Goal: Navigation & Orientation: Find specific page/section

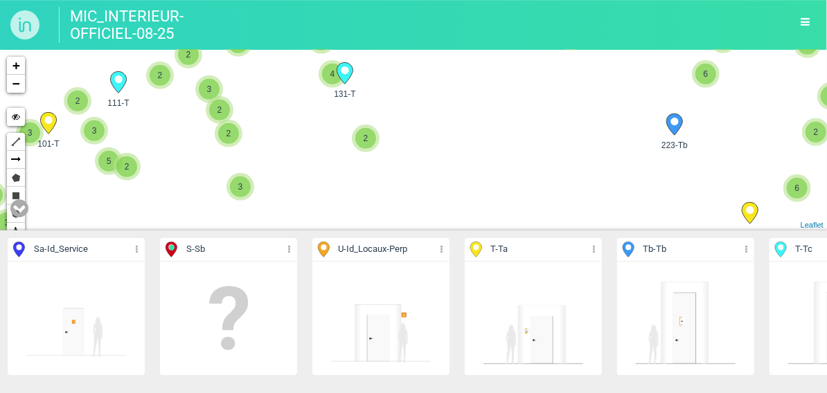
drag, startPoint x: 582, startPoint y: 164, endPoint x: 372, endPoint y: 177, distance: 210.9
click at [375, 177] on div "111-T 101-T 223-Tb 229-Sa 228-T 131-T 3 2 3 3 3 2" at bounding box center [413, 140] width 827 height 181
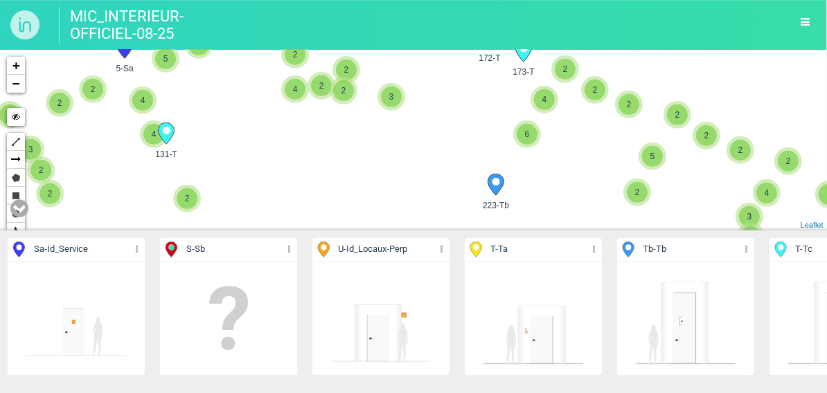
drag, startPoint x: 468, startPoint y: 141, endPoint x: 402, endPoint y: 210, distance: 96.0
click at [402, 210] on div "111-T 101-T 223-Tb 229-Sa 228-T 131-T 3 2 3 3 3 2" at bounding box center [413, 140] width 827 height 181
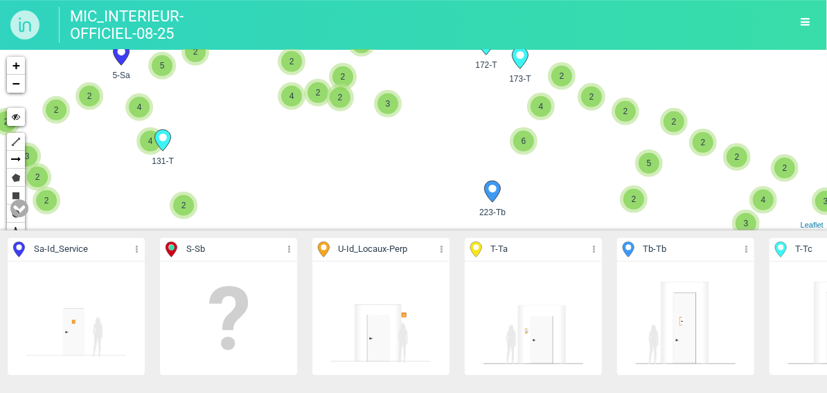
drag, startPoint x: 424, startPoint y: 133, endPoint x: 414, endPoint y: 181, distance: 49.4
click at [416, 202] on div "111-T 101-T 223-Tb 229-Sa 228-T 131-T 3 2 3 3 3 2" at bounding box center [413, 140] width 827 height 181
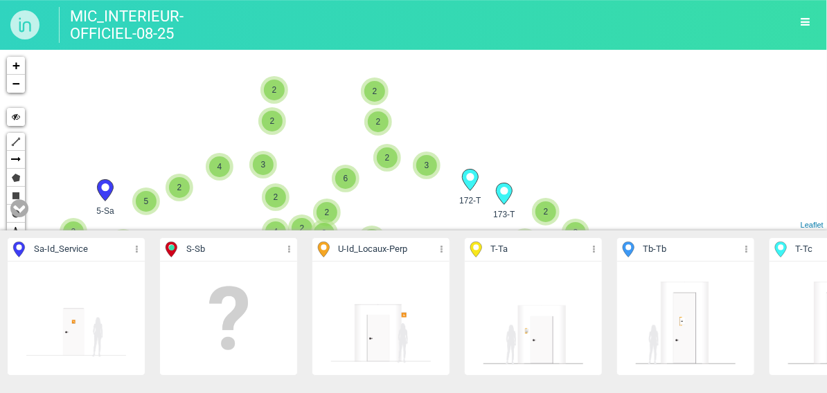
drag, startPoint x: 407, startPoint y: 176, endPoint x: 402, endPoint y: 158, distance: 18.6
click at [405, 183] on div "111-T 101-T 223-Tb 131-T 3 2 3 3 3 2 4 2 2 2 2 5 2 6 2 2 4 2 2 2 3 2 2 2 5 3 2 …" at bounding box center [413, 140] width 827 height 181
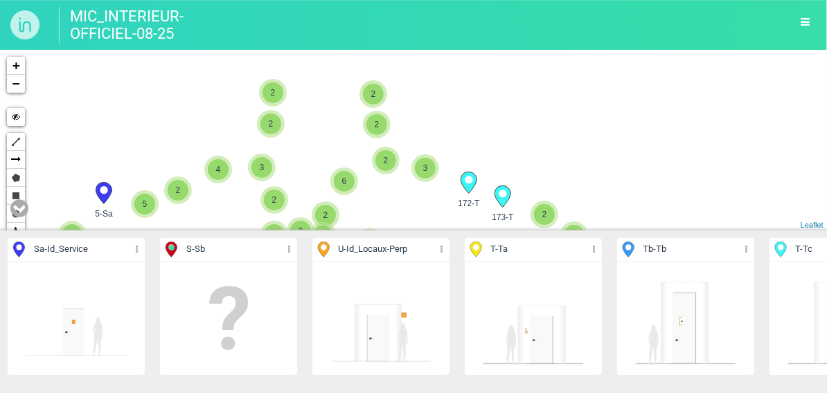
drag, startPoint x: 393, startPoint y: 129, endPoint x: 390, endPoint y: 107, distance: 21.6
click at [391, 116] on div "111-T 101-T 223-Tb 131-T 3 2 3 3 3 2 4 2 2 2 2 5 2 6 2 2 4 2 2 2 3 2 2 2 5 3 2 …" at bounding box center [413, 140] width 827 height 181
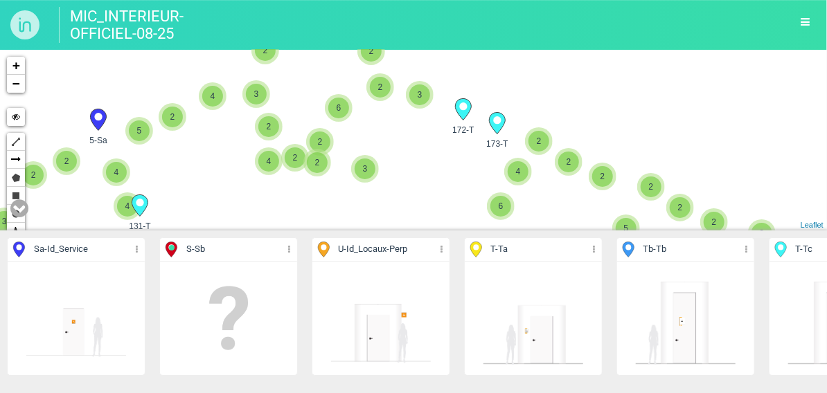
drag, startPoint x: 399, startPoint y: 179, endPoint x: 423, endPoint y: 149, distance: 38.9
click at [399, 161] on div "111-T 101-T 223-Tb 131-T 3 2 3 3 3 2 4 2 2 2 2 5 2 6 2 2 4 2 2 2 3 2 2 2 5 3 2 …" at bounding box center [413, 140] width 827 height 181
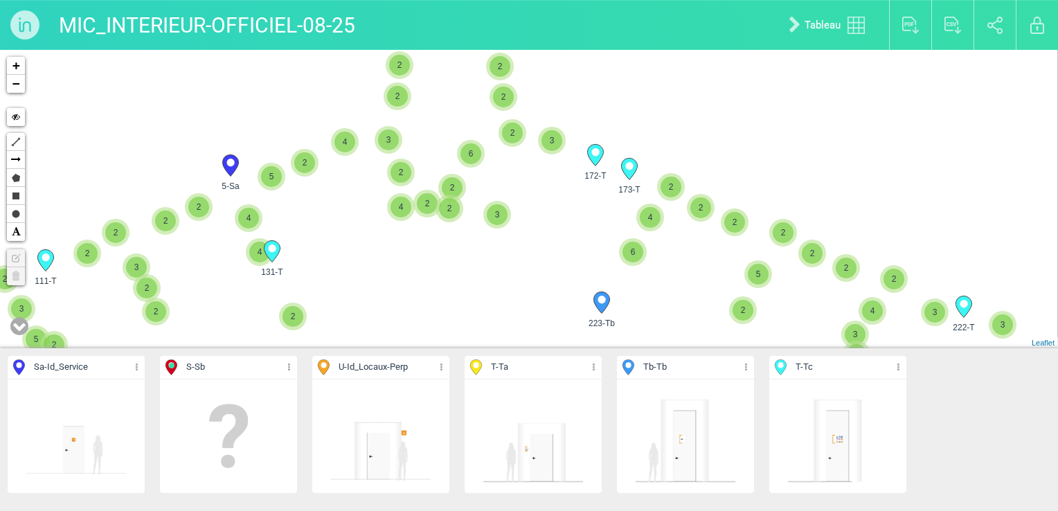
drag, startPoint x: 440, startPoint y: 244, endPoint x: 454, endPoint y: 134, distance: 111.1
click at [454, 134] on div "111-T 101-T 223-Tb 131-T 3 2 3 3 3 2 4 2 2 2 2 5 2 6 2 2 4 2 2 2 3 2 2 2 5 3 2 …" at bounding box center [529, 199] width 1058 height 298
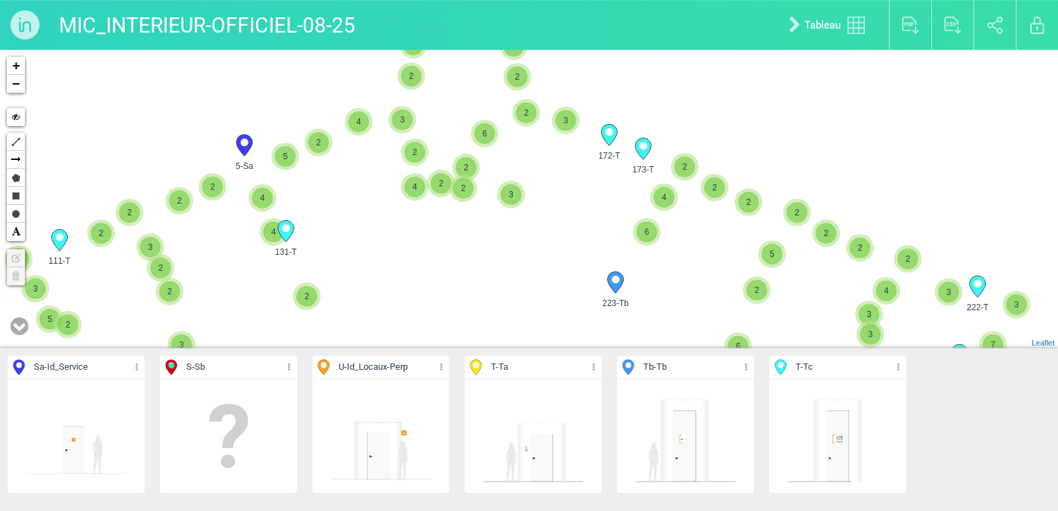
drag, startPoint x: 456, startPoint y: 251, endPoint x: 458, endPoint y: 196, distance: 54.8
click at [458, 292] on div "111-T 101-T 223-Tb 131-T 3 2 3 3 3 2 4 2 2 2 2 5 2 6 2 2 4 2 2 2 3 2 2 2 5 3 2 …" at bounding box center [529, 199] width 1058 height 298
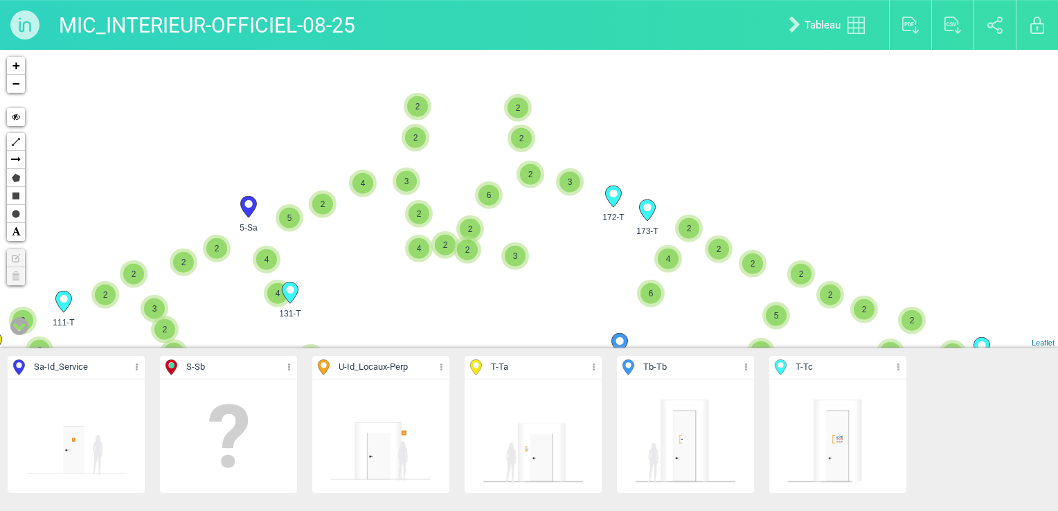
drag, startPoint x: 446, startPoint y: 131, endPoint x: 451, endPoint y: 276, distance: 144.8
click at [449, 281] on div "111-T 101-T 223-Tb 131-T 3 2 3 3 3 2 4 2 2 2 2 5 2 6 2 2 4 2 2 2 3 2 2 2 5 3 2 …" at bounding box center [529, 199] width 1058 height 298
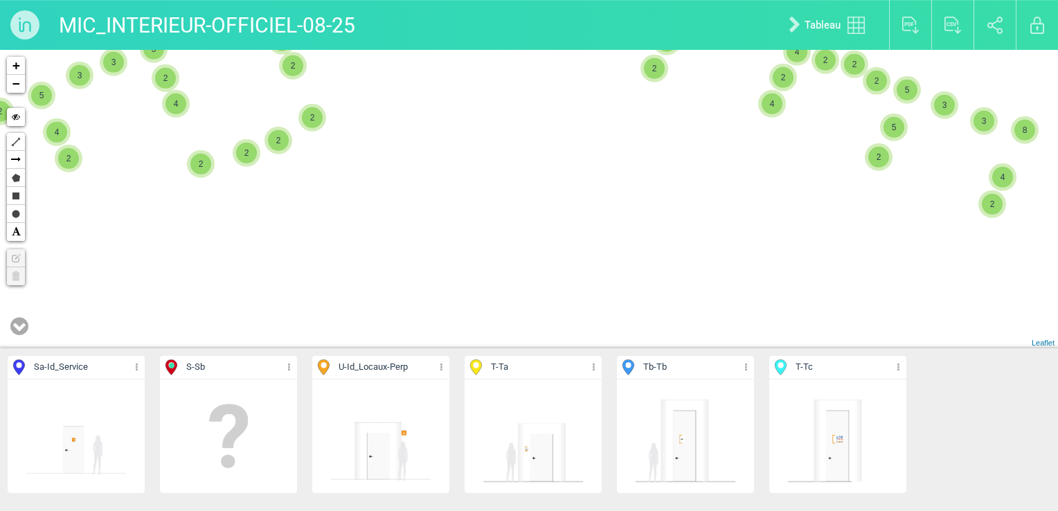
drag, startPoint x: 478, startPoint y: 105, endPoint x: 481, endPoint y: 233, distance: 128.1
click at [479, 235] on div "111-T 101-T 223-Tb 131-T 3 2 3 3 3 2 4 2 2 2 2 5 2 6 2 2 4 2 2 2 3 2 2 2 5 3 2 …" at bounding box center [529, 199] width 1058 height 298
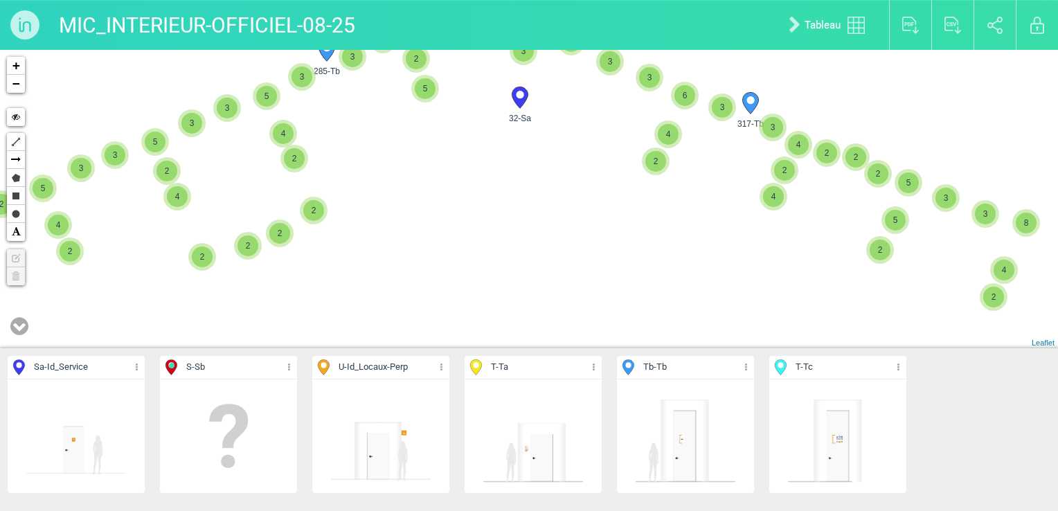
drag, startPoint x: 490, startPoint y: 121, endPoint x: 490, endPoint y: 234, distance: 112.9
click at [490, 234] on div "2 2 2 6 2 2 4 2 2 2 4 2 4 5 2 3 2 6 2 2 3 2 2 2 2 2 4 2 4 3 5-Sa 173-T 172-T 2 …" at bounding box center [529, 199] width 1058 height 298
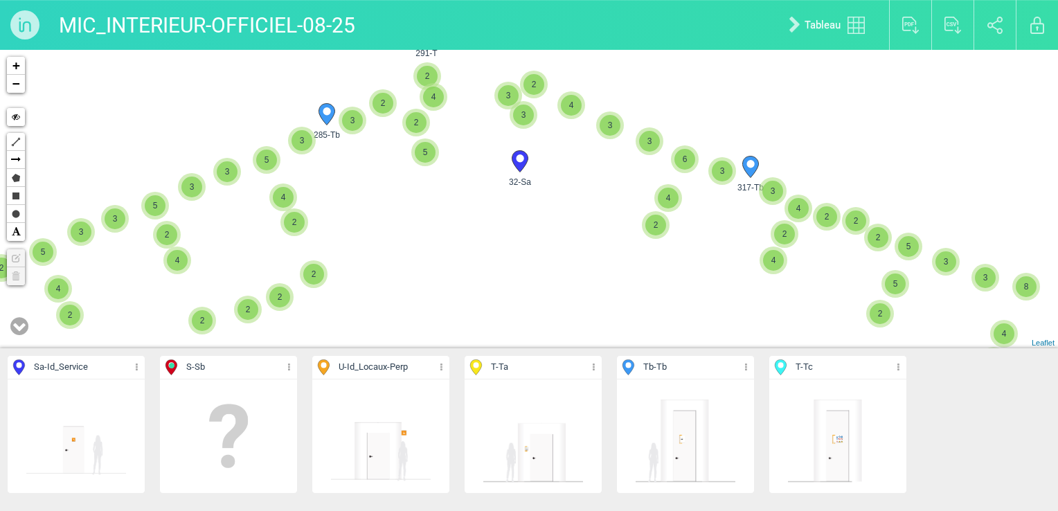
drag, startPoint x: 490, startPoint y: 143, endPoint x: 490, endPoint y: 212, distance: 69.2
click at [490, 212] on div "2 2 3 2 2 2 4 3 2 2 2 2 2 2 3 5 2 5 2 2 4 2 4 2 2 2 3 4 5 2 4 3 8 5 3 2 4 3 7 3…" at bounding box center [529, 199] width 1058 height 298
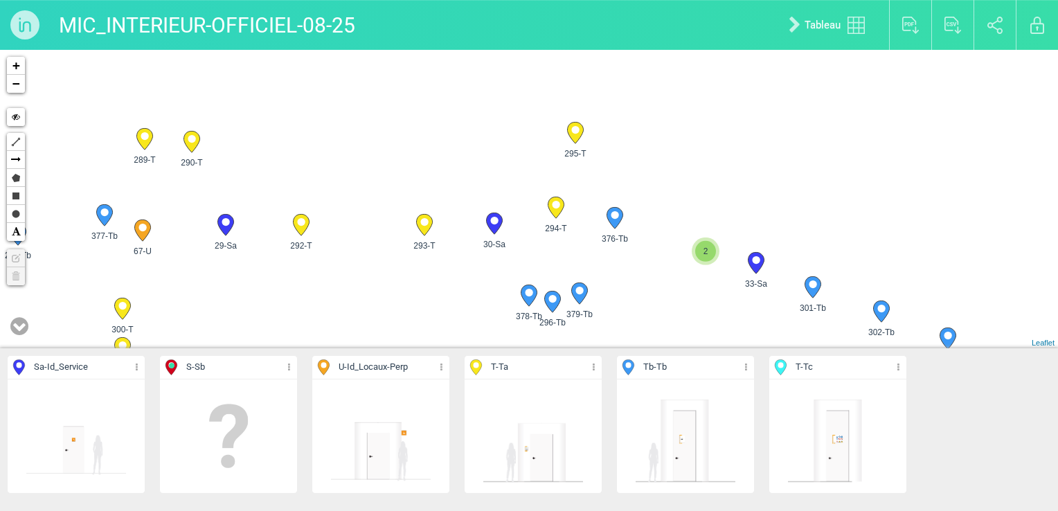
drag, startPoint x: 512, startPoint y: 138, endPoint x: 448, endPoint y: 287, distance: 162.2
click at [448, 287] on div "317-Tb 32-Sa 291-T 285-Tb 330-Tb 329-Tb 328-Tb 2 2" at bounding box center [529, 199] width 1058 height 298
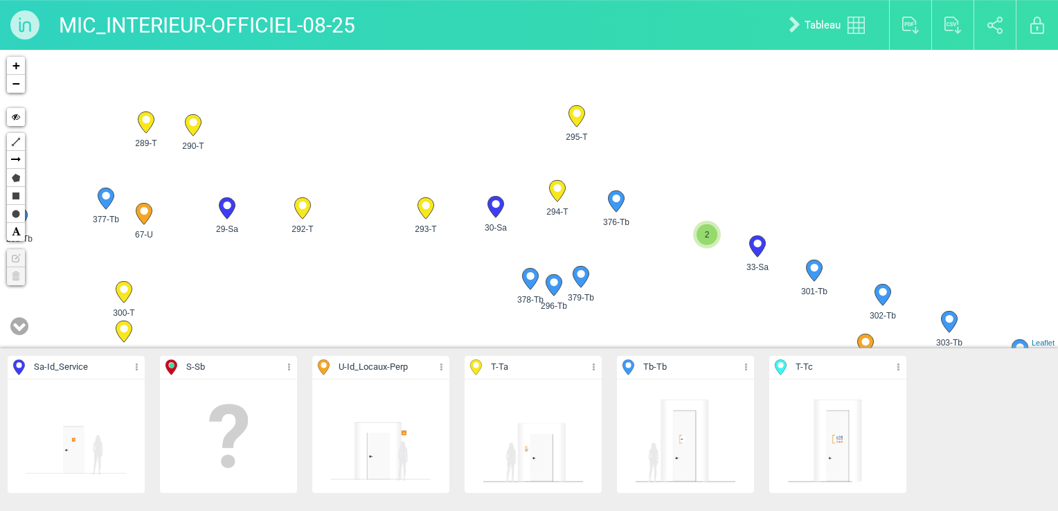
drag, startPoint x: 529, startPoint y: 164, endPoint x: 503, endPoint y: 47, distance: 119.8
click at [504, 44] on div "MIC_INTERIEUR-OFFICIEL-08-25 Tableau Exporter au format PDF Exporter au format …" at bounding box center [529, 255] width 1058 height 511
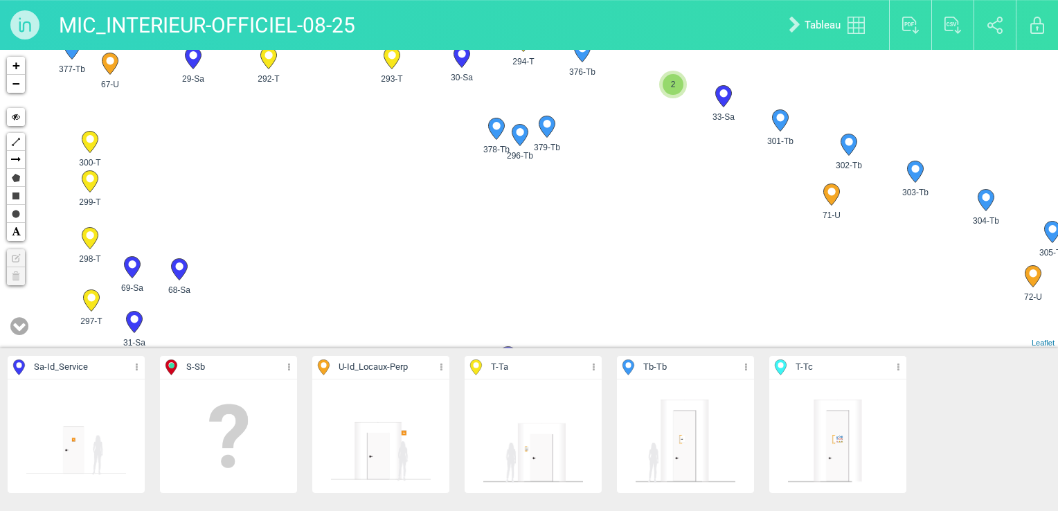
drag, startPoint x: 588, startPoint y: 231, endPoint x: 551, endPoint y: 129, distance: 108.2
click at [551, 129] on div "317-Tb 32-Sa 291-T 285-Tb 35-Sa 319-Tb 318-Tb 74-U" at bounding box center [529, 199] width 1058 height 298
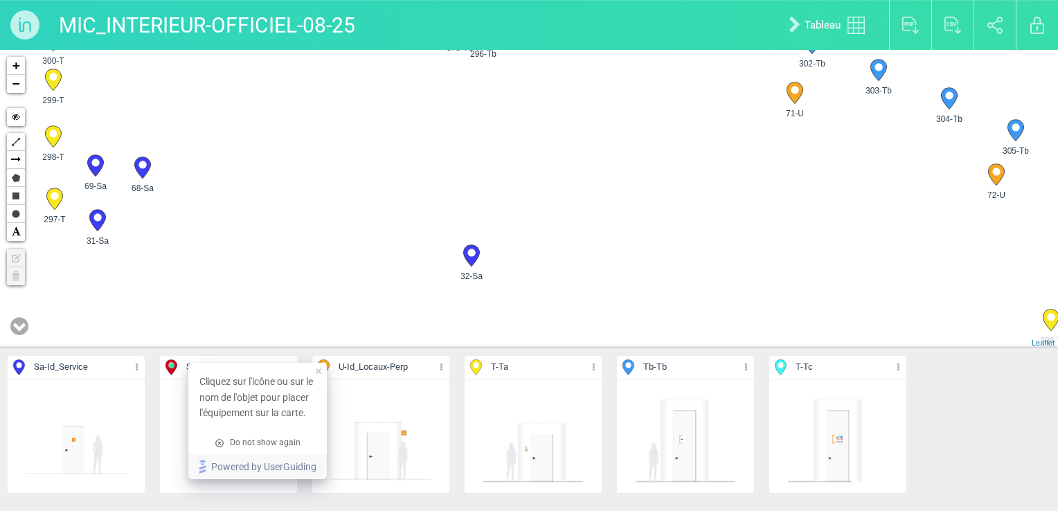
click at [19, 330] on icon at bounding box center [19, 326] width 18 height 21
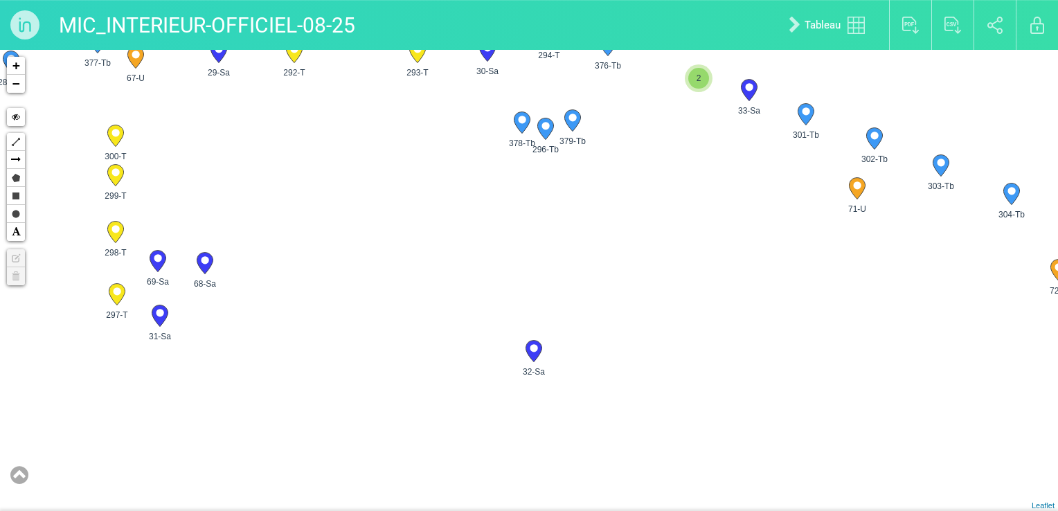
drag, startPoint x: 561, startPoint y: 226, endPoint x: 623, endPoint y: 312, distance: 106.1
click at [623, 312] on div "24-Sa 26-Sa 27-Sa 28-Sa" at bounding box center [529, 280] width 1058 height 461
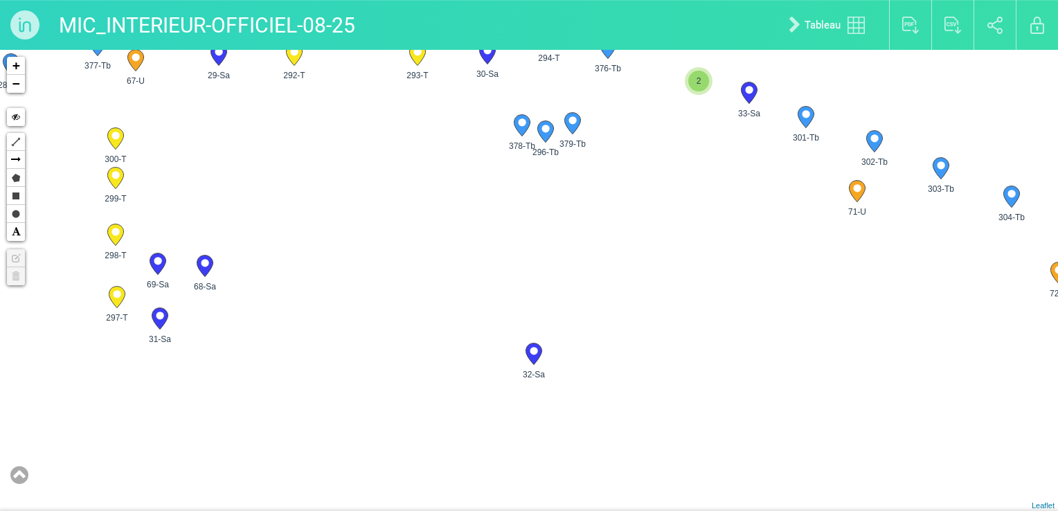
drag, startPoint x: 568, startPoint y: 159, endPoint x: 566, endPoint y: 195, distance: 36.1
click at [565, 195] on div "24-Sa 27-Sa 28-Sa 29-Sa" at bounding box center [529, 280] width 1058 height 461
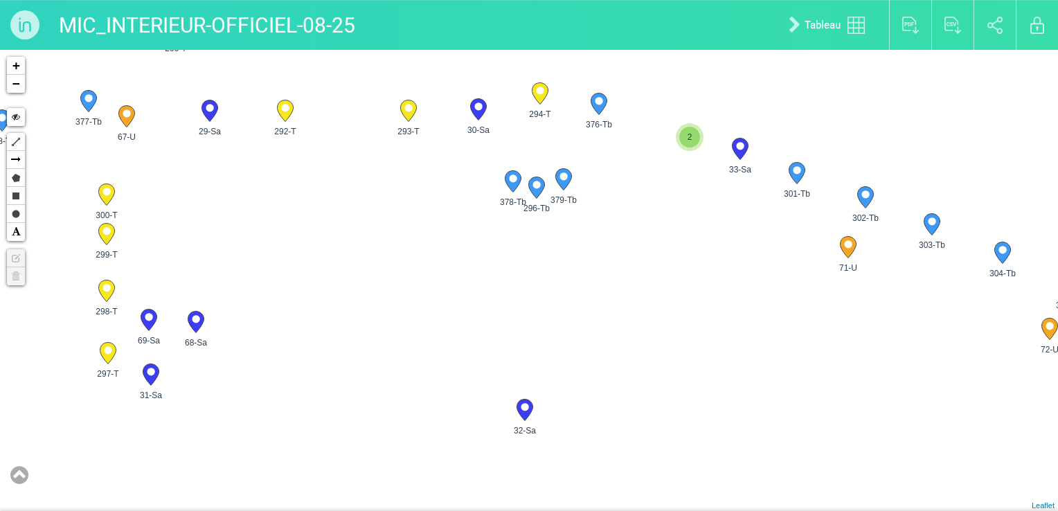
drag, startPoint x: 542, startPoint y: 227, endPoint x: 543, endPoint y: 259, distance: 31.9
click at [537, 269] on div "24-Sa 27-Sa 28-Sa 29-Sa" at bounding box center [529, 280] width 1058 height 461
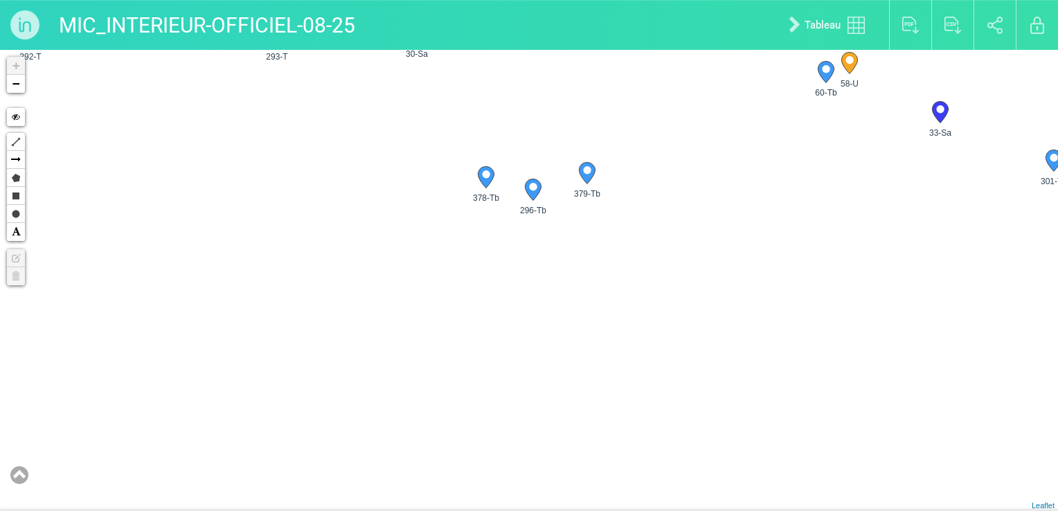
drag, startPoint x: 530, startPoint y: 206, endPoint x: 537, endPoint y: 229, distance: 23.4
click at [537, 229] on div "28-Sa 29-Sa 30-Sa 31-Sa" at bounding box center [529, 280] width 1058 height 461
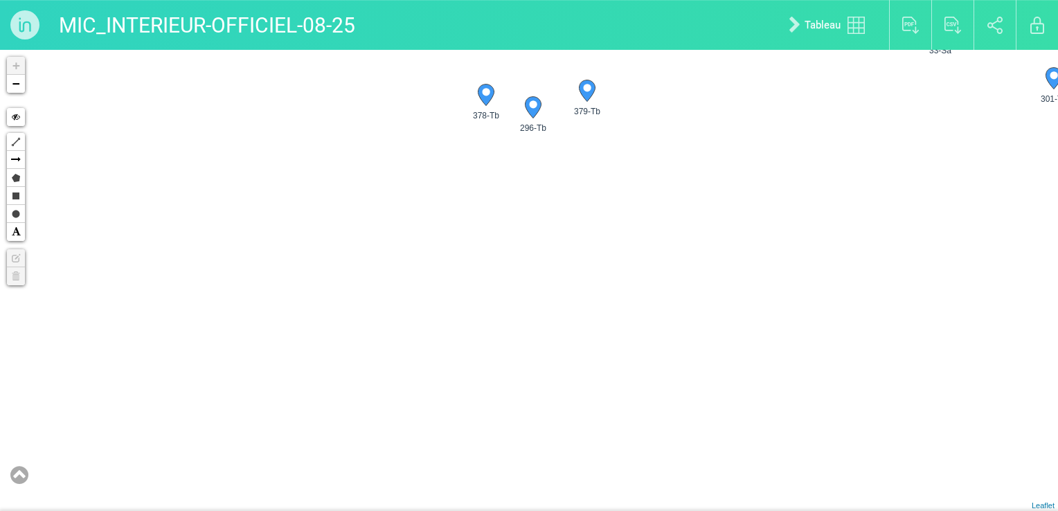
drag, startPoint x: 574, startPoint y: 253, endPoint x: 574, endPoint y: 159, distance: 94.2
click at [574, 159] on div "28-Sa 29-Sa 30-Sa 31-Sa" at bounding box center [529, 280] width 1058 height 461
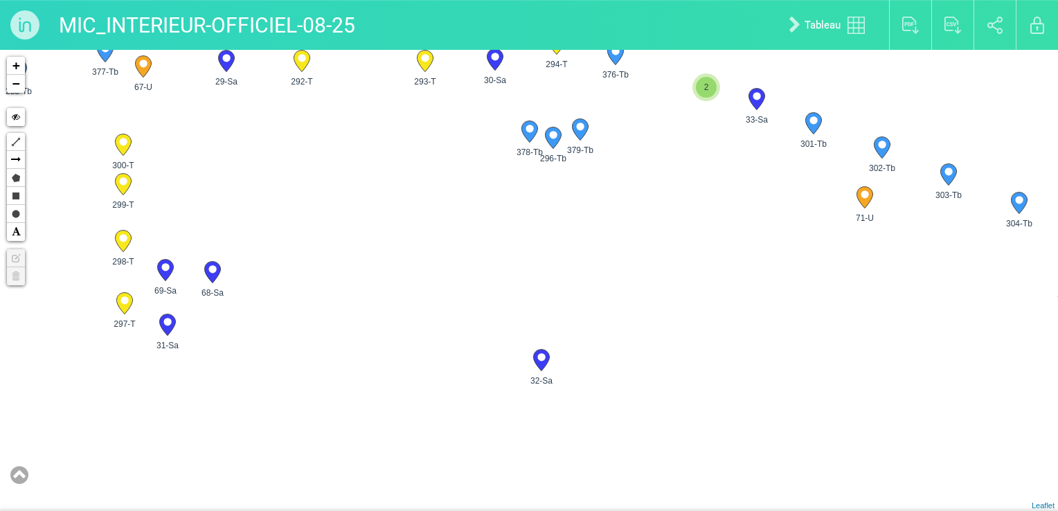
drag, startPoint x: 360, startPoint y: 187, endPoint x: 460, endPoint y: 314, distance: 161.2
click at [449, 323] on div "28-Sa 29-Sa 30-Sa 31-Sa" at bounding box center [529, 280] width 1058 height 461
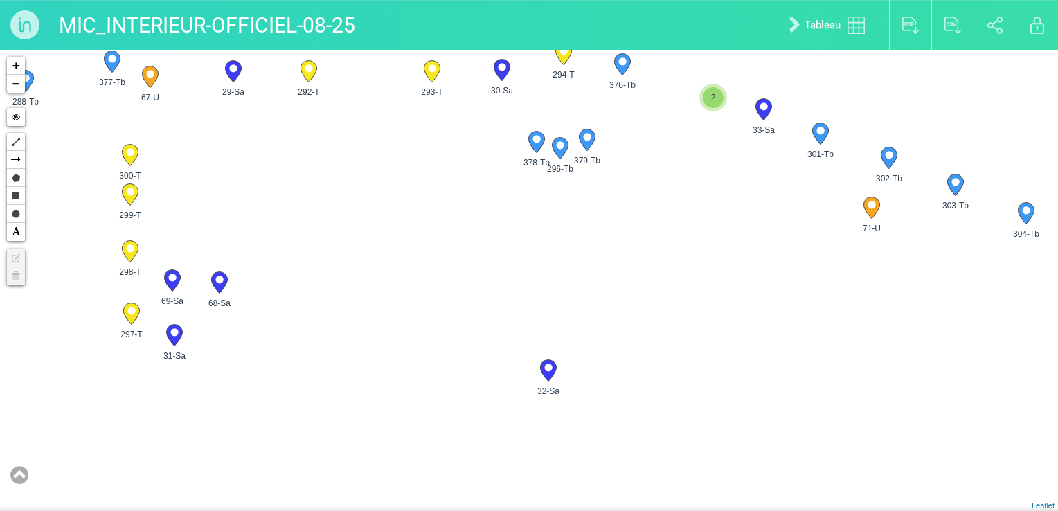
click at [460, 314] on div "28-Sa 29-Sa 30-Sa 31-Sa" at bounding box center [529, 280] width 1058 height 461
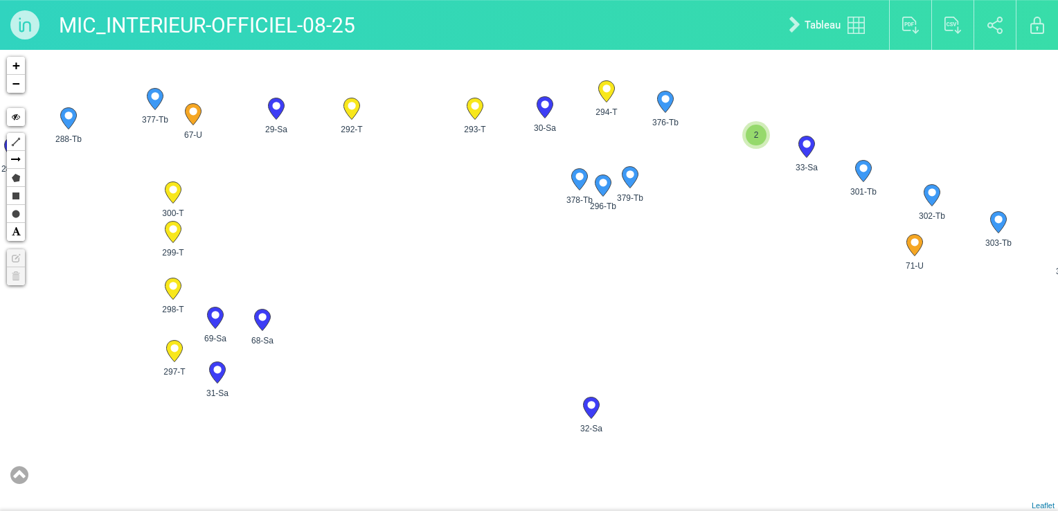
drag, startPoint x: 364, startPoint y: 196, endPoint x: 410, endPoint y: 233, distance: 59.6
click at [410, 233] on div "28-Sa 29-Sa 30-Sa 31-Sa" at bounding box center [529, 280] width 1058 height 461
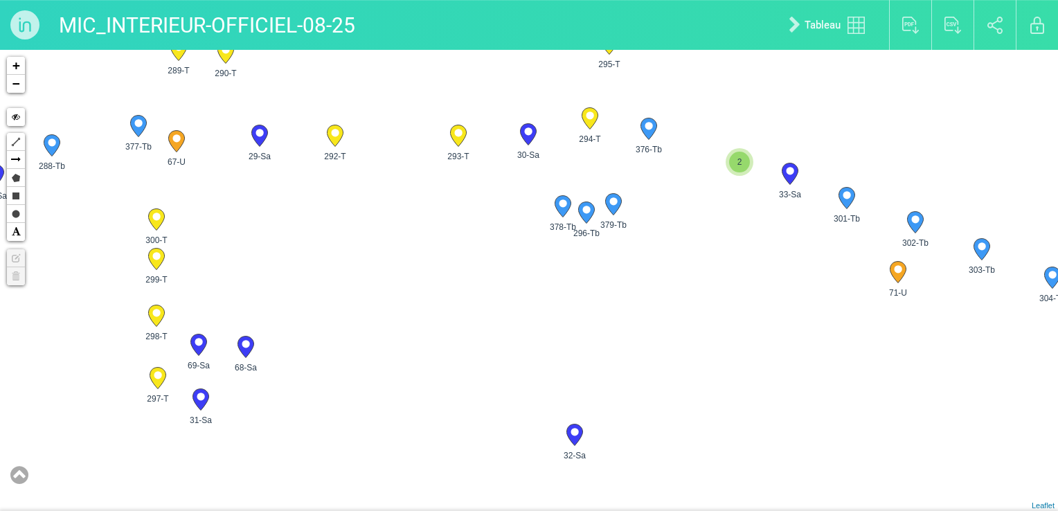
drag, startPoint x: 631, startPoint y: 300, endPoint x: 612, endPoint y: 333, distance: 38.1
click at [612, 333] on div "28-Sa 29-Sa 30-Sa 31-Sa" at bounding box center [529, 280] width 1058 height 461
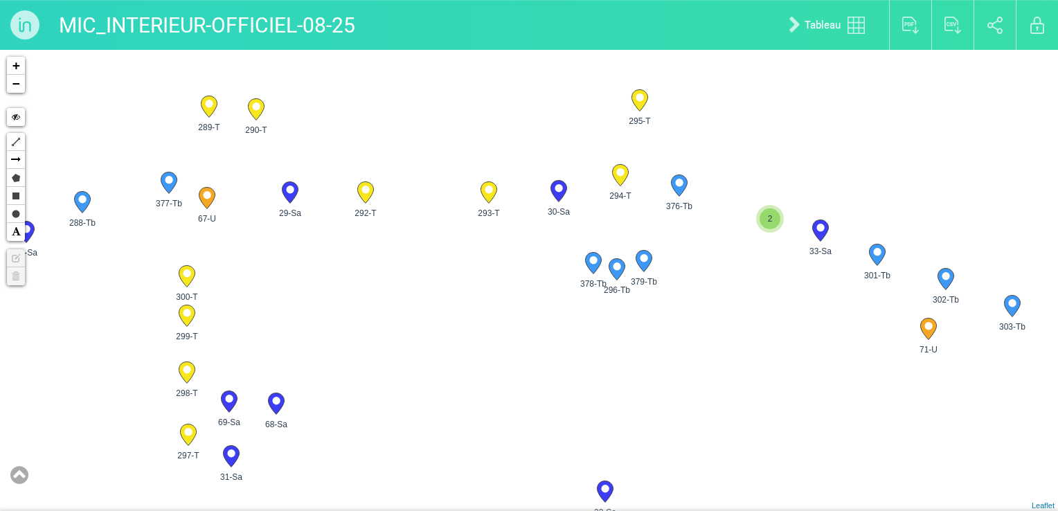
drag, startPoint x: 595, startPoint y: 276, endPoint x: 626, endPoint y: 335, distance: 66.3
click at [626, 335] on div "28-Sa 29-Sa 30-Sa 31-Sa" at bounding box center [529, 280] width 1058 height 461
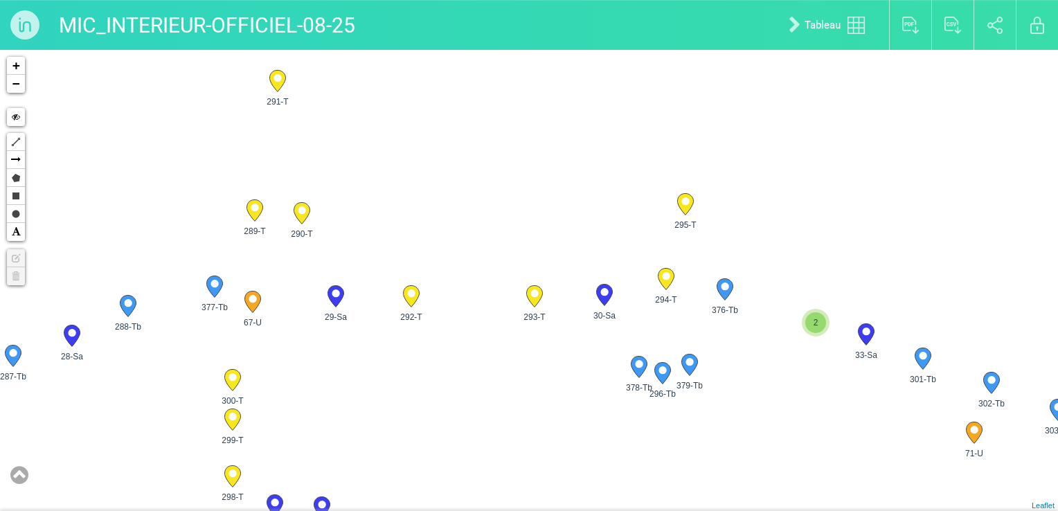
drag, startPoint x: 458, startPoint y: 278, endPoint x: 510, endPoint y: 370, distance: 104.8
click at [510, 370] on div "28-Sa 29-Sa 30-Sa 31-Sa" at bounding box center [529, 280] width 1058 height 461
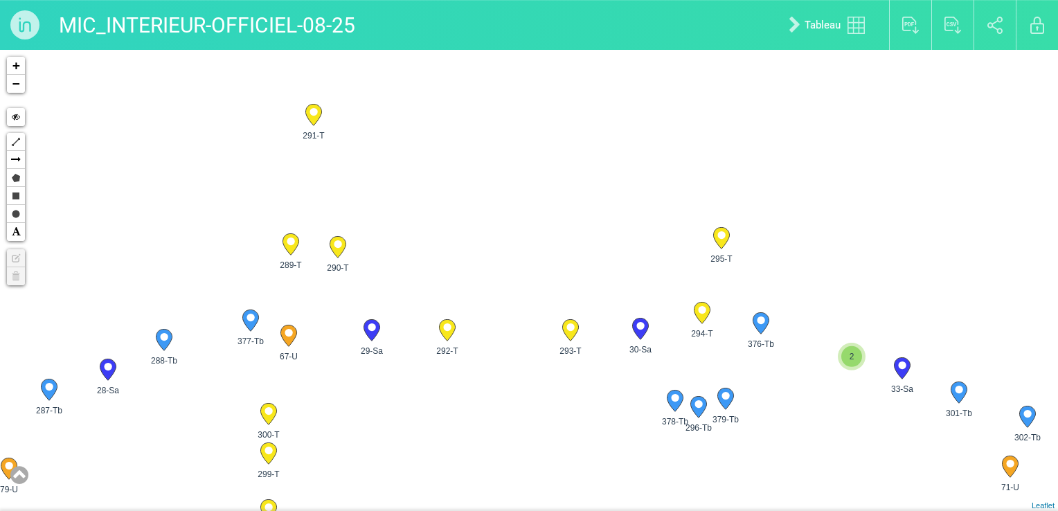
drag, startPoint x: 415, startPoint y: 296, endPoint x: 447, endPoint y: 323, distance: 40.8
click at [451, 330] on circle at bounding box center [447, 327] width 8 height 8
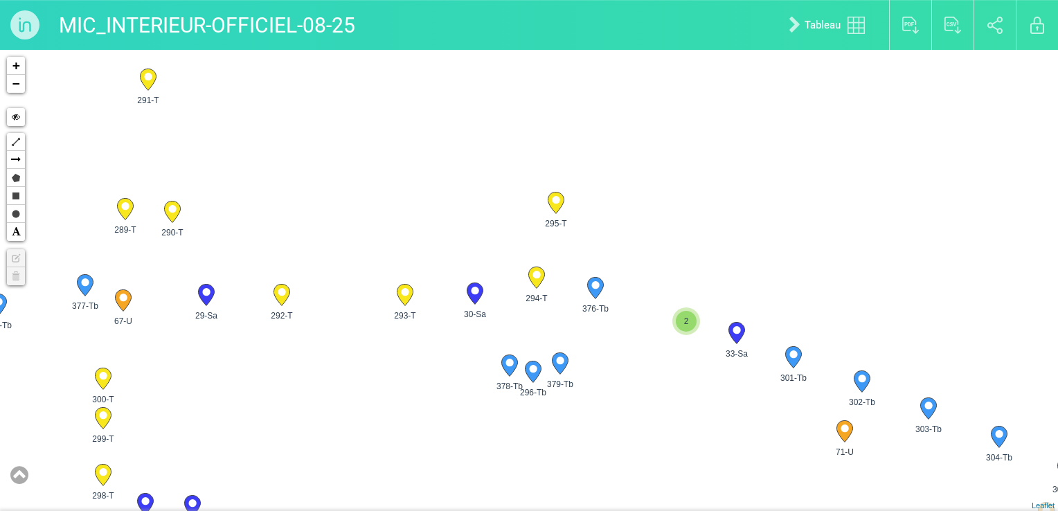
drag, startPoint x: 413, startPoint y: 234, endPoint x: 238, endPoint y: 195, distance: 179.4
click at [238, 195] on div "28-Sa 29-Sa 30-Sa 31-Sa" at bounding box center [529, 280] width 1058 height 461
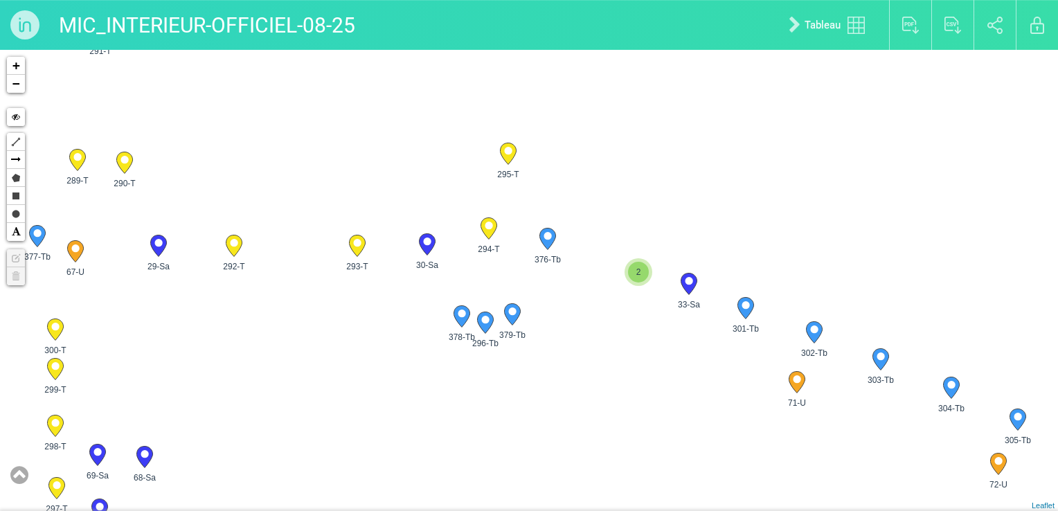
drag, startPoint x: 446, startPoint y: 181, endPoint x: 384, endPoint y: 89, distance: 111.8
click at [384, 89] on div "28-Sa 29-Sa 30-Sa 31-Sa" at bounding box center [529, 280] width 1058 height 461
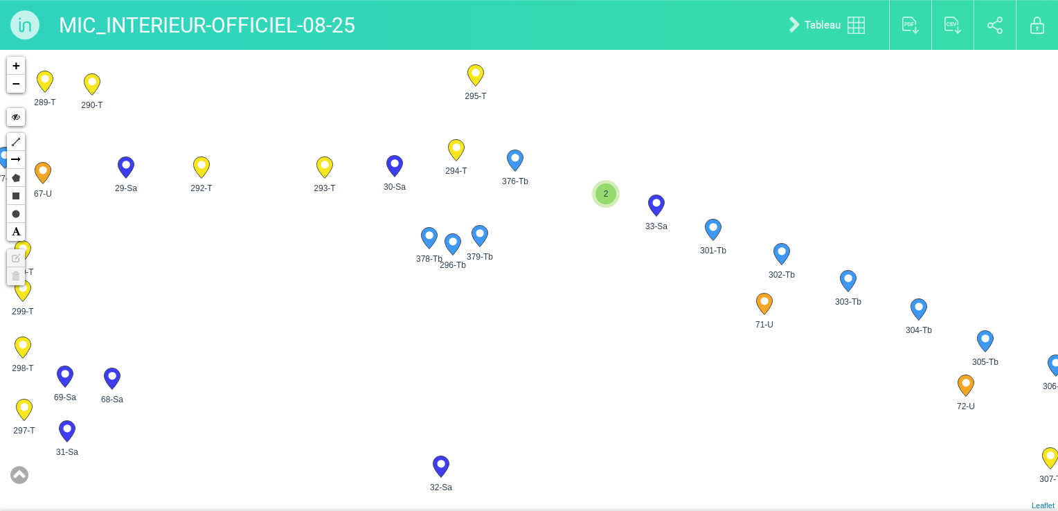
drag, startPoint x: 454, startPoint y: 236, endPoint x: 435, endPoint y: 192, distance: 48.1
click at [435, 192] on div "28-Sa 29-Sa 30-Sa 31-Sa" at bounding box center [529, 280] width 1058 height 461
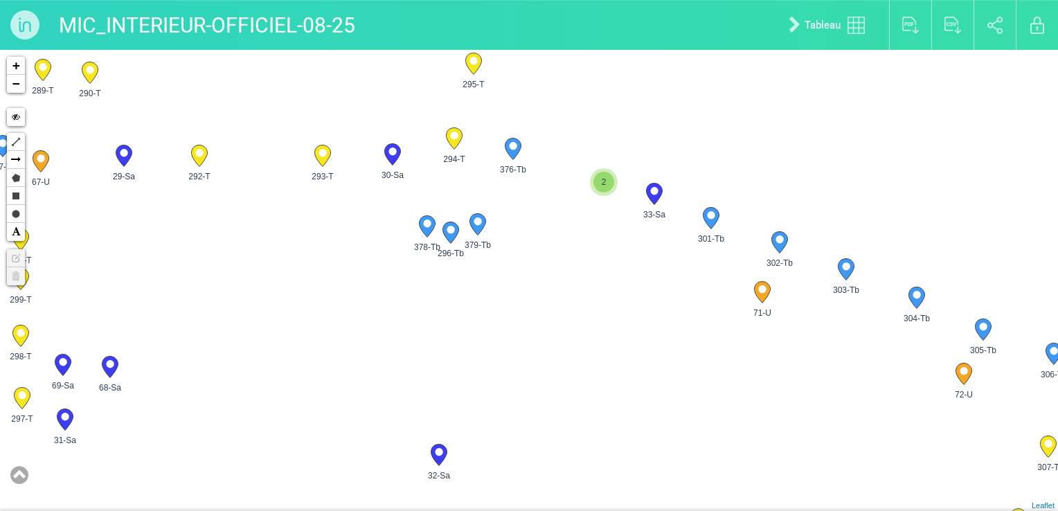
drag, startPoint x: 410, startPoint y: 330, endPoint x: 420, endPoint y: 313, distance: 19.2
click at [420, 313] on div "28-Sa 29-Sa 30-Sa 31-Sa" at bounding box center [529, 280] width 1058 height 461
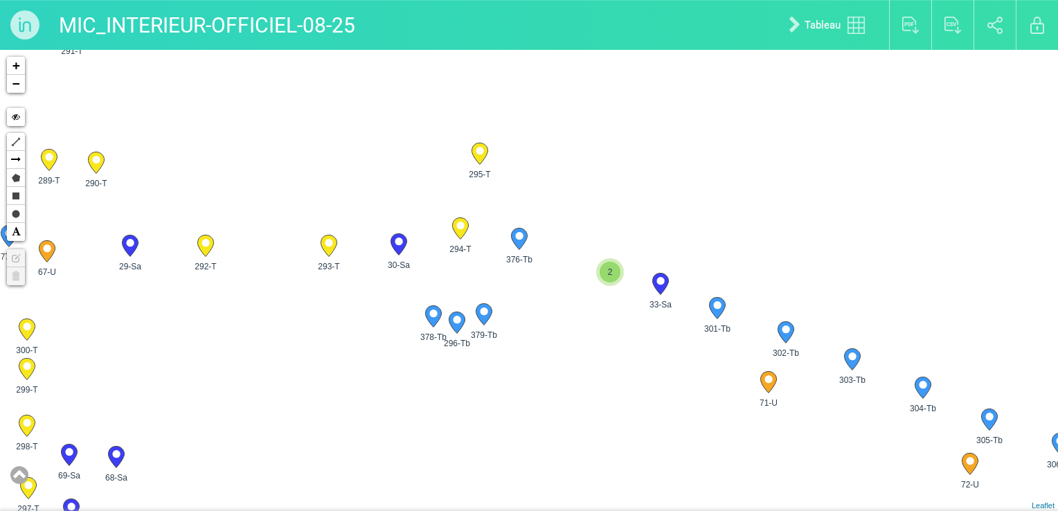
drag, startPoint x: 523, startPoint y: 252, endPoint x: 523, endPoint y: 373, distance: 120.5
click at [523, 373] on div "28-Sa 29-Sa 30-Sa 31-Sa" at bounding box center [529, 280] width 1058 height 461
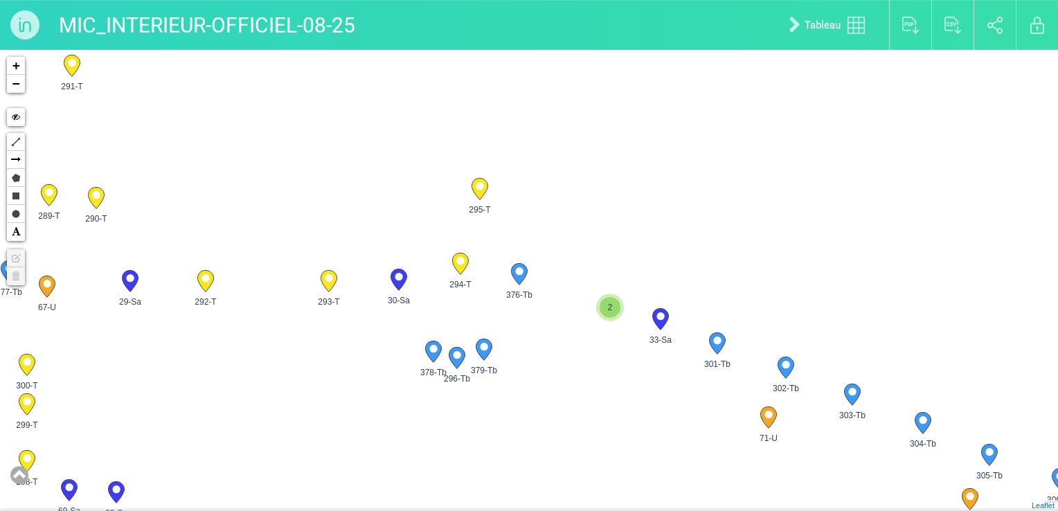
drag, startPoint x: 483, startPoint y: 294, endPoint x: 484, endPoint y: 340, distance: 45.7
click at [484, 340] on div "28-Sa 29-Sa 30-Sa 31-Sa" at bounding box center [529, 280] width 1058 height 461
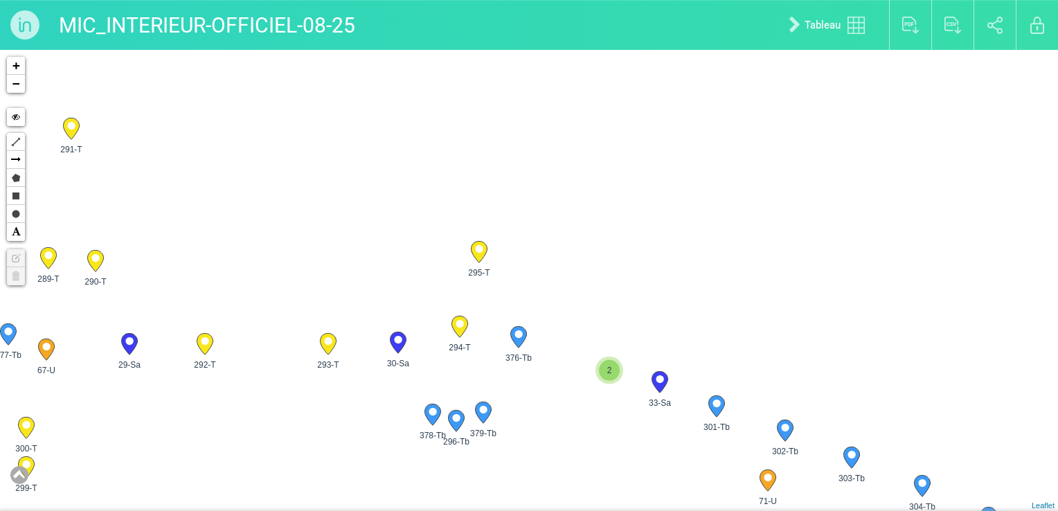
drag, startPoint x: 526, startPoint y: 148, endPoint x: 528, endPoint y: 199, distance: 50.6
click at [528, 199] on div "28-Sa 29-Sa 30-Sa 31-Sa" at bounding box center [529, 280] width 1058 height 461
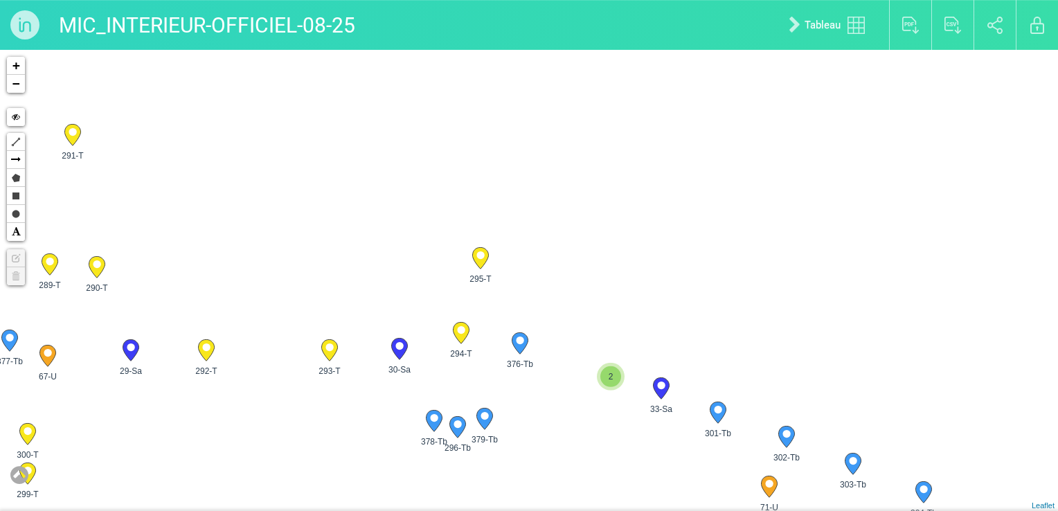
drag, startPoint x: 519, startPoint y: 182, endPoint x: 511, endPoint y: 200, distance: 19.8
click at [511, 200] on div "28-Sa 29-Sa 30-Sa 31-Sa" at bounding box center [529, 280] width 1058 height 461
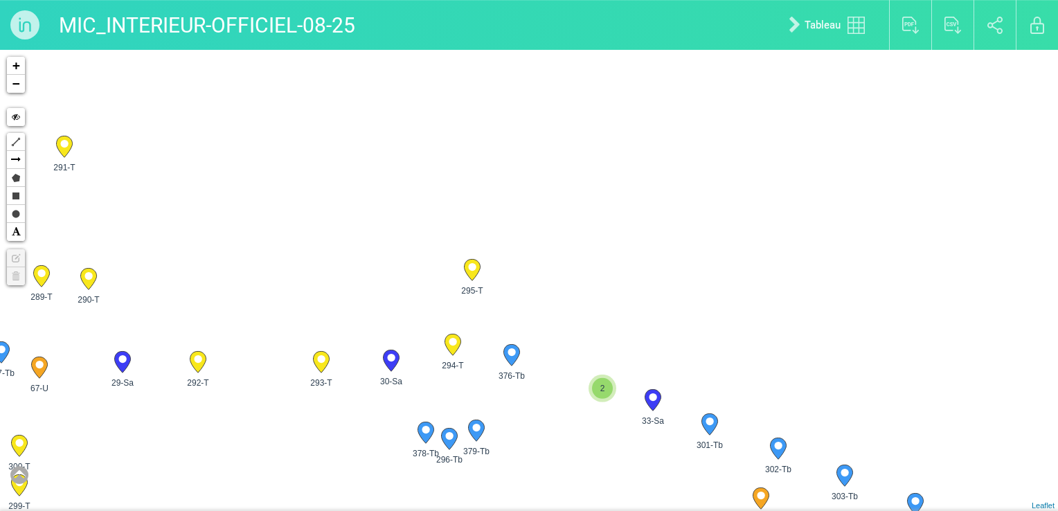
click at [474, 292] on span "295-T" at bounding box center [472, 291] width 36 height 12
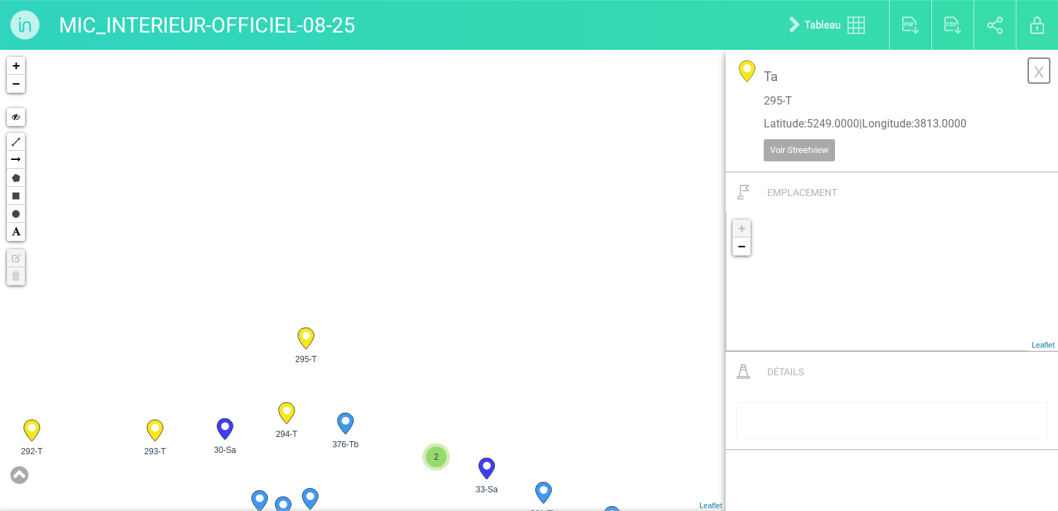
drag, startPoint x: 1039, startPoint y: 71, endPoint x: 663, endPoint y: 206, distance: 399.3
click at [826, 71] on link "x" at bounding box center [1039, 71] width 24 height 28
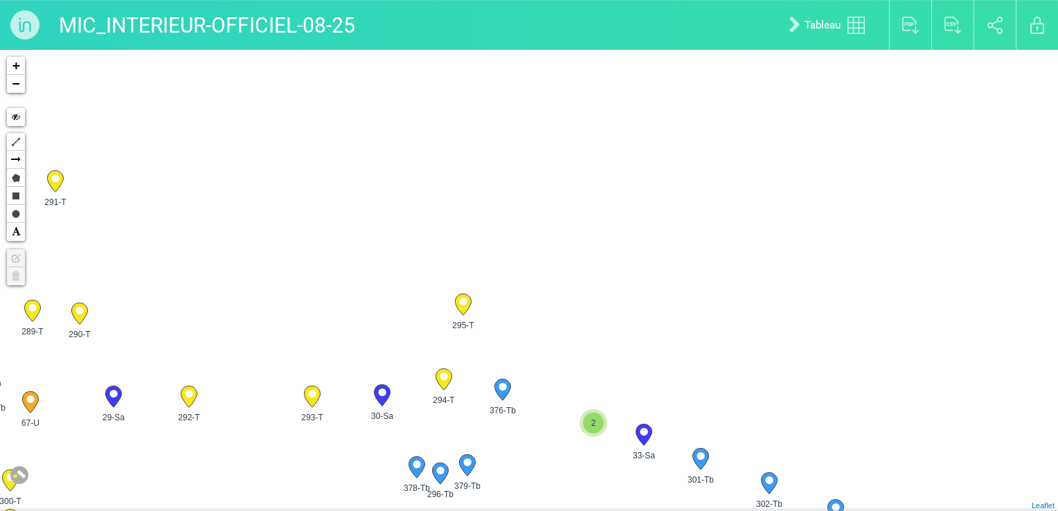
drag, startPoint x: 531, startPoint y: 347, endPoint x: 525, endPoint y: 302, distance: 45.4
click at [525, 302] on div "28-Sa 29-Sa 30-Sa 31-Sa" at bounding box center [529, 280] width 1058 height 461
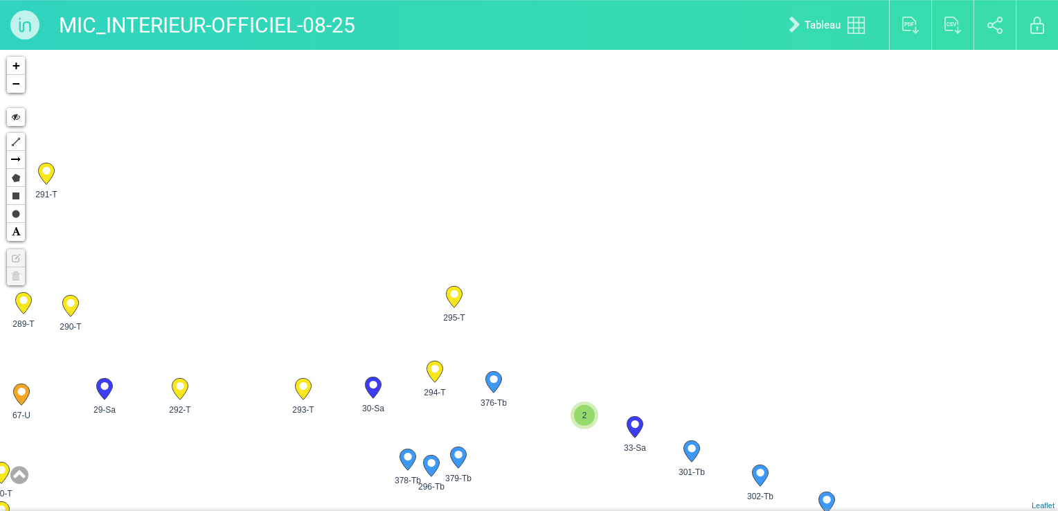
drag, startPoint x: 519, startPoint y: 296, endPoint x: 505, endPoint y: 296, distance: 13.8
click at [505, 296] on div "28-Sa 29-Sa 30-Sa 31-Sa" at bounding box center [529, 280] width 1058 height 461
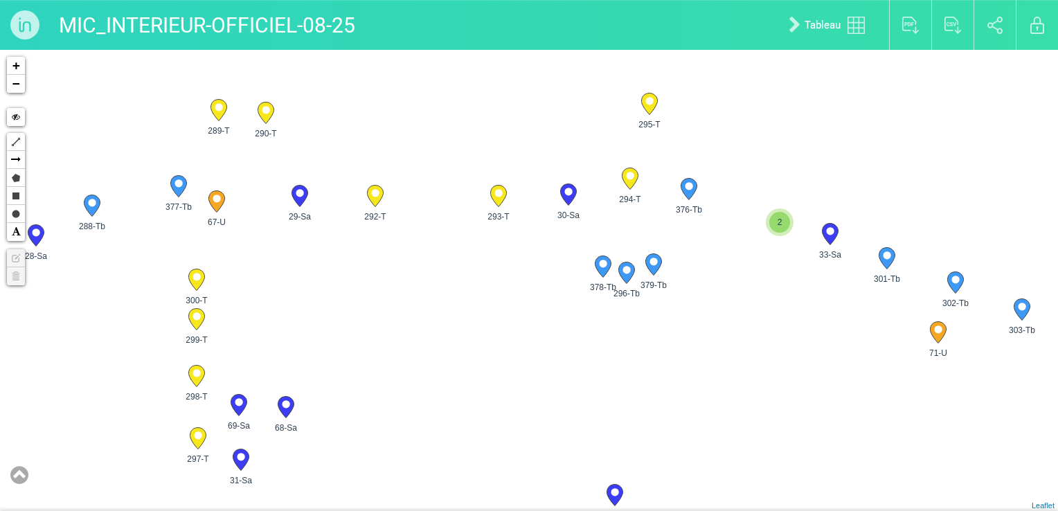
drag, startPoint x: 258, startPoint y: 393, endPoint x: 457, endPoint y: 198, distance: 279.1
click at [457, 198] on div "28-Sa 29-Sa 30-Sa 31-Sa" at bounding box center [529, 280] width 1058 height 461
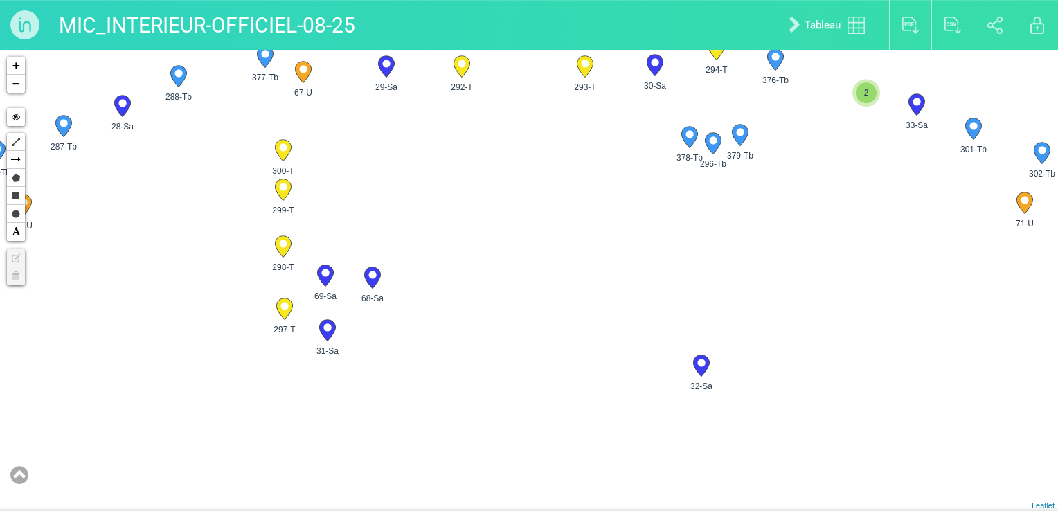
drag, startPoint x: 365, startPoint y: 334, endPoint x: 449, endPoint y: 217, distance: 144.5
click at [449, 217] on div "28-Sa 29-Sa 30-Sa 31-Sa" at bounding box center [529, 280] width 1058 height 461
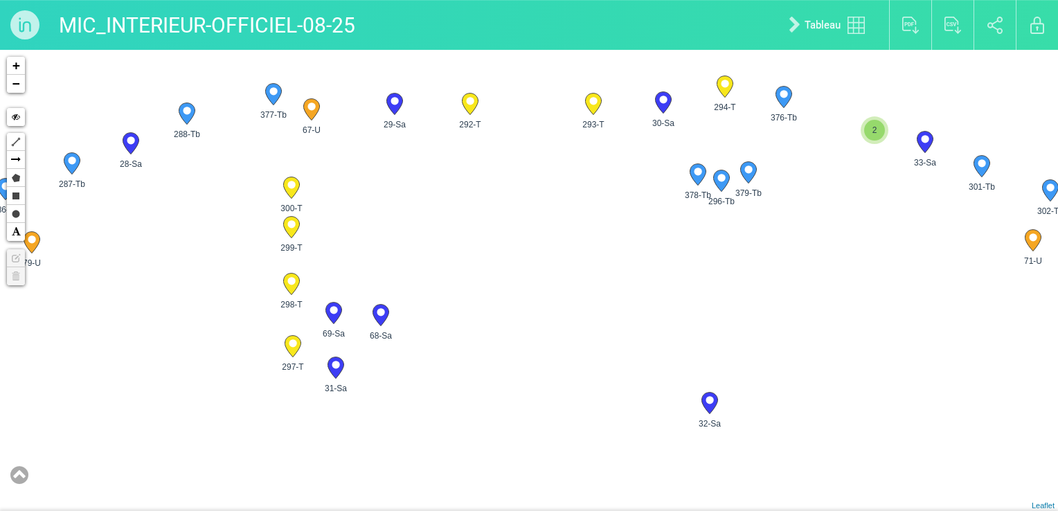
drag, startPoint x: 454, startPoint y: 265, endPoint x: 464, endPoint y: 292, distance: 28.9
click at [464, 292] on div "28-Sa 29-Sa 30-Sa 31-Sa" at bounding box center [529, 280] width 1058 height 461
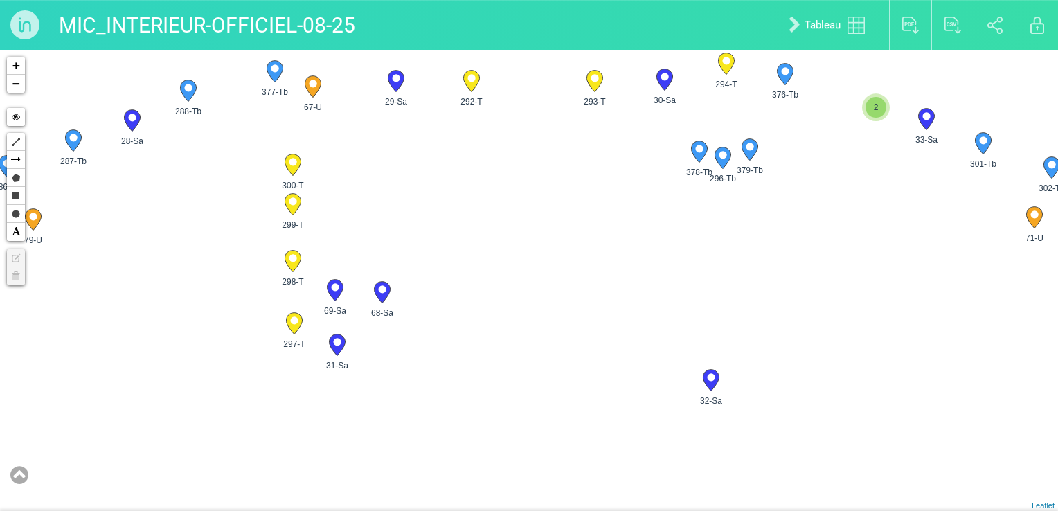
drag, startPoint x: 402, startPoint y: 378, endPoint x: 396, endPoint y: 346, distance: 33.0
click at [396, 346] on div "28-Sa 29-Sa 30-Sa 31-Sa" at bounding box center [529, 280] width 1058 height 461
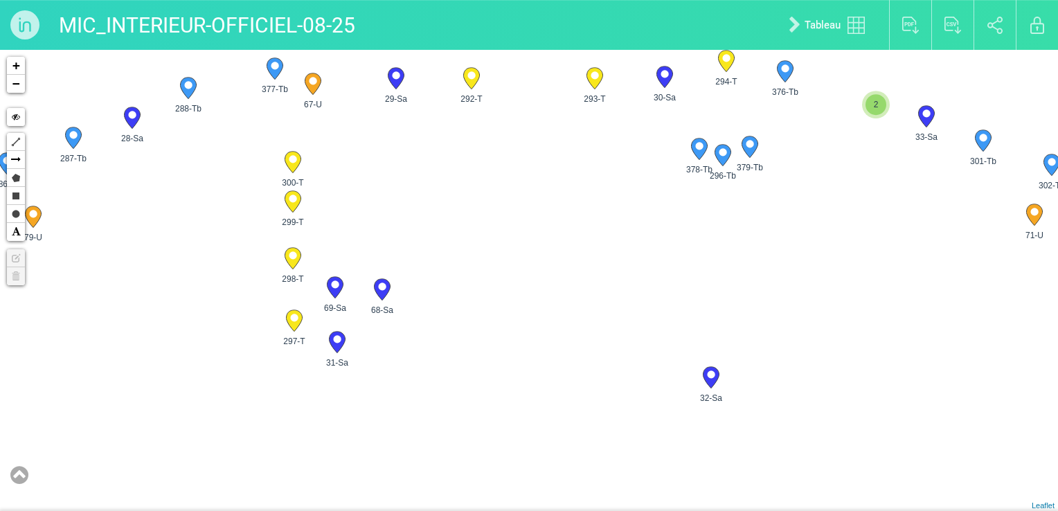
drag, startPoint x: 716, startPoint y: 283, endPoint x: 644, endPoint y: 439, distance: 171.6
click at [644, 393] on div "28-Sa 29-Sa 30-Sa 31-Sa" at bounding box center [529, 280] width 1058 height 461
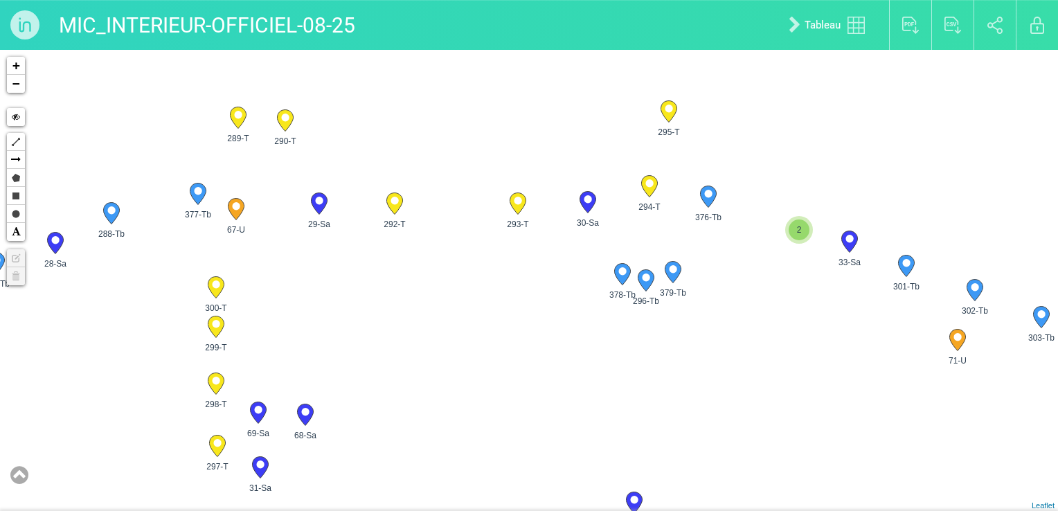
drag, startPoint x: 654, startPoint y: 292, endPoint x: 554, endPoint y: 440, distance: 178.4
click at [554, 393] on div "28-Sa 29-Sa 30-Sa 31-Sa" at bounding box center [529, 280] width 1058 height 461
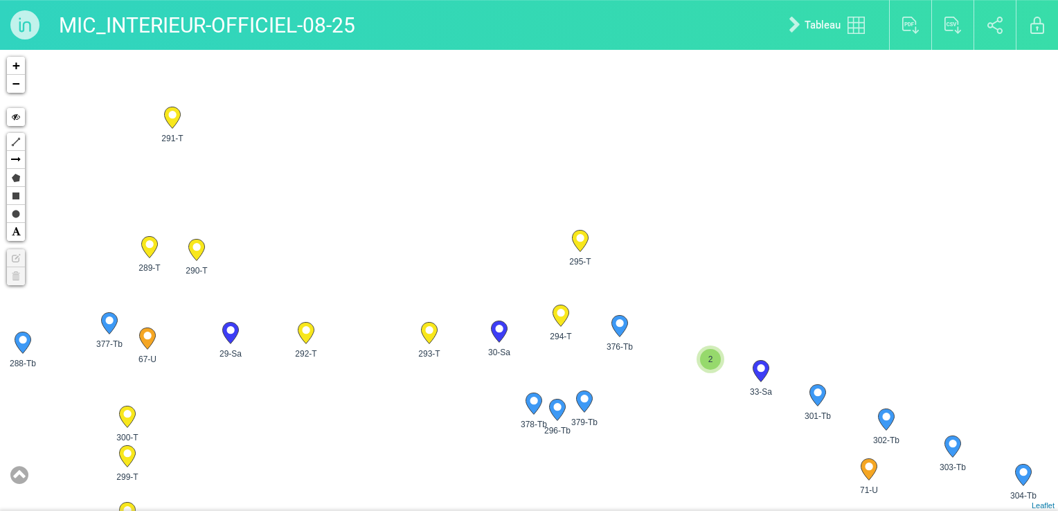
drag, startPoint x: 596, startPoint y: 287, endPoint x: 548, endPoint y: 354, distance: 81.9
click at [548, 354] on div "28-Sa 29-Sa 30-Sa 31-Sa" at bounding box center [529, 280] width 1058 height 461
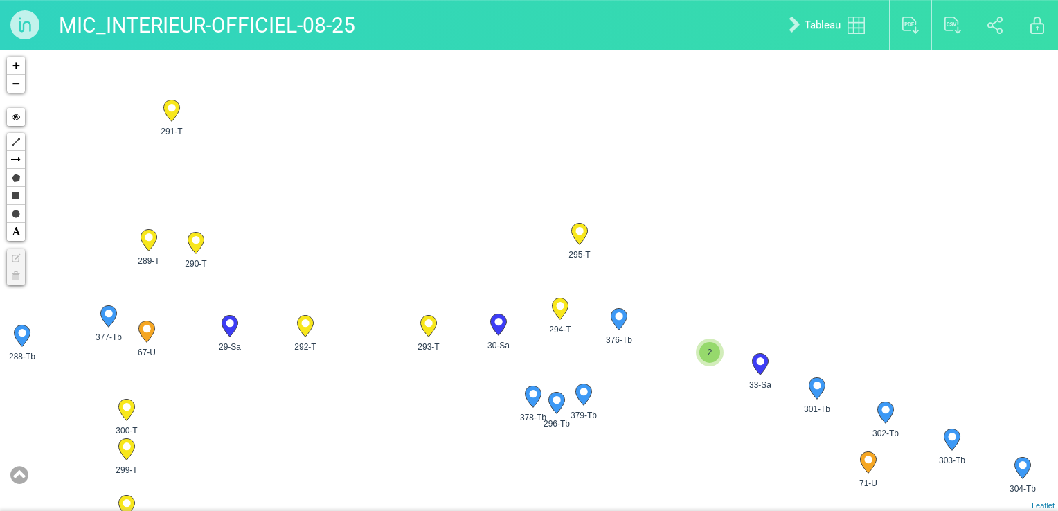
click at [562, 311] on icon at bounding box center [560, 308] width 16 height 21
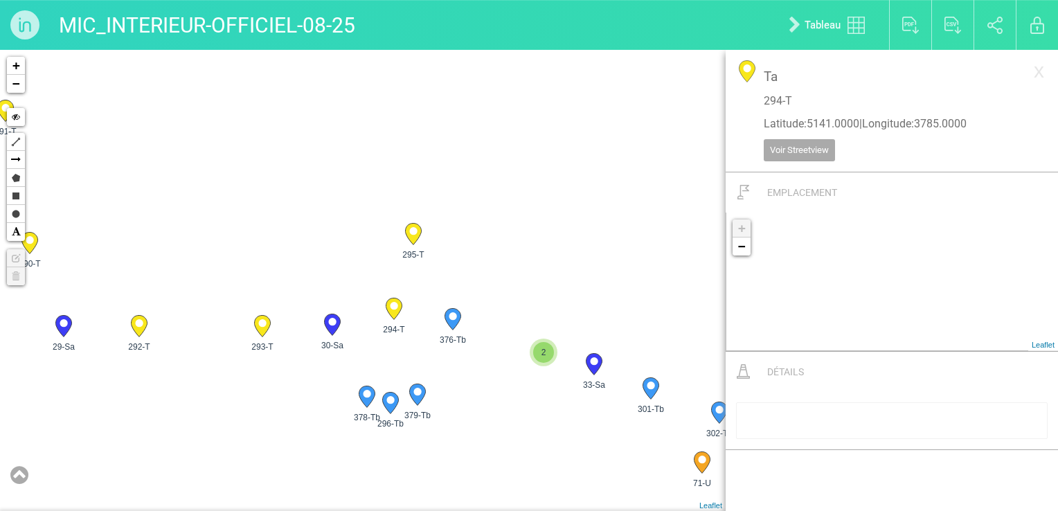
click at [418, 234] on icon at bounding box center [413, 233] width 16 height 21
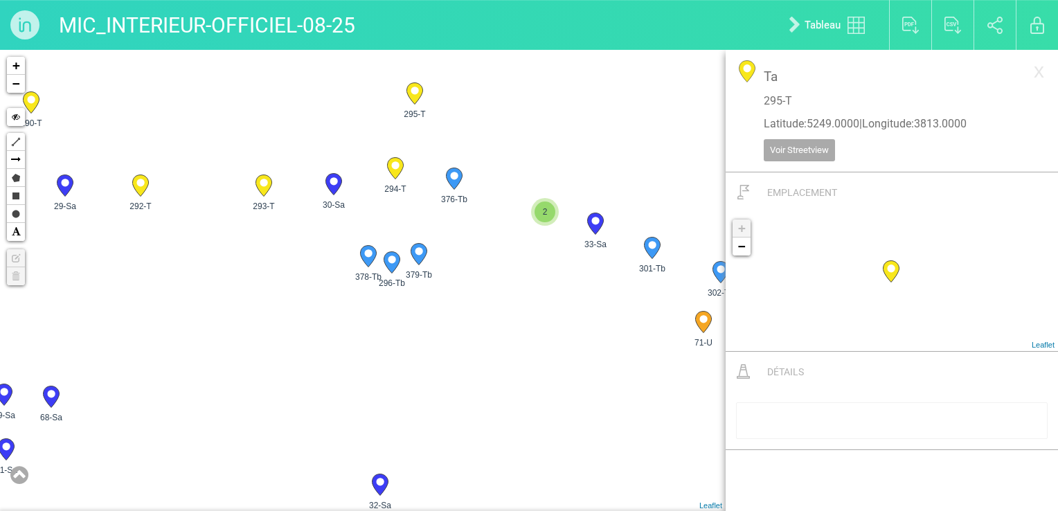
drag, startPoint x: 429, startPoint y: 422, endPoint x: 435, endPoint y: 227, distance: 194.7
click at [435, 227] on div "27-Sa 28-Sa 29-Sa 30-Sa" at bounding box center [363, 280] width 726 height 461
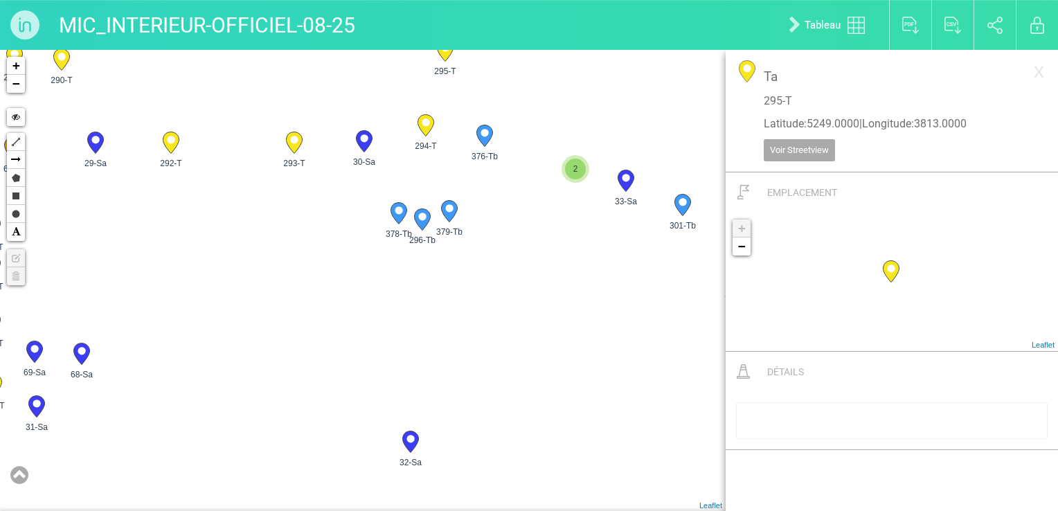
drag, startPoint x: 239, startPoint y: 307, endPoint x: 447, endPoint y: 348, distance: 212.3
click at [663, 393] on div "27-Sa 28-Sa 29-Sa 30-Sa" at bounding box center [363, 280] width 726 height 461
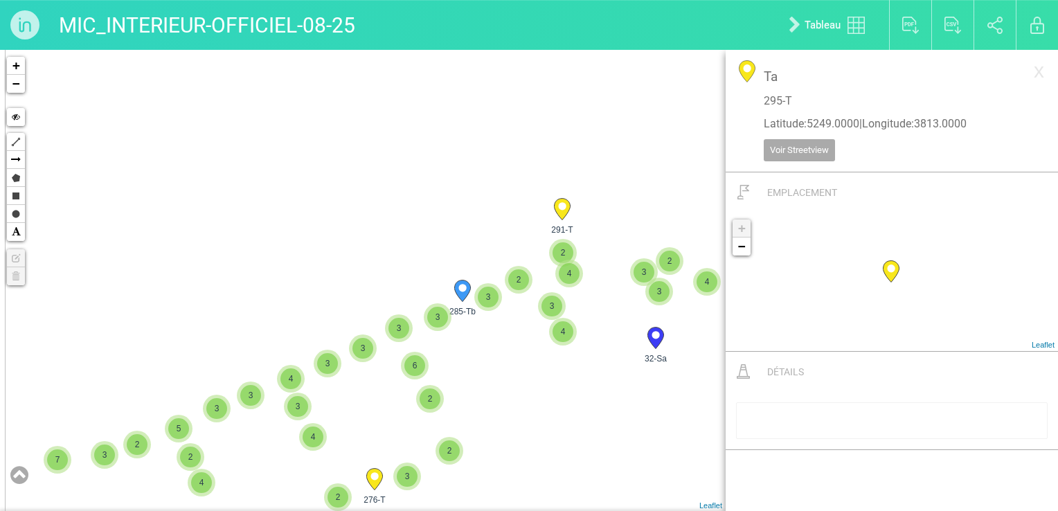
drag, startPoint x: 220, startPoint y: 197, endPoint x: 504, endPoint y: 168, distance: 286.1
click at [504, 168] on div "32-Sa 285-Tb 291-T 375-T" at bounding box center [363, 280] width 726 height 461
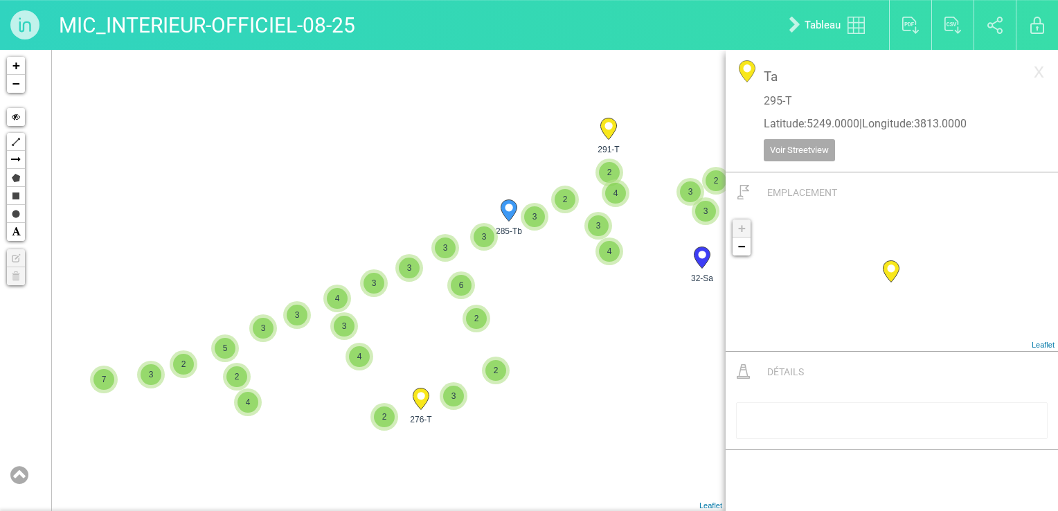
drag, startPoint x: 335, startPoint y: 269, endPoint x: 391, endPoint y: 185, distance: 101.0
click at [390, 196] on div "32-Sa 285-Tb 291-T 375-T" at bounding box center [363, 280] width 726 height 461
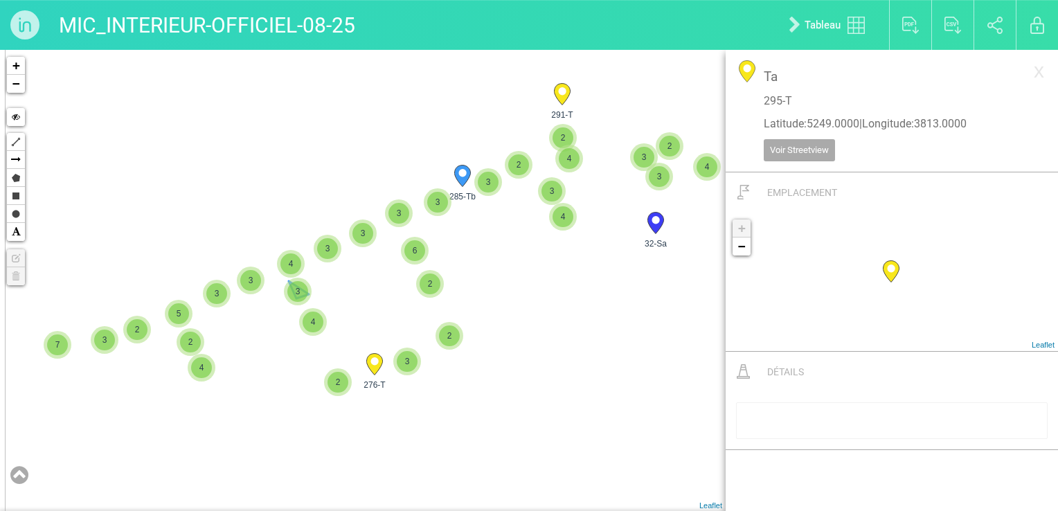
drag, startPoint x: 291, startPoint y: 294, endPoint x: 282, endPoint y: 285, distance: 12.7
click at [291, 285] on span "3" at bounding box center [297, 291] width 21 height 21
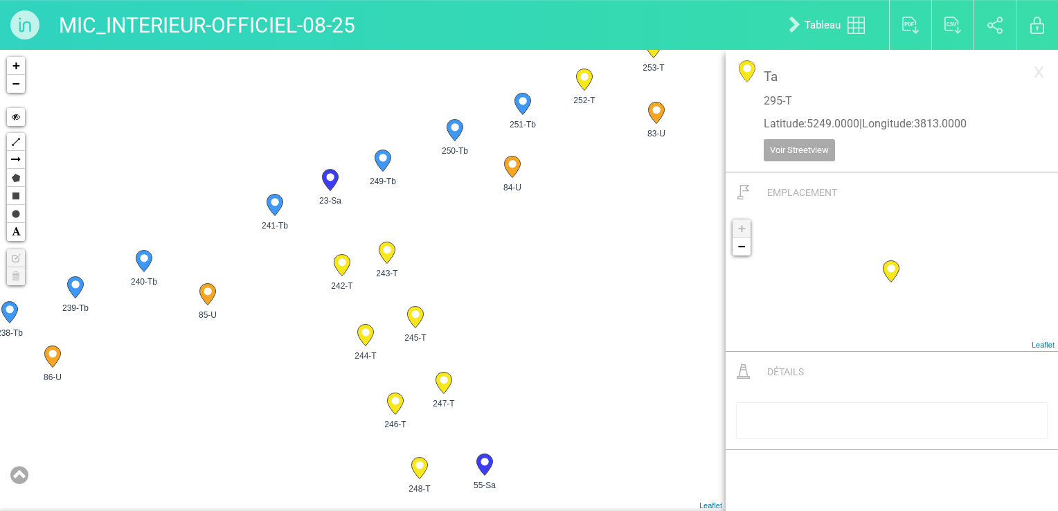
drag, startPoint x: 116, startPoint y: 331, endPoint x: 501, endPoint y: 253, distance: 392.2
click at [501, 253] on div "285-Tb 276-T 2 2 3 2 3 6 3 3 4 2 2 3 5 2 3 3 4 3 3 4 3 7 275-Tb 274-Tb 281-Tb 2" at bounding box center [363, 280] width 726 height 461
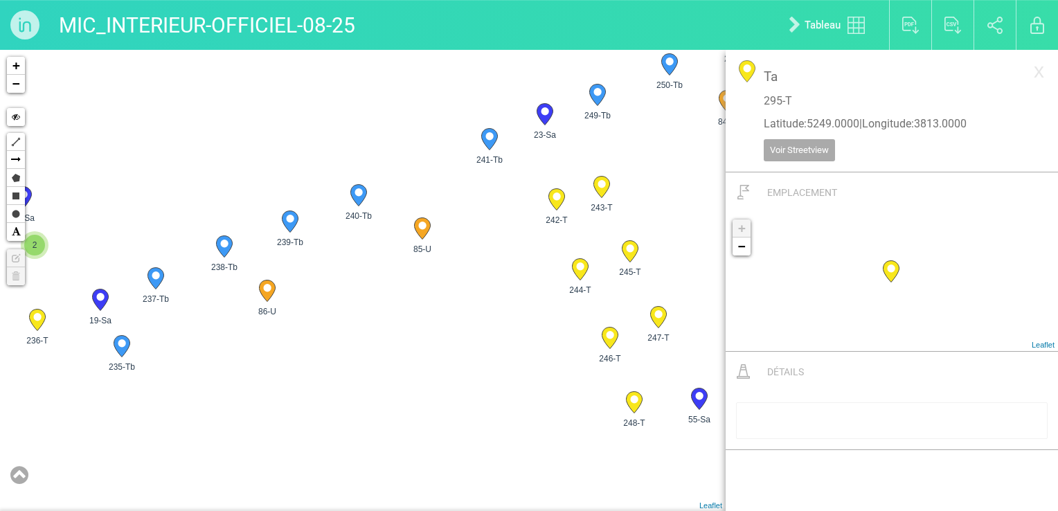
drag, startPoint x: 345, startPoint y: 298, endPoint x: 576, endPoint y: 163, distance: 267.8
click at [579, 174] on div "276-T 275-Tb 274-Tb 279-T 278-T 277-T 273-T 270-T" at bounding box center [363, 280] width 726 height 461
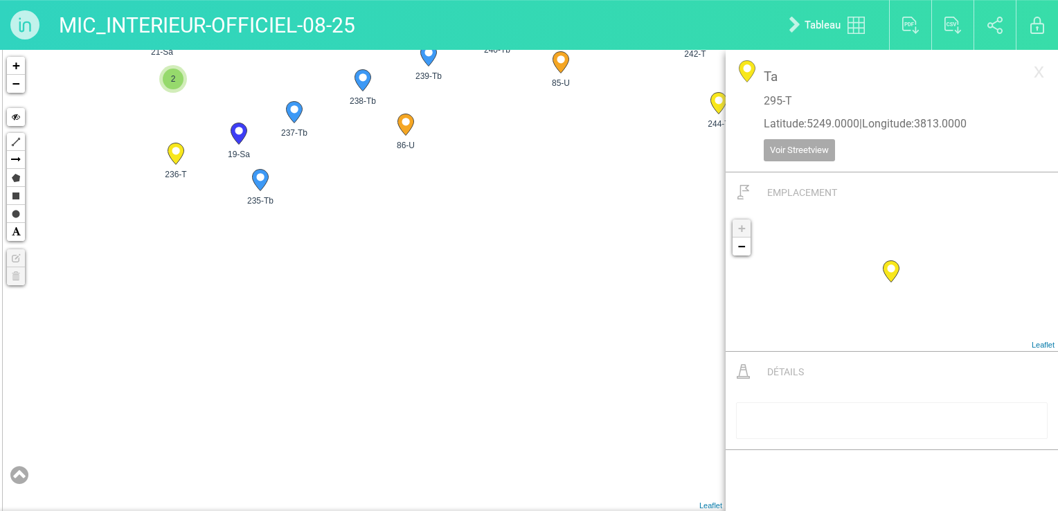
drag, startPoint x: 479, startPoint y: 258, endPoint x: 478, endPoint y: 231, distance: 27.0
click at [478, 231] on div "275-Tb 274-Tb 264-Tb 248-T 247-T 246-T 55-Sa 245-T" at bounding box center [363, 280] width 726 height 461
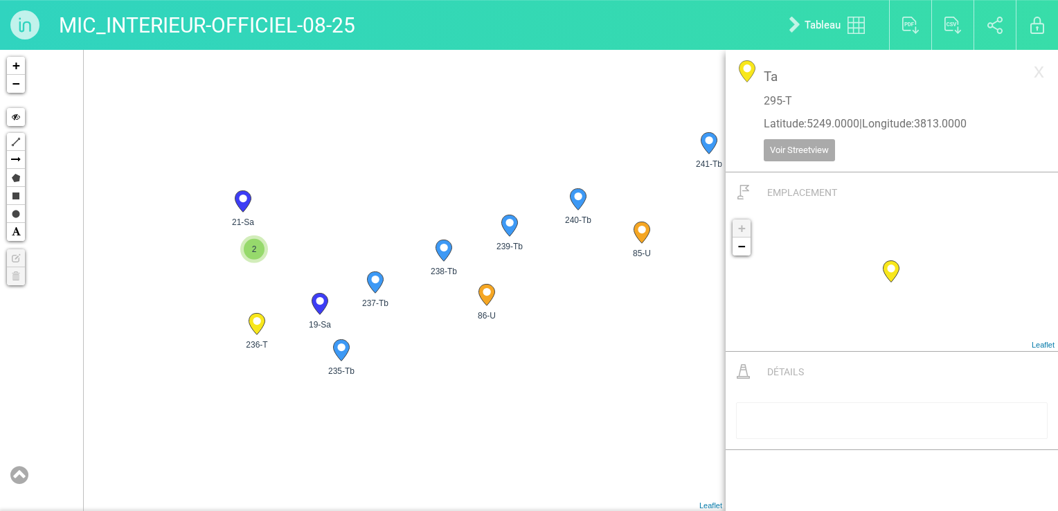
drag, startPoint x: 247, startPoint y: 194, endPoint x: 332, endPoint y: 392, distance: 215.9
click at [334, 393] on div "275-Tb 274-Tb 264-Tb 248-T 247-T 246-T 55-Sa 245-T" at bounding box center [363, 280] width 726 height 461
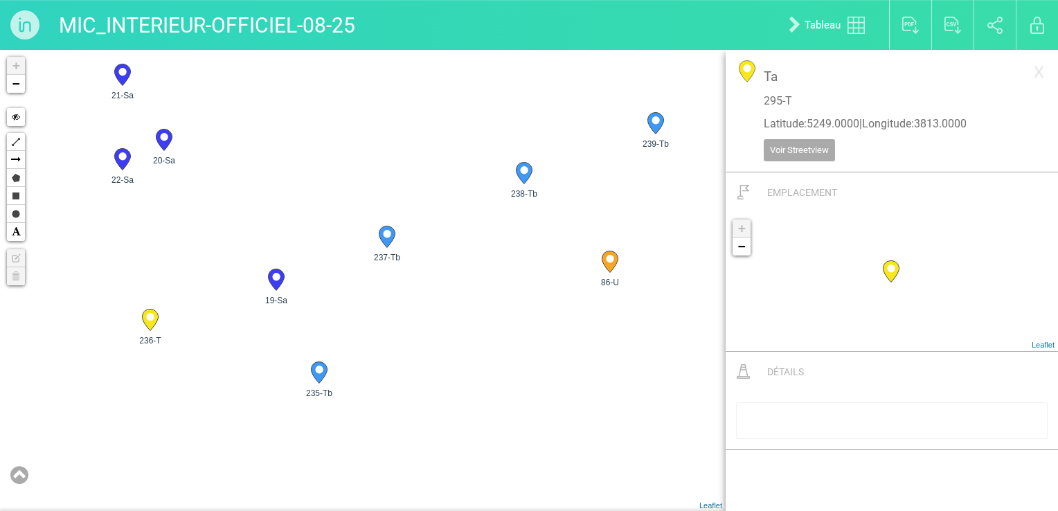
drag, startPoint x: 234, startPoint y: 321, endPoint x: 366, endPoint y: 312, distance: 131.9
click at [359, 316] on div "248-T 247-T 246-T 55-Sa" at bounding box center [363, 280] width 726 height 461
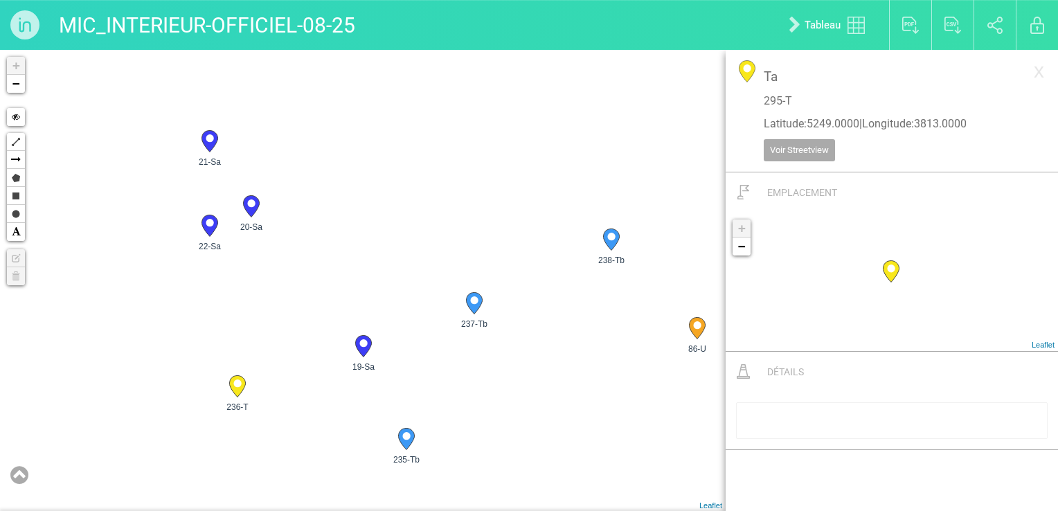
drag, startPoint x: 291, startPoint y: 222, endPoint x: 327, endPoint y: 295, distance: 81.1
click at [319, 267] on div "248-T 247-T 246-T 245-T" at bounding box center [363, 280] width 726 height 461
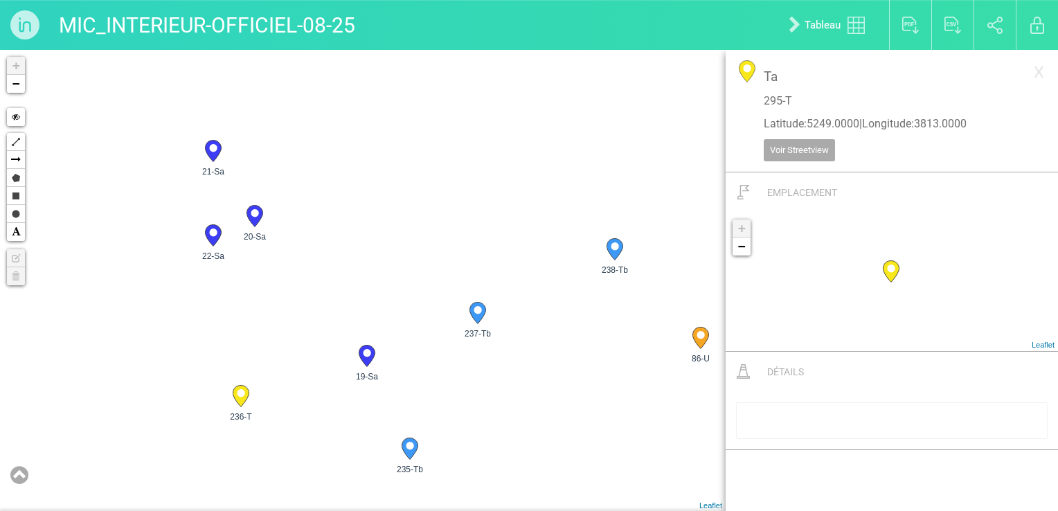
drag, startPoint x: 222, startPoint y: 191, endPoint x: 238, endPoint y: 204, distance: 20.2
click at [238, 204] on div "248-T 246-T 245-T 244-T" at bounding box center [363, 280] width 726 height 461
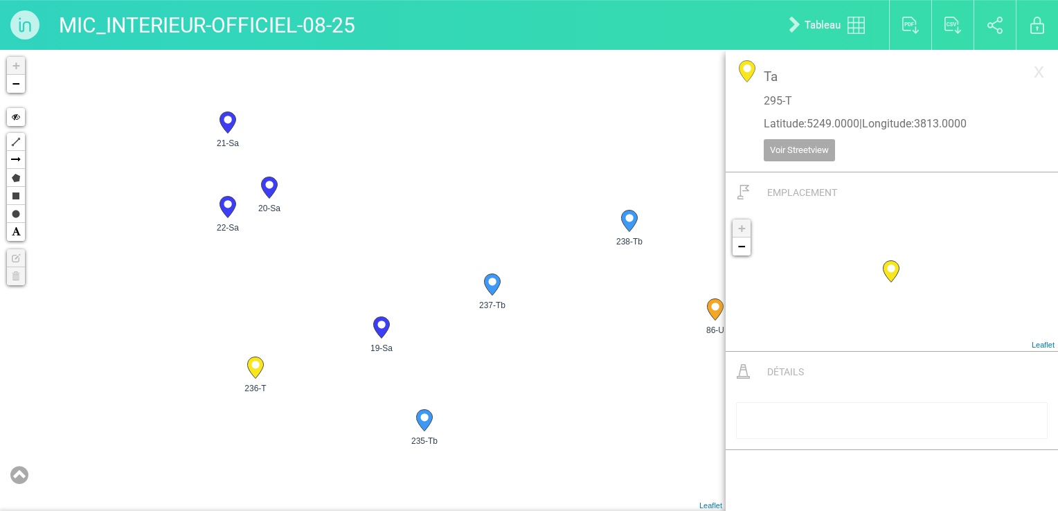
drag, startPoint x: 279, startPoint y: 168, endPoint x: 280, endPoint y: 127, distance: 40.9
click at [280, 127] on div "248-T 246-T 245-T 244-T" at bounding box center [363, 280] width 726 height 461
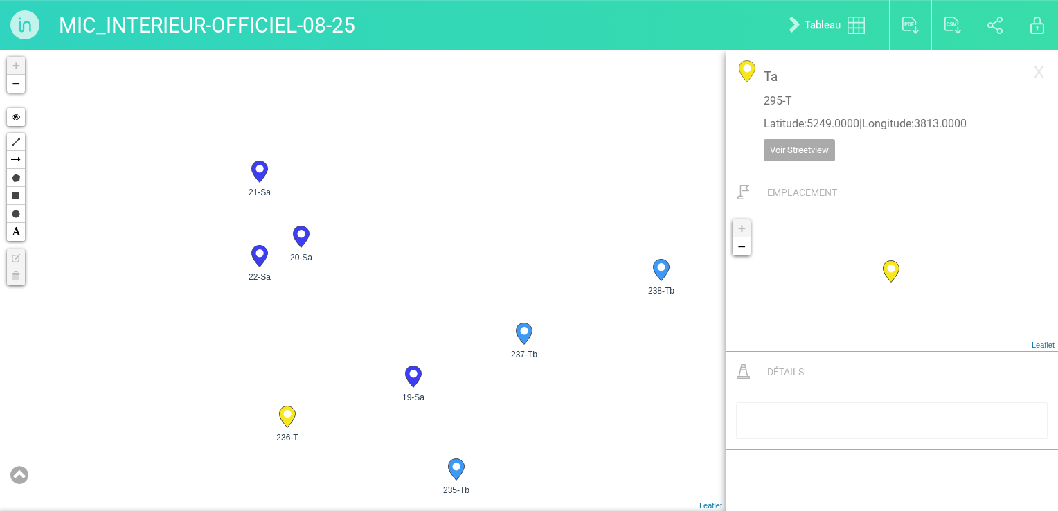
drag, startPoint x: 331, startPoint y: 179, endPoint x: 355, endPoint y: 227, distance: 54.2
click at [355, 227] on div "248-T 246-T 245-T 244-T" at bounding box center [363, 280] width 726 height 461
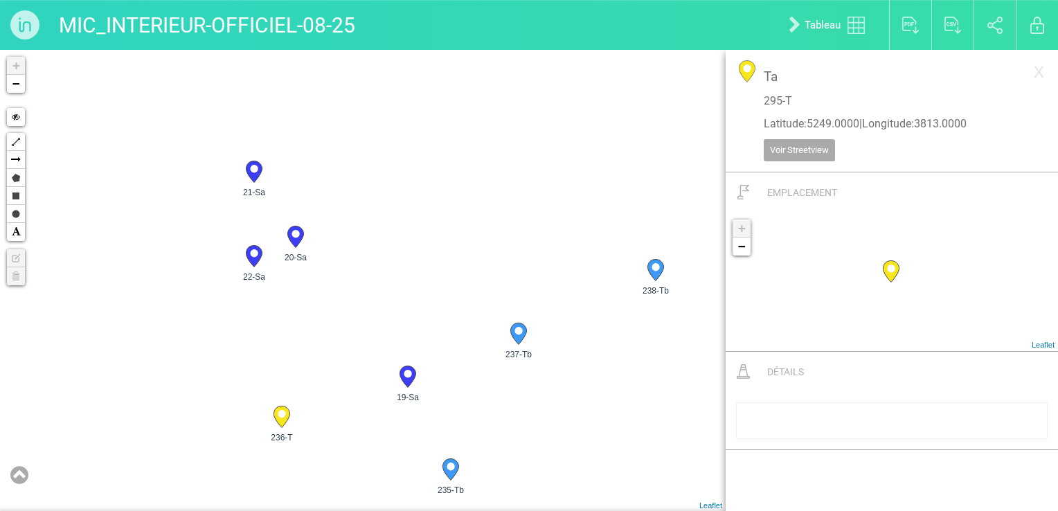
click at [471, 358] on div "246-T 244-T 240-Tb 85-U" at bounding box center [363, 280] width 726 height 461
drag, startPoint x: 496, startPoint y: 409, endPoint x: 472, endPoint y: 261, distance: 150.3
click at [472, 262] on div "246-T 244-T 240-Tb 85-U" at bounding box center [363, 280] width 726 height 461
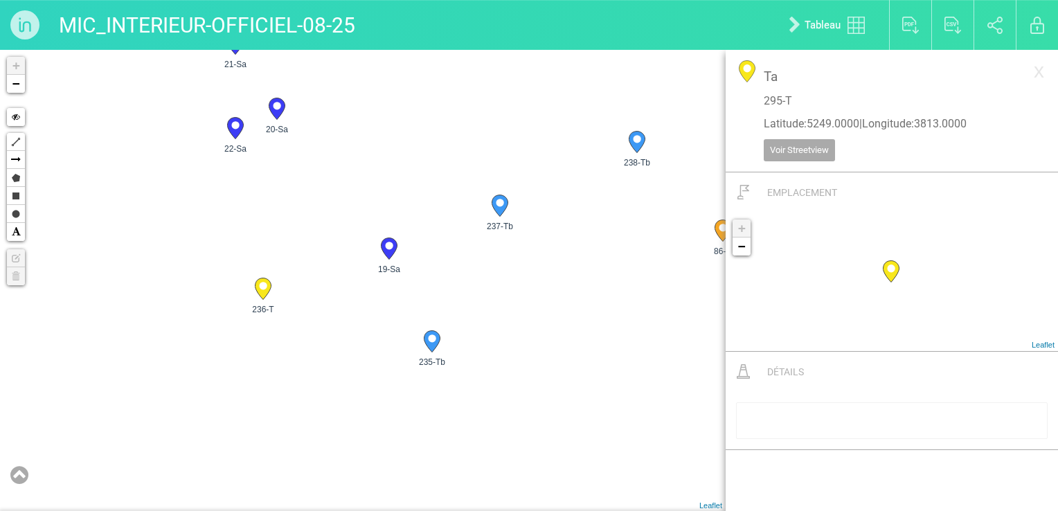
drag, startPoint x: 484, startPoint y: 345, endPoint x: 465, endPoint y: 231, distance: 115.1
click at [465, 231] on div "246-T 244-T 240-Tb 85-U" at bounding box center [363, 280] width 726 height 461
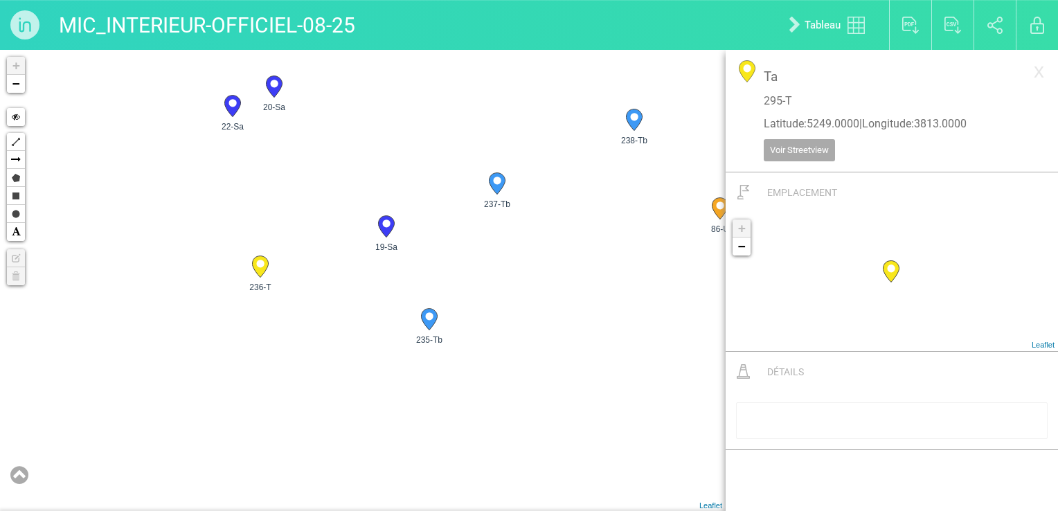
click at [192, 393] on div "246-T 244-T 240-Tb 85-U" at bounding box center [363, 280] width 726 height 461
click at [265, 258] on icon at bounding box center [260, 266] width 16 height 21
click at [310, 258] on div "19-Sa 20-Sa 21-Sa 22-Sa" at bounding box center [363, 280] width 726 height 461
click at [390, 293] on div "19-Sa 20-Sa 21-Sa 22-Sa" at bounding box center [363, 280] width 726 height 461
click at [310, 307] on div "19-Sa 20-Sa 21-Sa 22-Sa" at bounding box center [363, 280] width 726 height 461
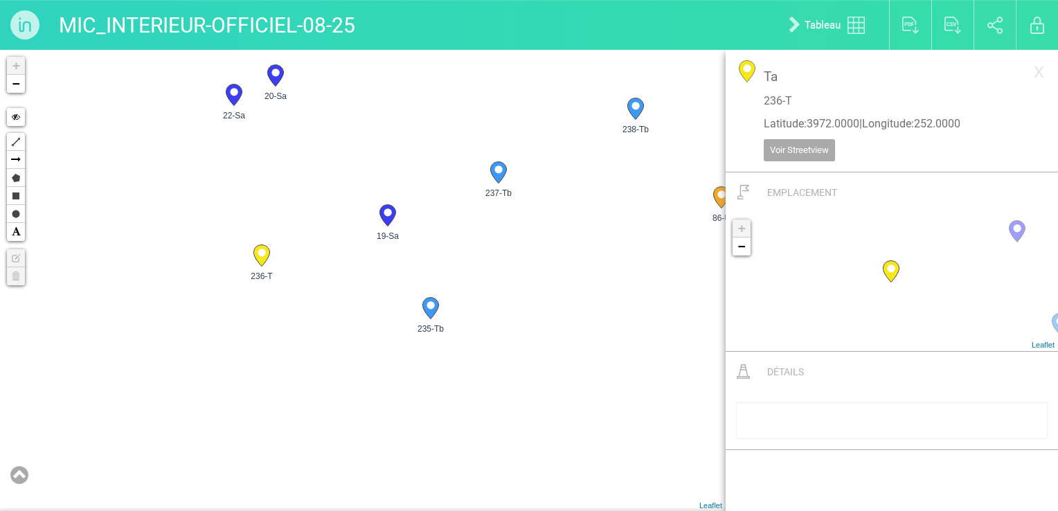
drag, startPoint x: 374, startPoint y: 309, endPoint x: 392, endPoint y: 282, distance: 32.5
click at [392, 282] on div "19-Sa 20-Sa 21-Sa 22-Sa" at bounding box center [363, 280] width 726 height 461
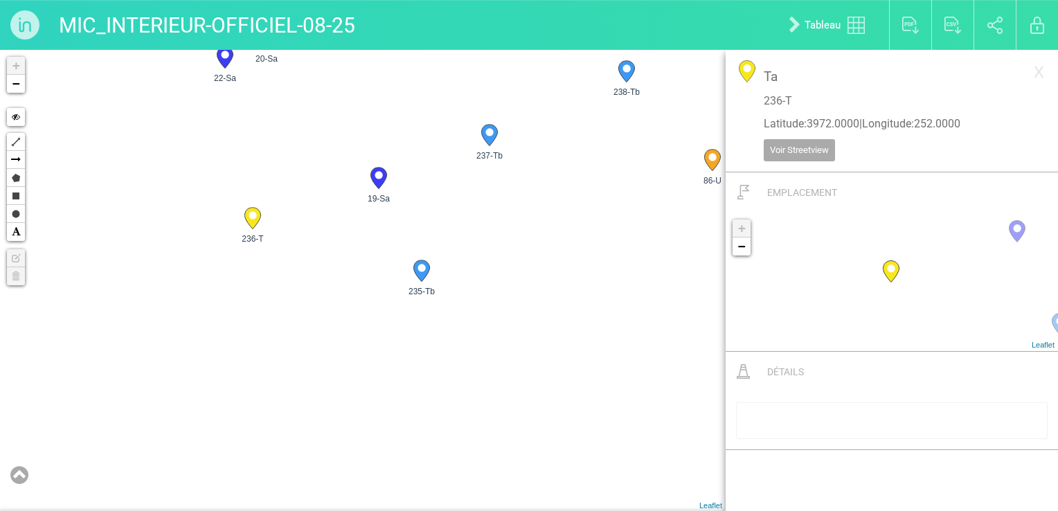
drag, startPoint x: 376, startPoint y: 247, endPoint x: 355, endPoint y: 251, distance: 21.9
click at [355, 251] on div "19-Sa 20-Sa 21-Sa 22-Sa" at bounding box center [363, 280] width 726 height 461
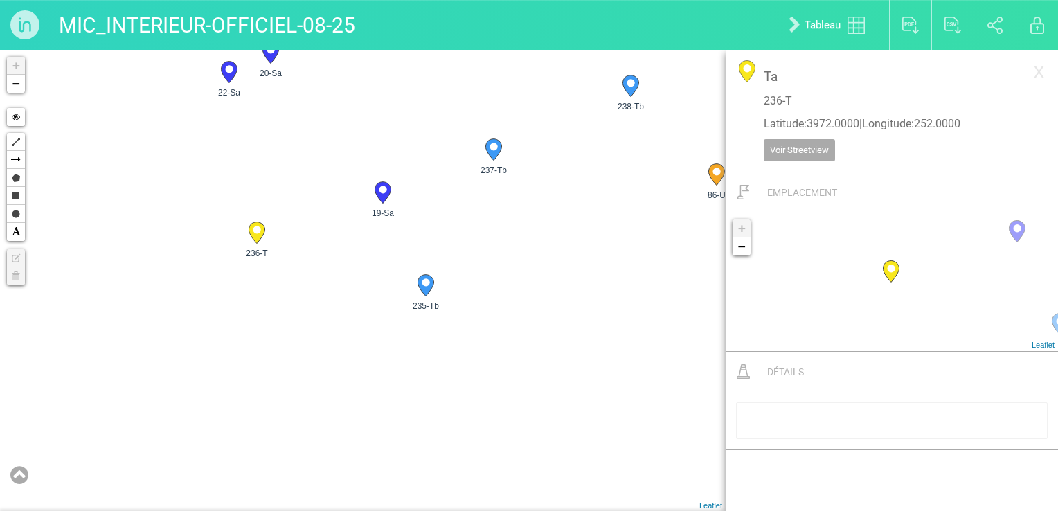
click at [430, 285] on icon at bounding box center [426, 285] width 16 height 21
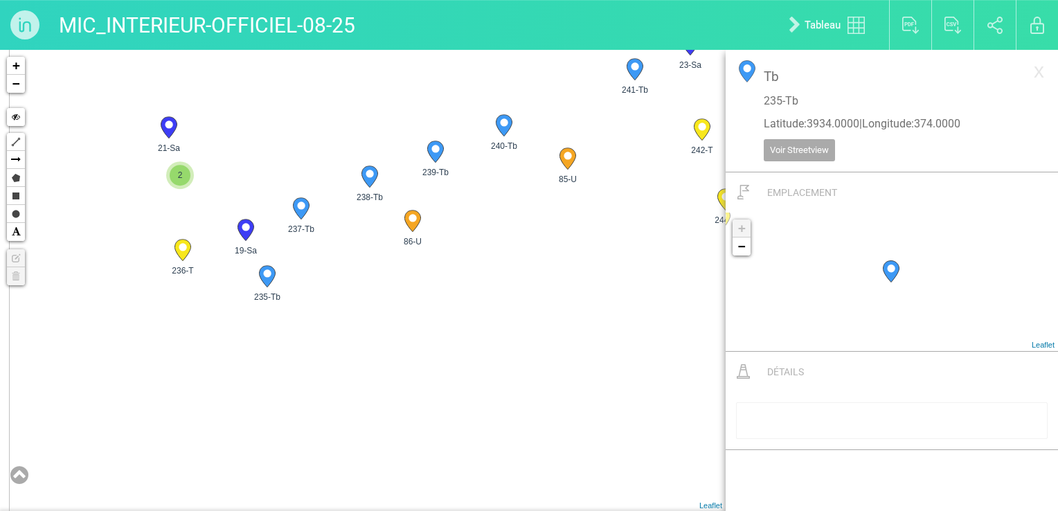
drag, startPoint x: 317, startPoint y: 313, endPoint x: 360, endPoint y: 283, distance: 52.2
click at [360, 283] on div "19-Sa 21-Sa 23-Sa 85-U 2" at bounding box center [363, 280] width 726 height 461
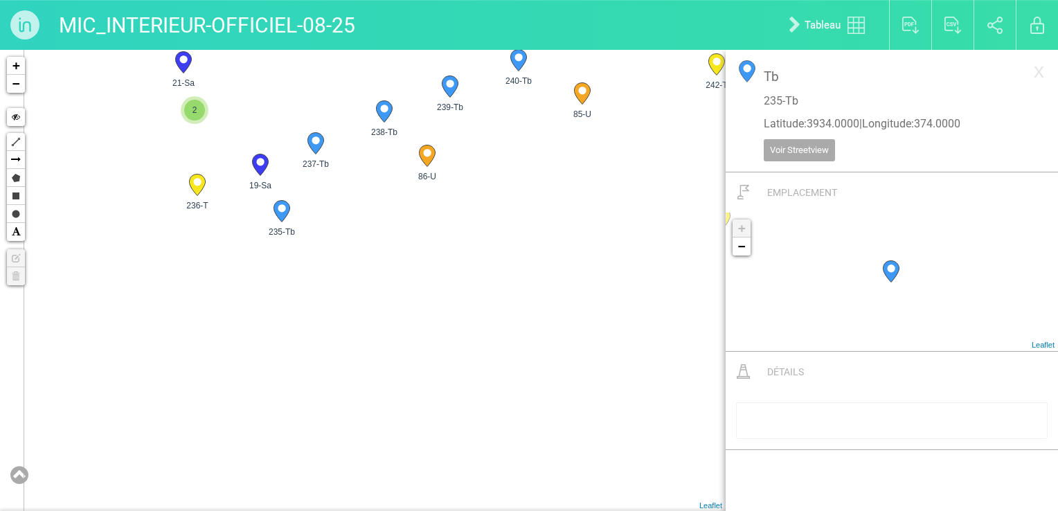
drag, startPoint x: 336, startPoint y: 346, endPoint x: 361, endPoint y: 307, distance: 45.9
click at [361, 307] on div "19-Sa 21-Sa 23-Sa 85-U 2" at bounding box center [363, 280] width 726 height 461
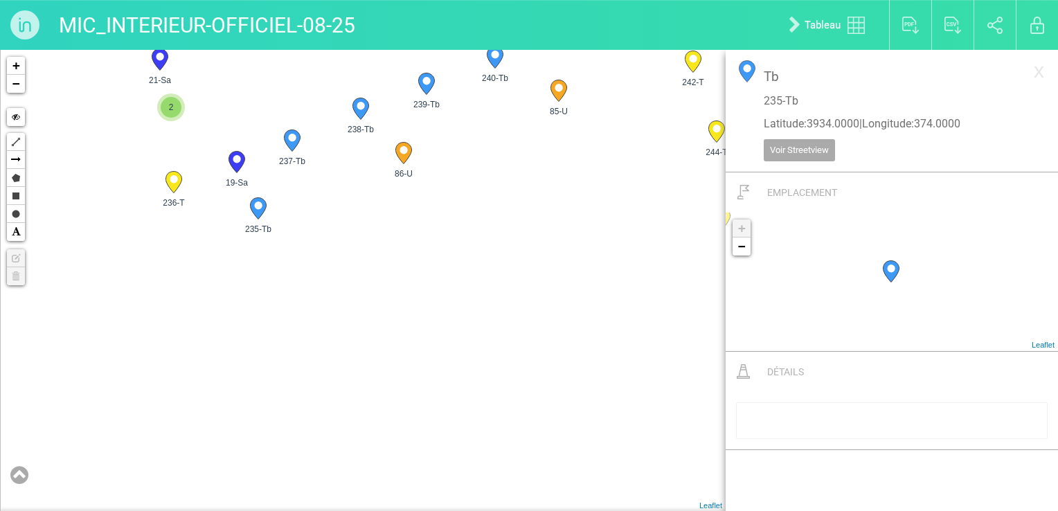
click at [439, 270] on div "19-Sa 21-Sa 23-Sa 85-U 2" at bounding box center [363, 280] width 726 height 461
drag, startPoint x: 498, startPoint y: 236, endPoint x: 482, endPoint y: 276, distance: 42.6
click at [482, 314] on div "19-Sa 21-Sa 23-Sa 85-U 2" at bounding box center [363, 280] width 726 height 461
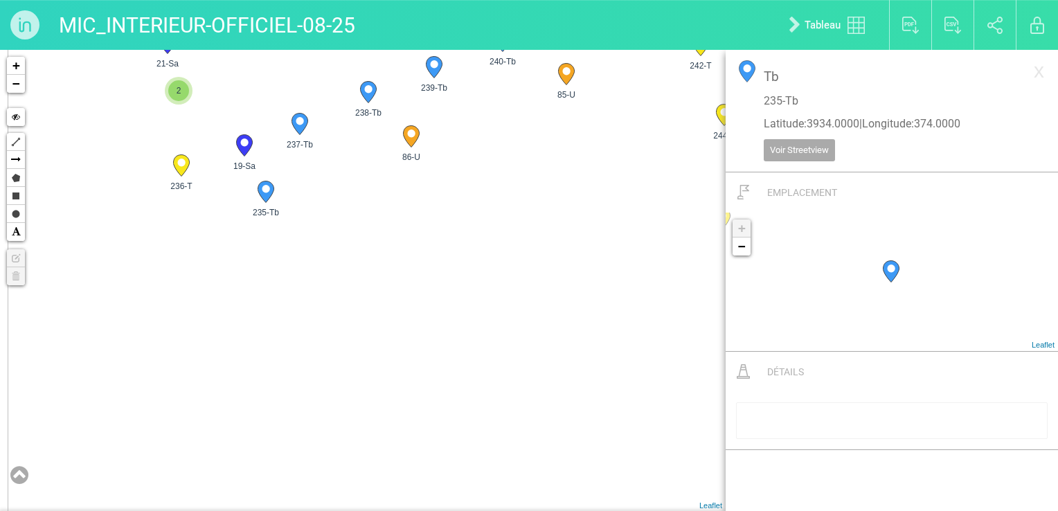
drag, startPoint x: 461, startPoint y: 294, endPoint x: 474, endPoint y: 259, distance: 37.4
click at [474, 259] on div "19-Sa 21-Sa 23-Sa 85-U 2" at bounding box center [363, 280] width 726 height 461
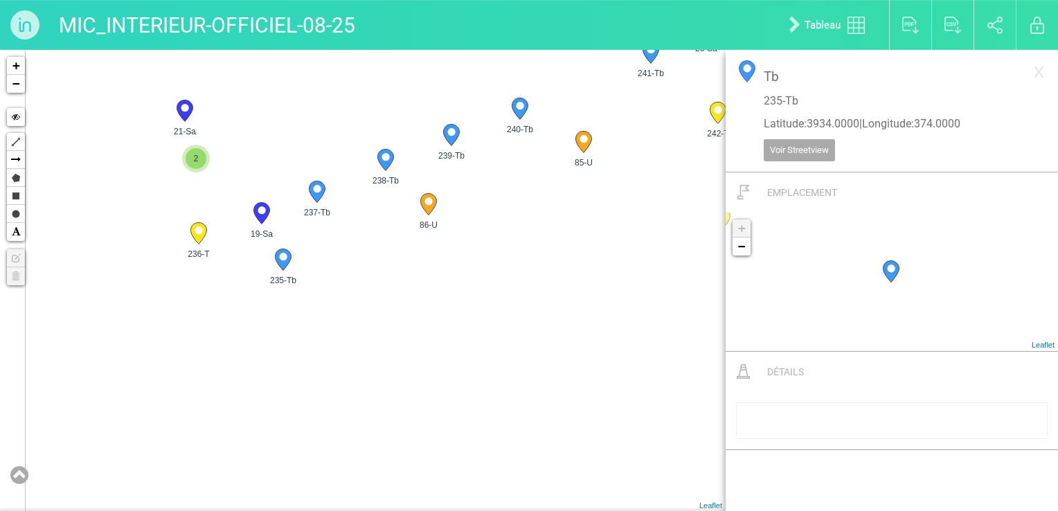
drag, startPoint x: 278, startPoint y: 196, endPoint x: 305, endPoint y: 277, distance: 85.4
click at [305, 277] on div "19-Sa 21-Sa 23-Sa 85-U 2" at bounding box center [363, 280] width 726 height 461
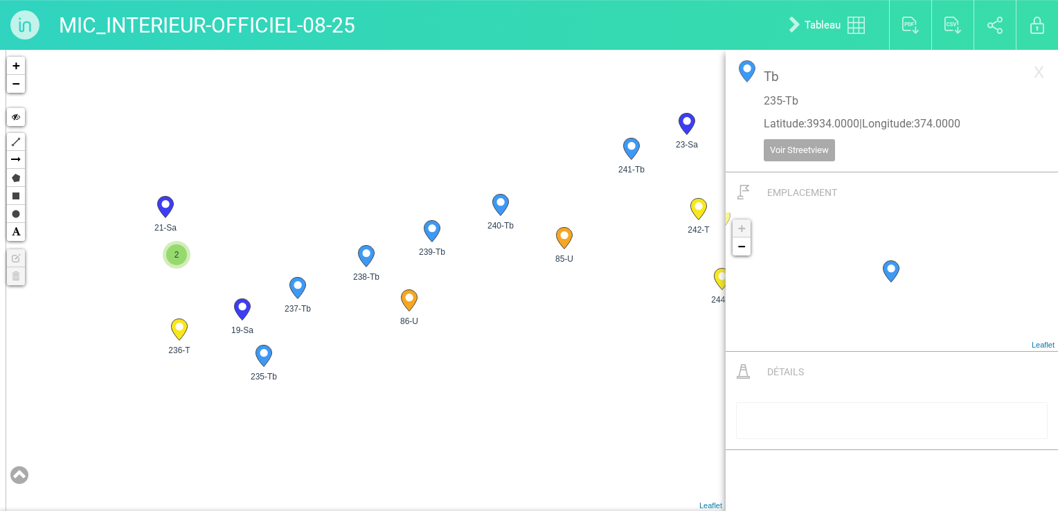
drag, startPoint x: 322, startPoint y: 265, endPoint x: 328, endPoint y: 361, distance: 97.1
click at [328, 361] on div "19-Sa 21-Sa 23-Sa 85-U 2" at bounding box center [363, 280] width 726 height 461
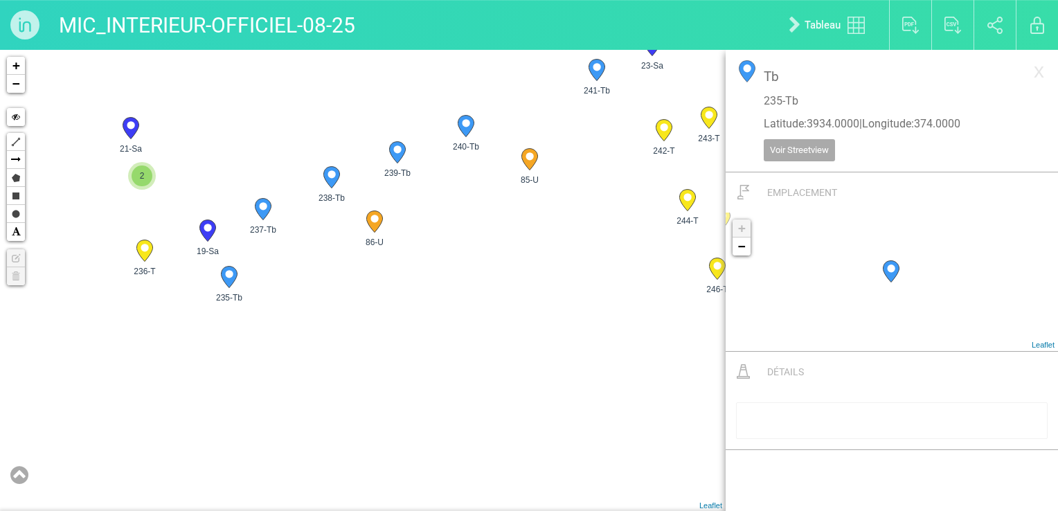
drag, startPoint x: 356, startPoint y: 321, endPoint x: 327, endPoint y: 238, distance: 87.4
click at [327, 238] on div "19-Sa 21-Sa 23-Sa 85-U 2" at bounding box center [363, 280] width 726 height 461
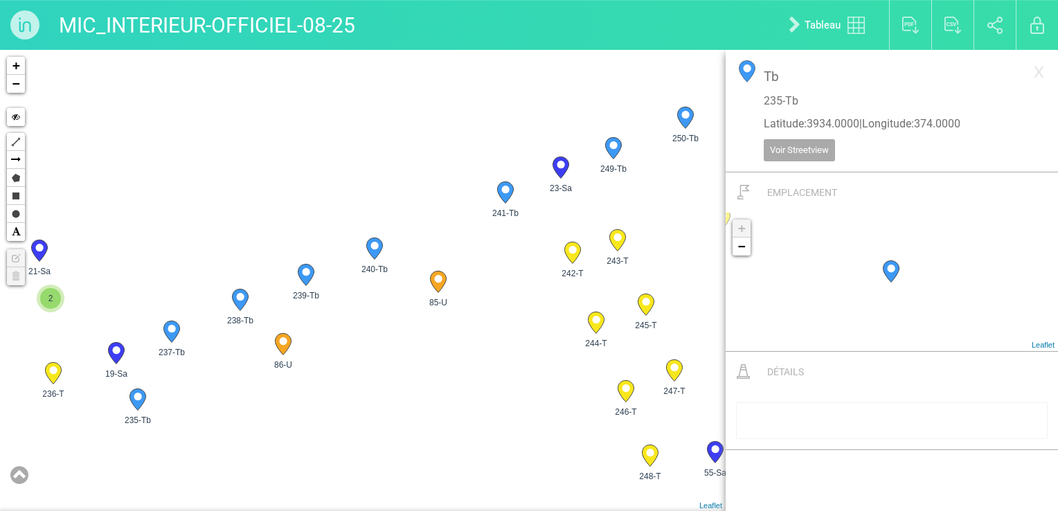
drag, startPoint x: 489, startPoint y: 229, endPoint x: 395, endPoint y: 354, distance: 155.8
click at [395, 354] on div "19-Sa 21-Sa 23-Sa 85-U 2" at bounding box center [363, 280] width 726 height 461
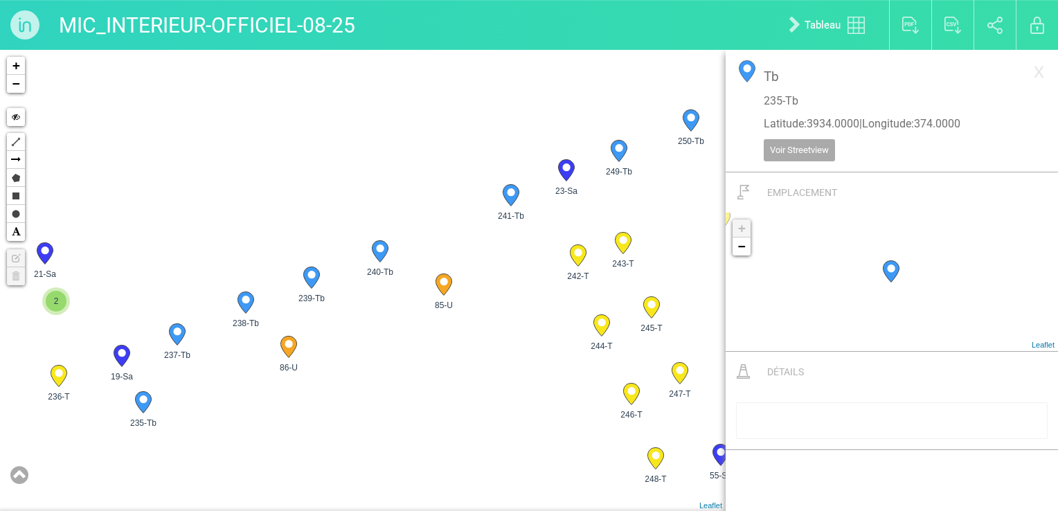
drag, startPoint x: 361, startPoint y: 357, endPoint x: 408, endPoint y: 295, distance: 77.7
click at [391, 359] on div "19-Sa 21-Sa 23-Sa 85-U 2" at bounding box center [363, 280] width 726 height 461
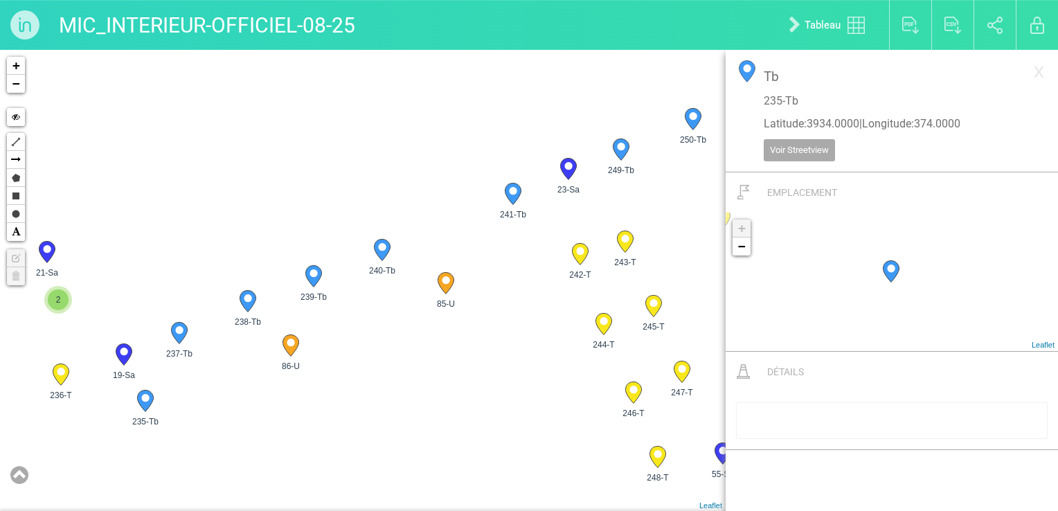
click at [487, 237] on div "19-Sa 21-Sa 23-Sa 85-U 2" at bounding box center [363, 280] width 726 height 461
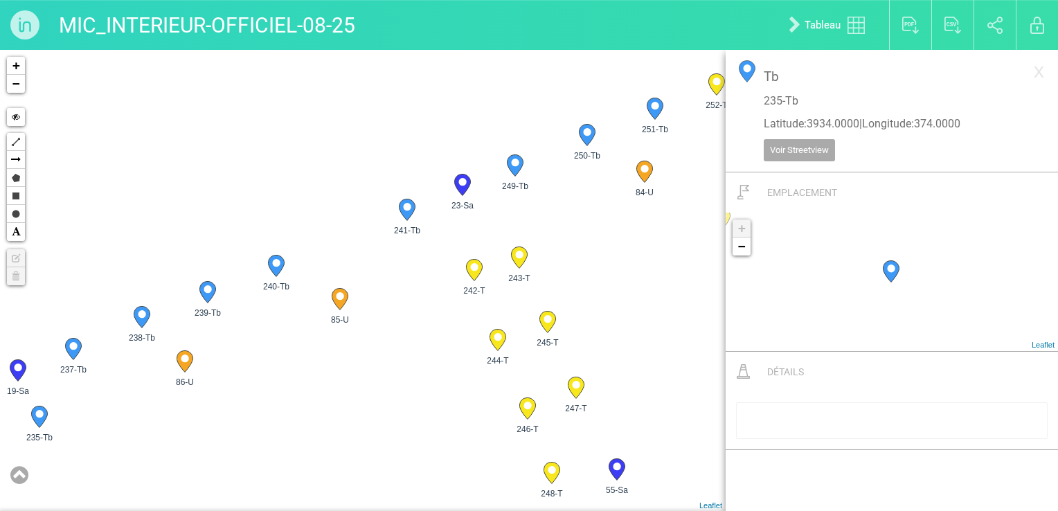
drag, startPoint x: 540, startPoint y: 267, endPoint x: 312, endPoint y: 301, distance: 230.2
click at [289, 317] on div "19-Sa 21-Sa 23-Sa 85-U 2" at bounding box center [363, 280] width 726 height 461
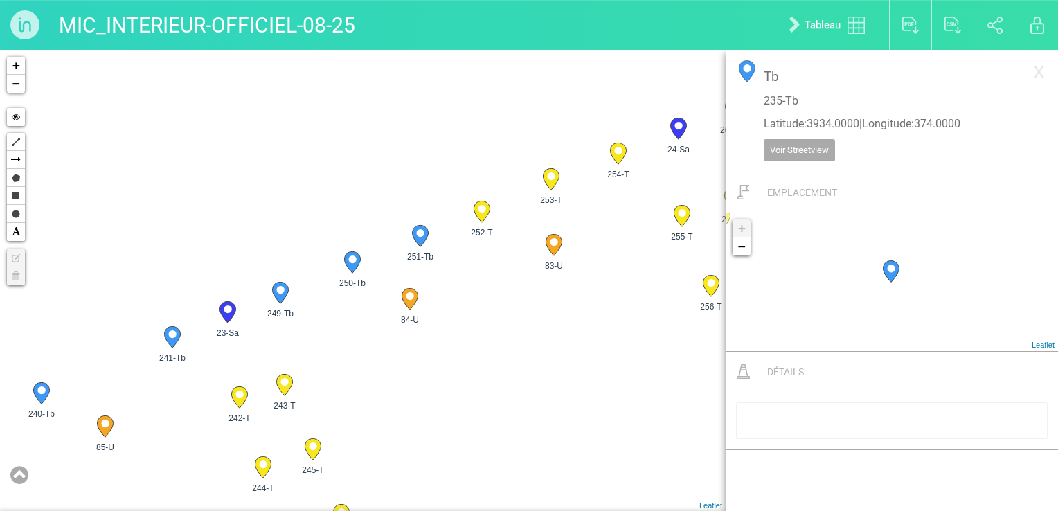
drag, startPoint x: 517, startPoint y: 204, endPoint x: 280, endPoint y: 332, distance: 269.2
click at [280, 332] on div "19-Sa 21-Sa 23-Sa 85-U 2" at bounding box center [363, 280] width 726 height 461
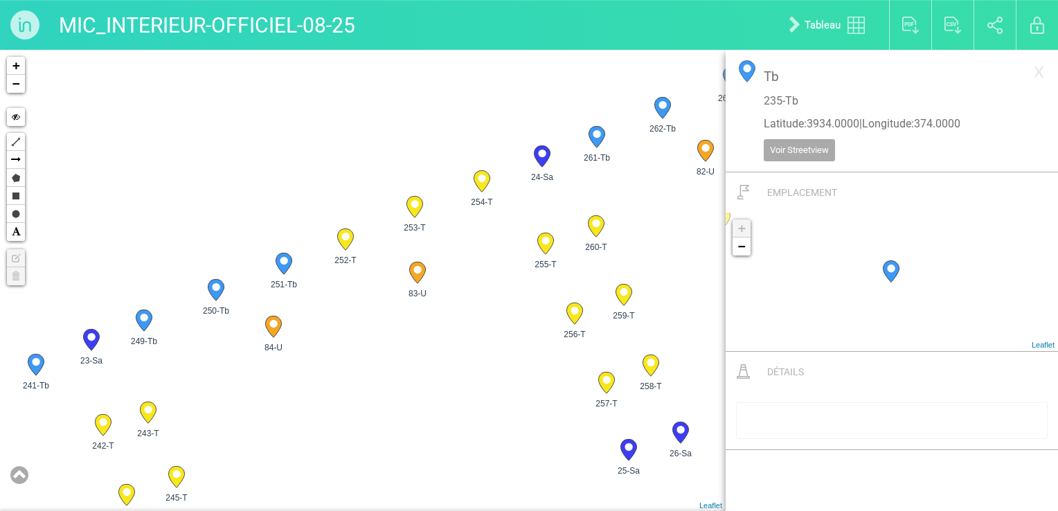
drag, startPoint x: 544, startPoint y: 228, endPoint x: 490, endPoint y: 251, distance: 58.0
click at [490, 251] on div "19-Sa 21-Sa 23-Sa 85-U 2" at bounding box center [363, 280] width 726 height 461
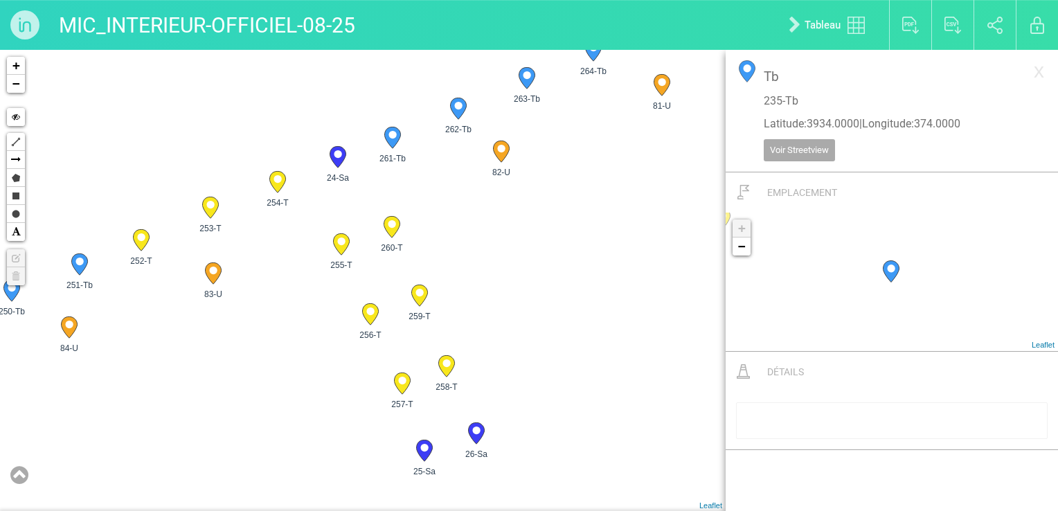
drag, startPoint x: 578, startPoint y: 319, endPoint x: 393, endPoint y: 294, distance: 187.3
click at [387, 303] on div "19-Sa 21-Sa 23-Sa 85-U 2" at bounding box center [363, 280] width 726 height 461
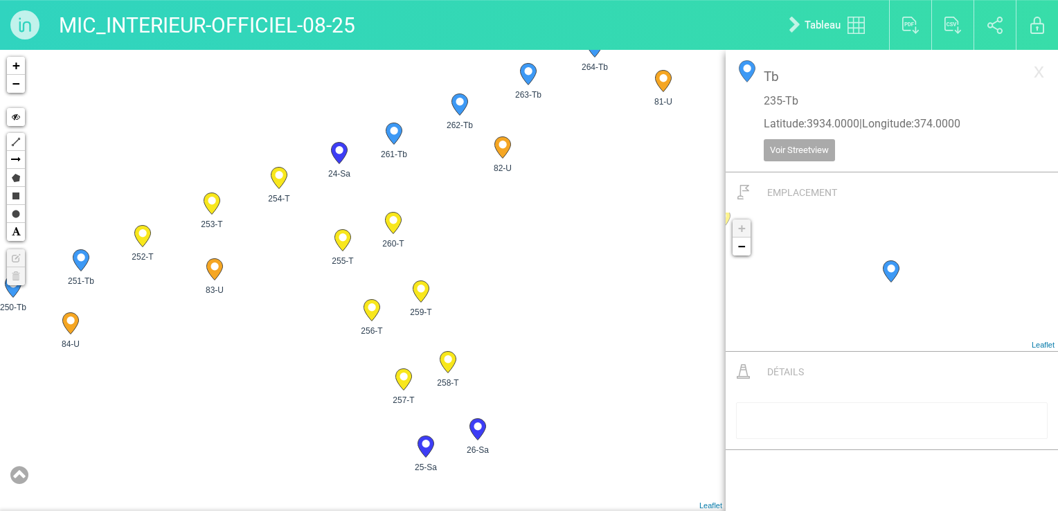
click at [677, 287] on div "19-Sa 21-Sa 23-Sa 85-U 2" at bounding box center [363, 280] width 726 height 461
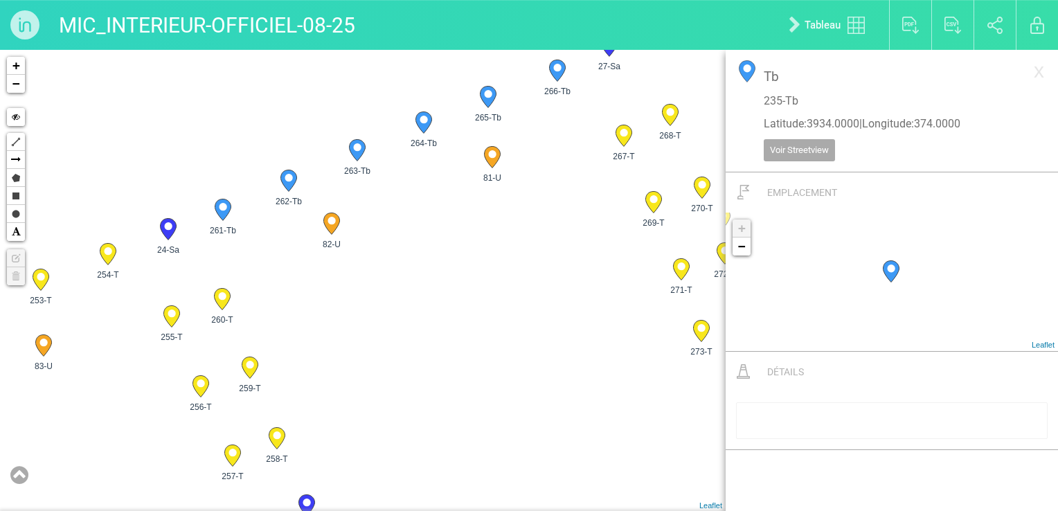
drag, startPoint x: 632, startPoint y: 262, endPoint x: 492, endPoint y: 338, distance: 159.3
click at [492, 338] on div "19-Sa 21-Sa 23-Sa 85-U 2" at bounding box center [363, 280] width 726 height 461
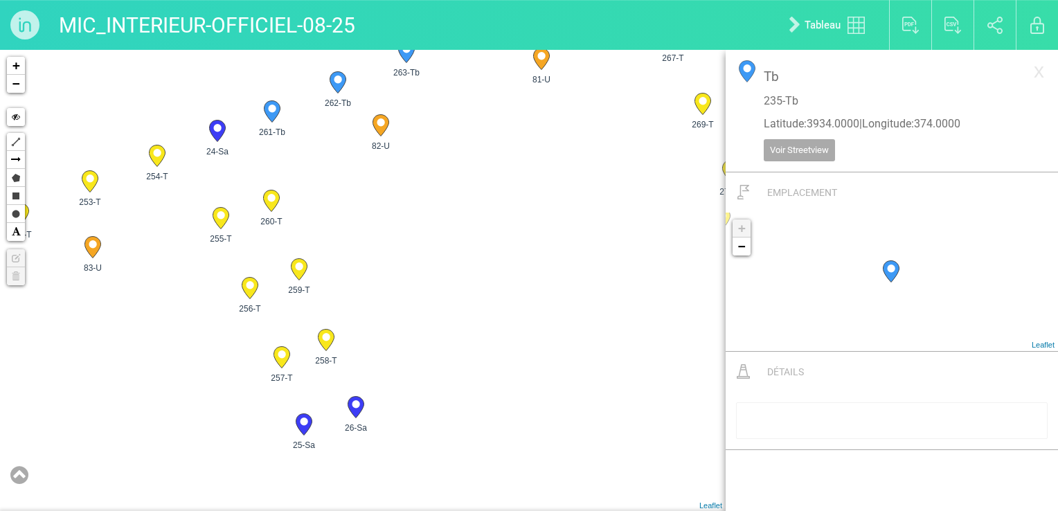
drag, startPoint x: 580, startPoint y: 339, endPoint x: 636, endPoint y: 234, distance: 119.3
click at [636, 234] on div "23-Sa 85-U 86-U 235-Tb +" at bounding box center [363, 280] width 726 height 461
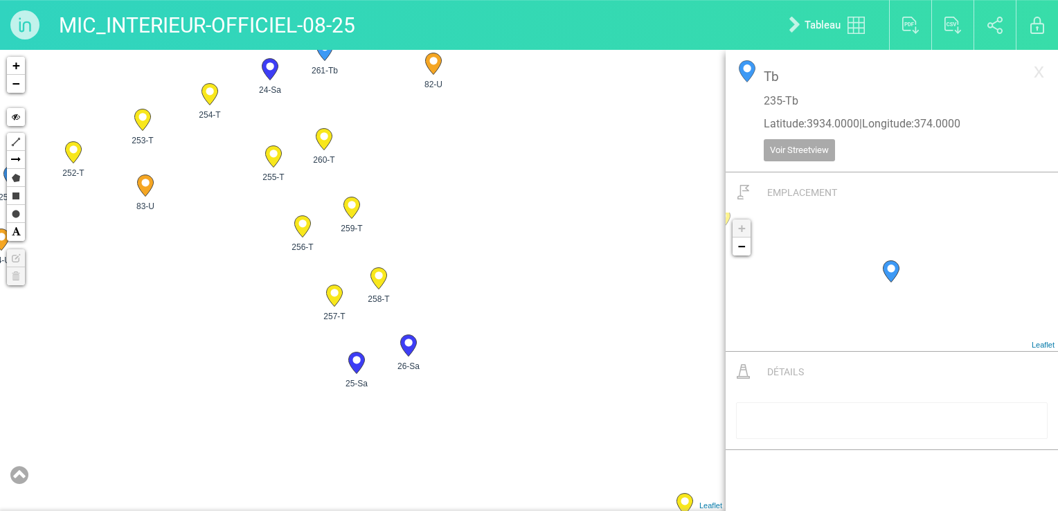
drag, startPoint x: 555, startPoint y: 315, endPoint x: 609, endPoint y: 251, distance: 84.0
click at [609, 251] on div "23-Sa 85-U 86-U 235-Tb +" at bounding box center [363, 280] width 726 height 461
drag, startPoint x: 521, startPoint y: 210, endPoint x: 319, endPoint y: 263, distance: 209.1
click at [319, 263] on div "23-Sa 85-U 86-U 235-Tb 2" at bounding box center [363, 280] width 726 height 461
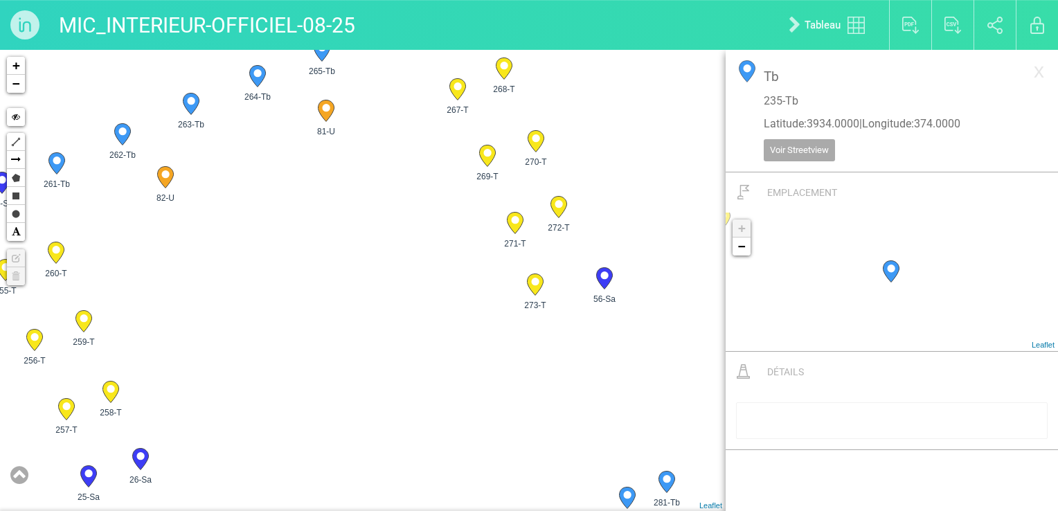
drag, startPoint x: 466, startPoint y: 183, endPoint x: 365, endPoint y: 281, distance: 140.5
click at [366, 282] on div "23-Sa 85-U 86-U 238-Tb +" at bounding box center [363, 280] width 726 height 461
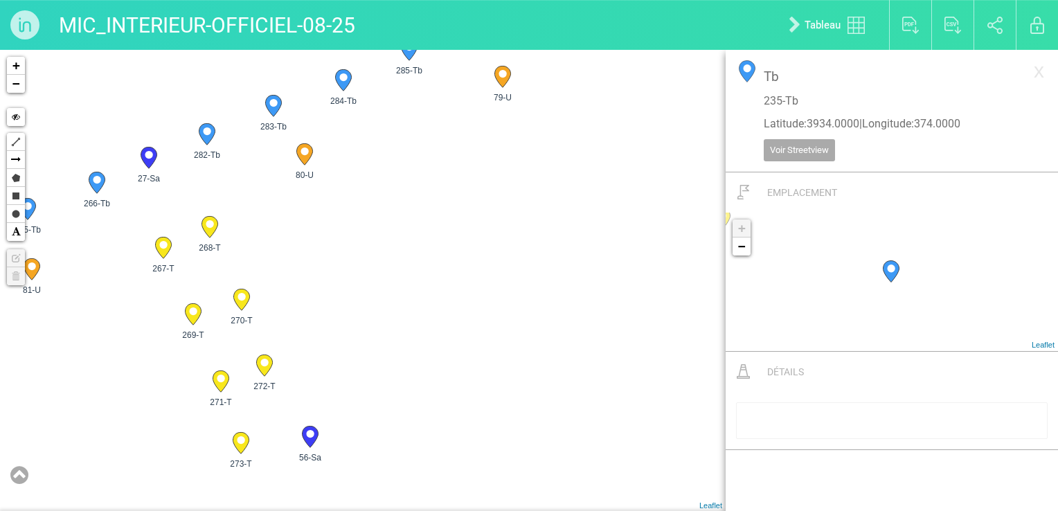
drag, startPoint x: 609, startPoint y: 202, endPoint x: 253, endPoint y: 359, distance: 388.8
click at [253, 359] on div "23-Sa 85-U 240-Tb 241-Tb" at bounding box center [363, 280] width 726 height 461
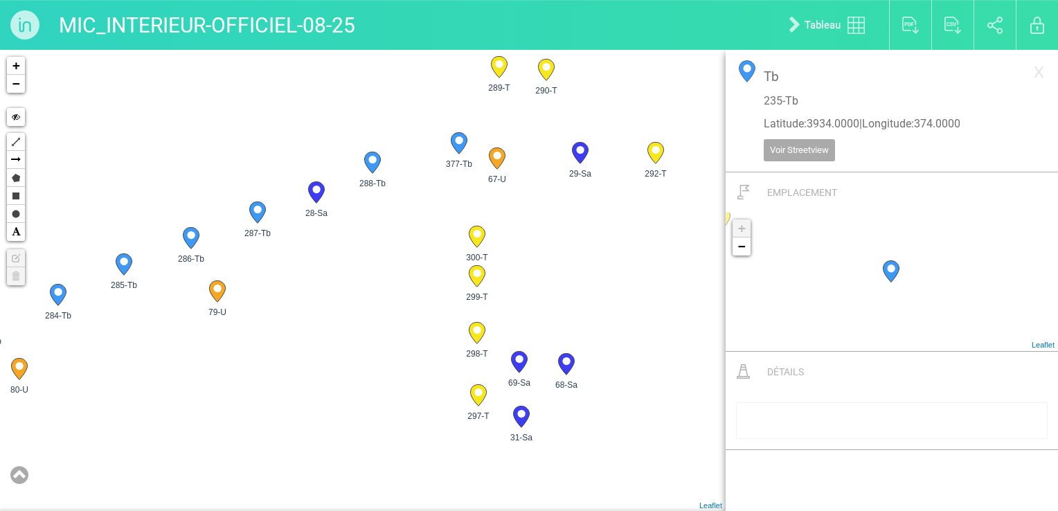
drag, startPoint x: 421, startPoint y: 204, endPoint x: 288, endPoint y: 339, distance: 189.5
click at [288, 339] on div "55-Sa 251-Tb 84-U 253-T" at bounding box center [363, 280] width 726 height 461
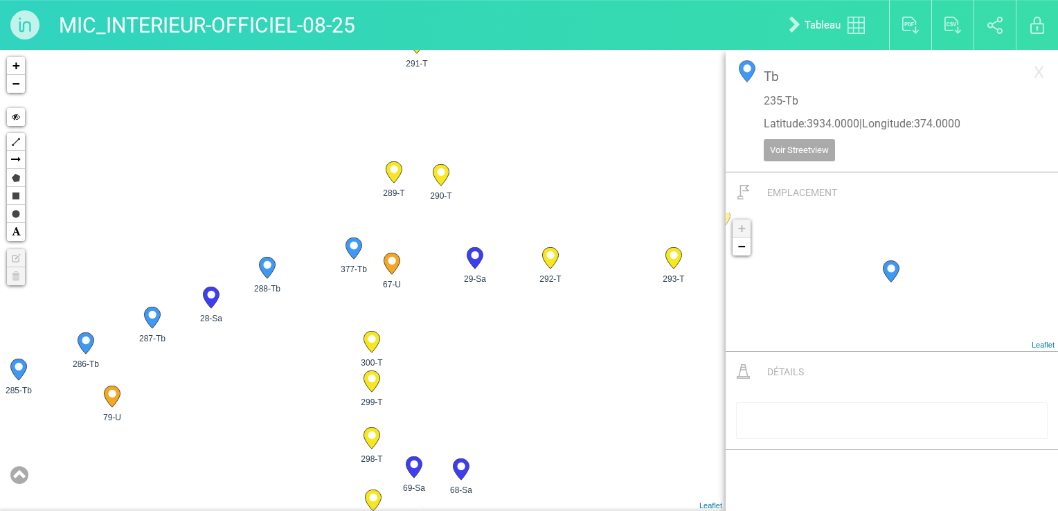
drag, startPoint x: 410, startPoint y: 221, endPoint x: 303, endPoint y: 319, distance: 145.0
click at [307, 319] on div "253-T 83-U 266-Tb 265-Tb" at bounding box center [363, 280] width 726 height 461
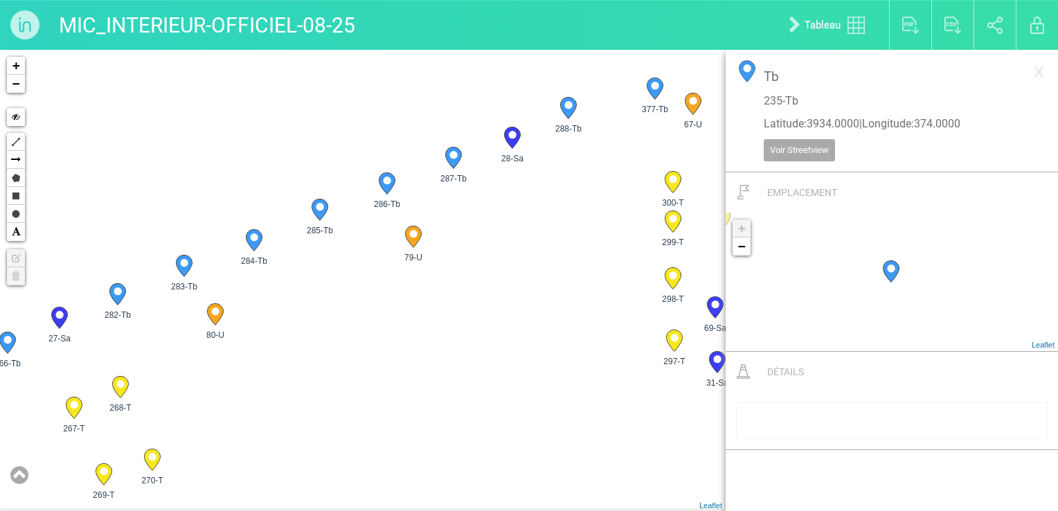
drag, startPoint x: 283, startPoint y: 316, endPoint x: 591, endPoint y: 156, distance: 347.2
click at [591, 156] on div "266-Tb 265-Tb 264-Tb 81-U 263-Tb 262-Tb 82-U 260-T" at bounding box center [363, 280] width 726 height 461
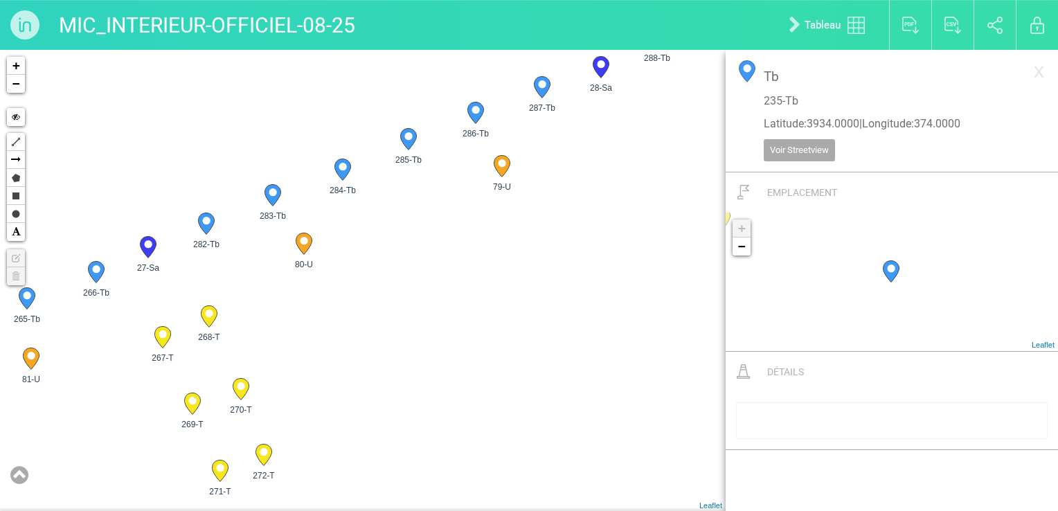
drag, startPoint x: 429, startPoint y: 278, endPoint x: 690, endPoint y: 177, distance: 279.5
click at [692, 177] on div "266-Tb 265-Tb 264-Tb 81-U 263-Tb 262-Tb 82-U 260-T" at bounding box center [363, 280] width 726 height 461
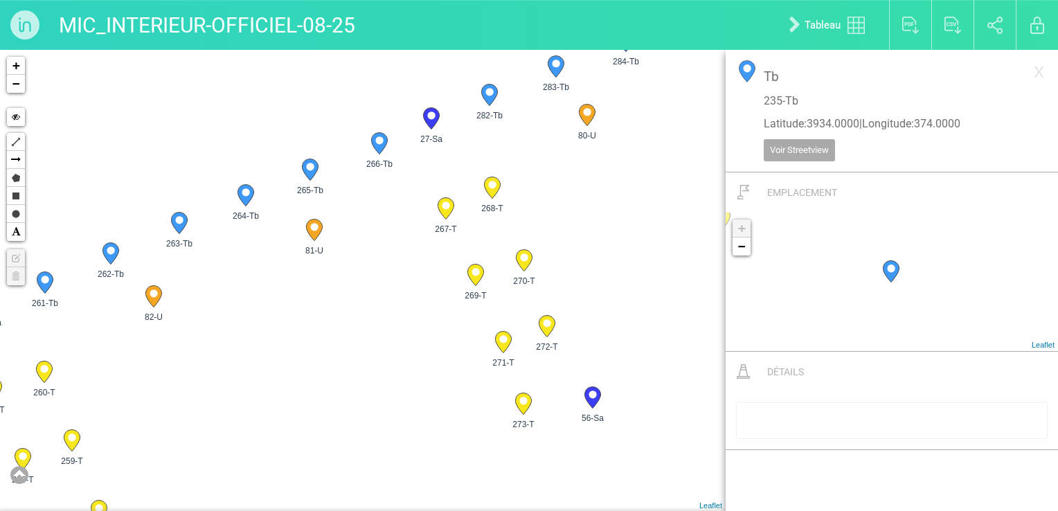
drag, startPoint x: 465, startPoint y: 300, endPoint x: 579, endPoint y: 197, distance: 153.4
click at [584, 194] on div "266-Tb 265-Tb 264-Tb 81-U 263-Tb 262-Tb 82-U 260-T" at bounding box center [363, 280] width 726 height 461
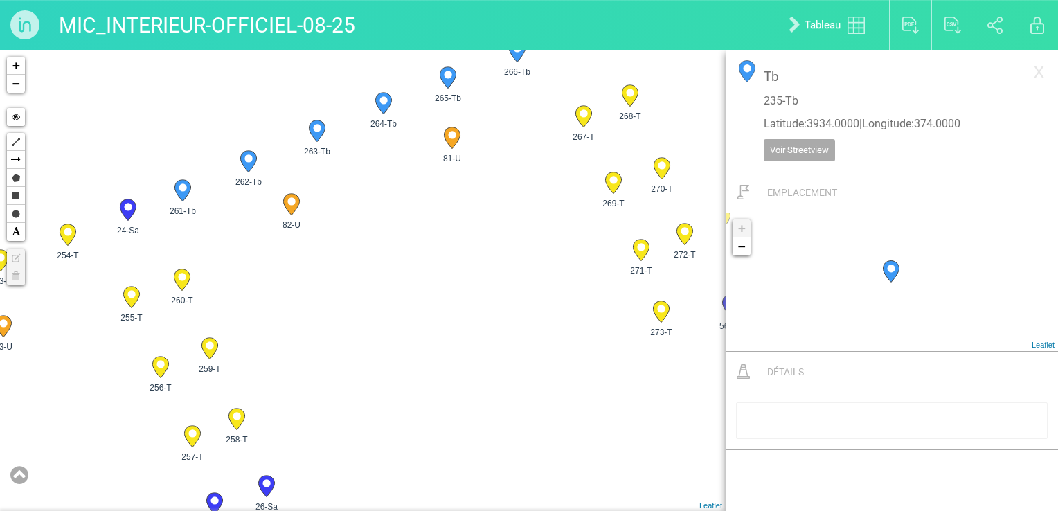
drag, startPoint x: 439, startPoint y: 247, endPoint x: 476, endPoint y: 226, distance: 42.5
click at [476, 226] on div "266-Tb 265-Tb 264-Tb 81-U 263-Tb 262-Tb 82-U 260-T" at bounding box center [363, 280] width 726 height 461
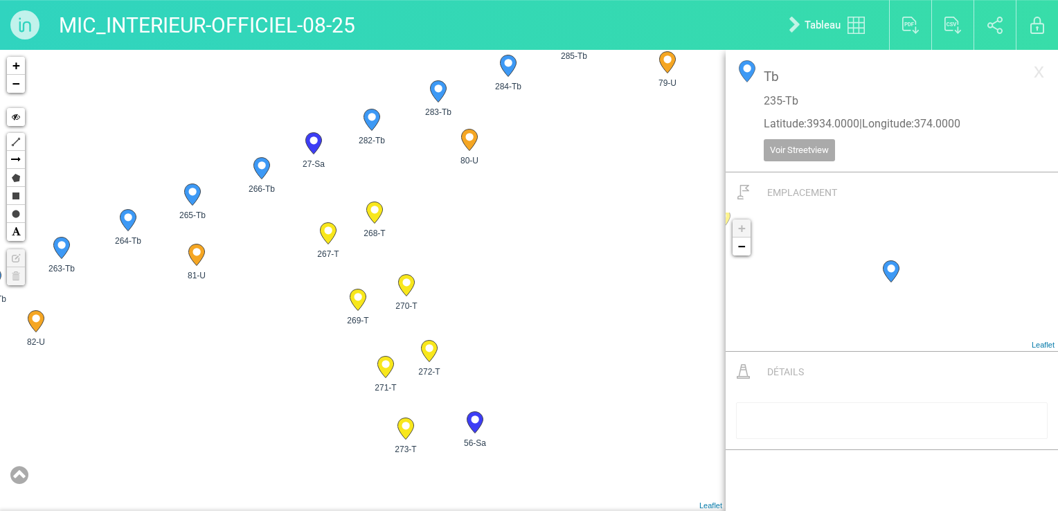
drag, startPoint x: 467, startPoint y: 202, endPoint x: 199, endPoint y: 329, distance: 295.8
click at [199, 329] on div "266-Tb 265-Tb 264-Tb 81-U 263-Tb 262-Tb 82-U 260-T" at bounding box center [363, 280] width 726 height 461
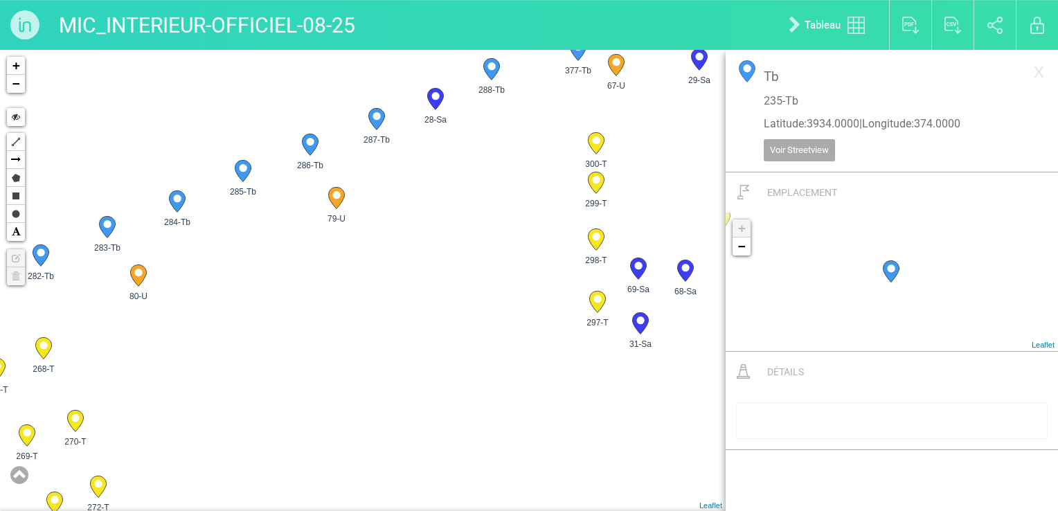
drag, startPoint x: 523, startPoint y: 176, endPoint x: 192, endPoint y: 312, distance: 358.0
click at [192, 312] on div "266-Tb 265-Tb 264-Tb 81-U 263-Tb 262-Tb 82-U 260-T" at bounding box center [363, 280] width 726 height 461
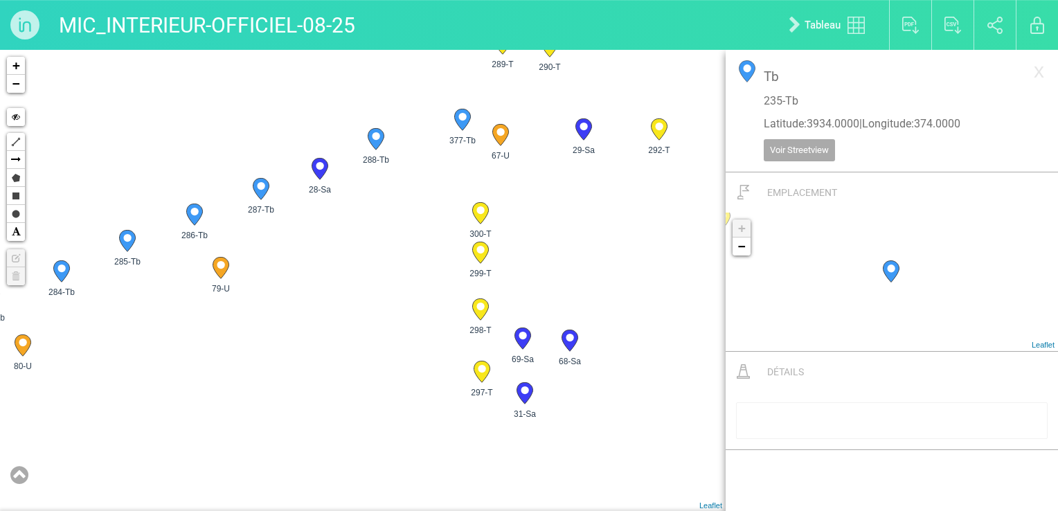
drag, startPoint x: 443, startPoint y: 197, endPoint x: 324, endPoint y: 269, distance: 139.2
click at [324, 269] on div "266-Tb 265-Tb 264-Tb 81-U 263-Tb 262-Tb 82-U 260-T" at bounding box center [363, 280] width 726 height 461
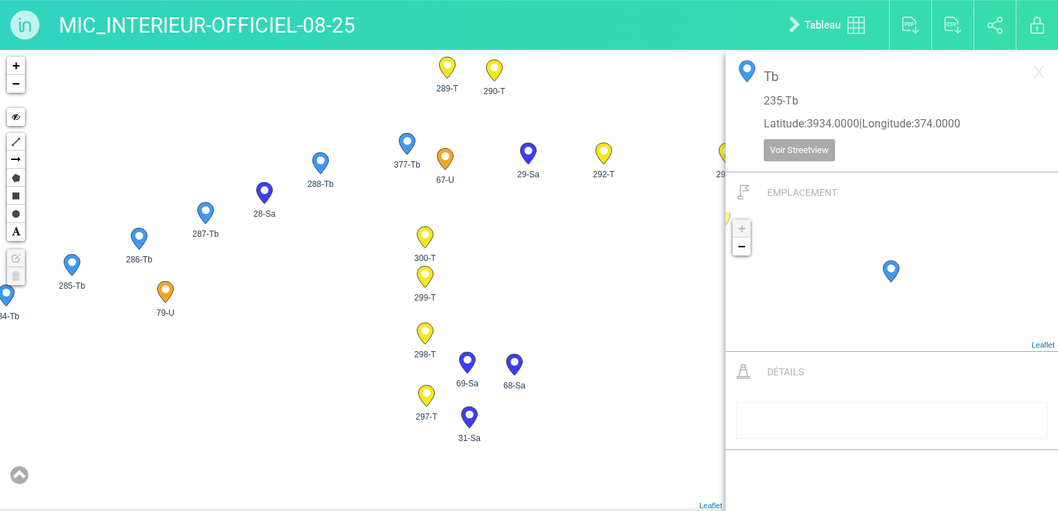
drag, startPoint x: 413, startPoint y: 200, endPoint x: 346, endPoint y: 238, distance: 76.6
click at [346, 238] on div "266-Tb 265-Tb 264-Tb 81-U 263-Tb 262-Tb 82-U 260-T" at bounding box center [363, 280] width 726 height 461
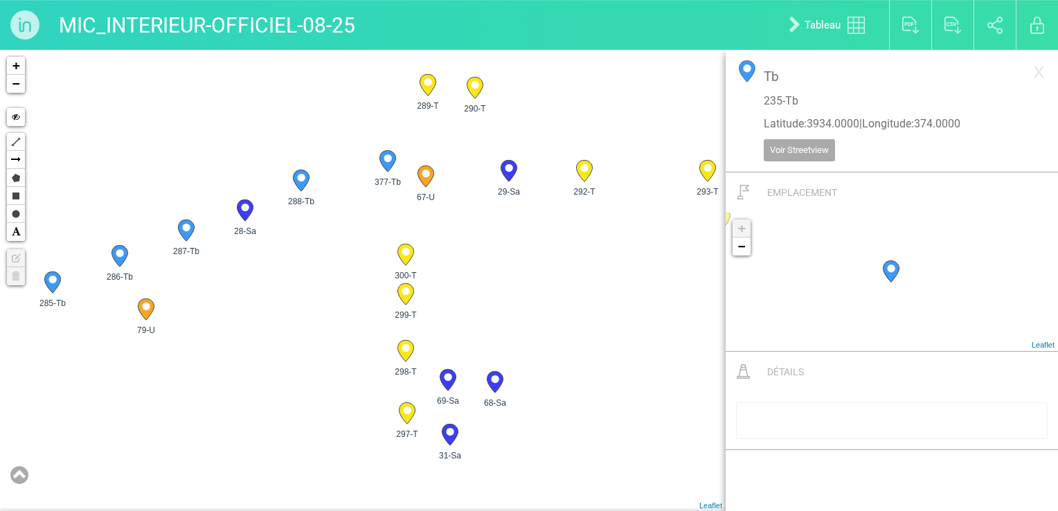
click at [21, 393] on icon at bounding box center [19, 475] width 18 height 21
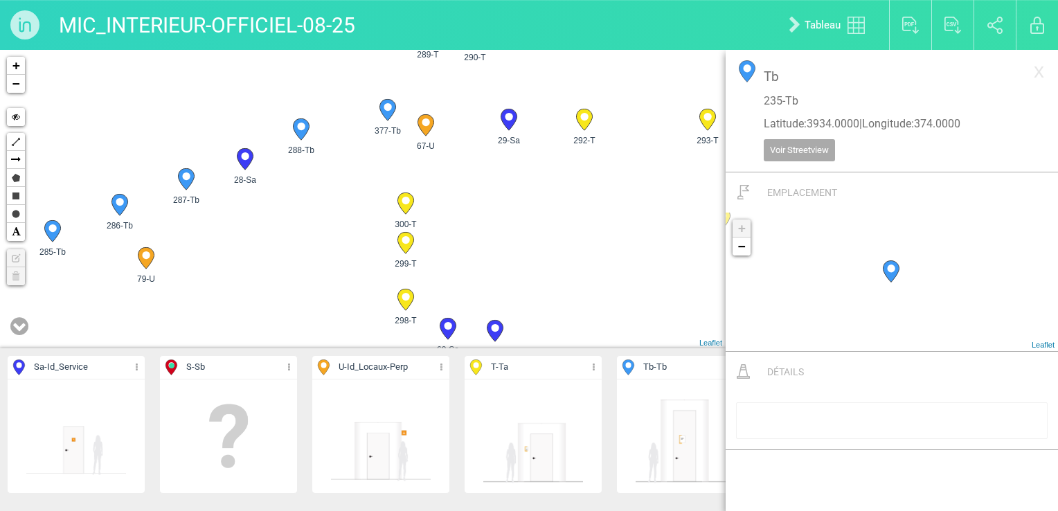
click at [229, 251] on div "24-Sa 27-Sa 28-Sa 29-Sa" at bounding box center [363, 199] width 726 height 298
click at [20, 328] on icon at bounding box center [19, 326] width 18 height 21
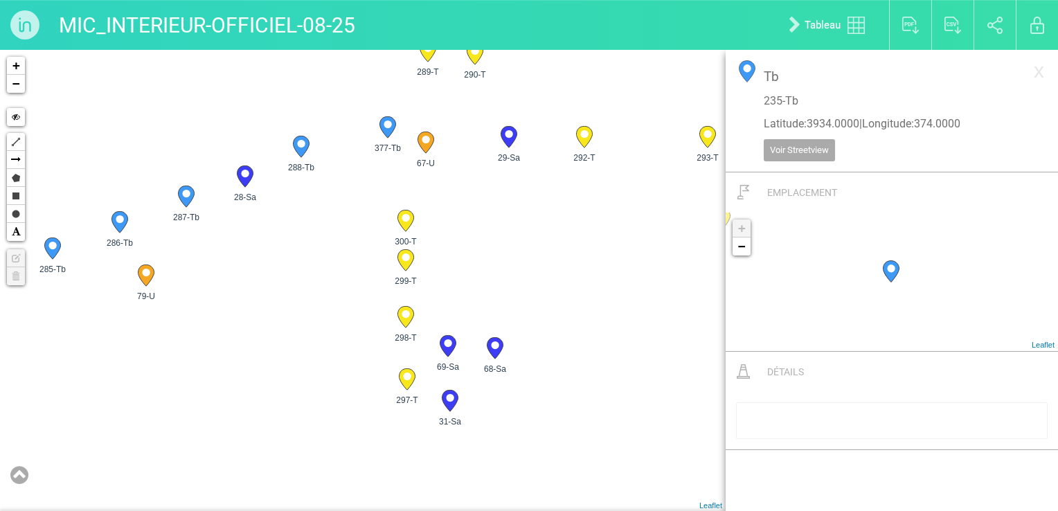
drag, startPoint x: 507, startPoint y: 353, endPoint x: 513, endPoint y: 401, distance: 48.2
click at [513, 393] on div "24-Sa 27-Sa 28-Sa 29-Sa" at bounding box center [363, 280] width 726 height 461
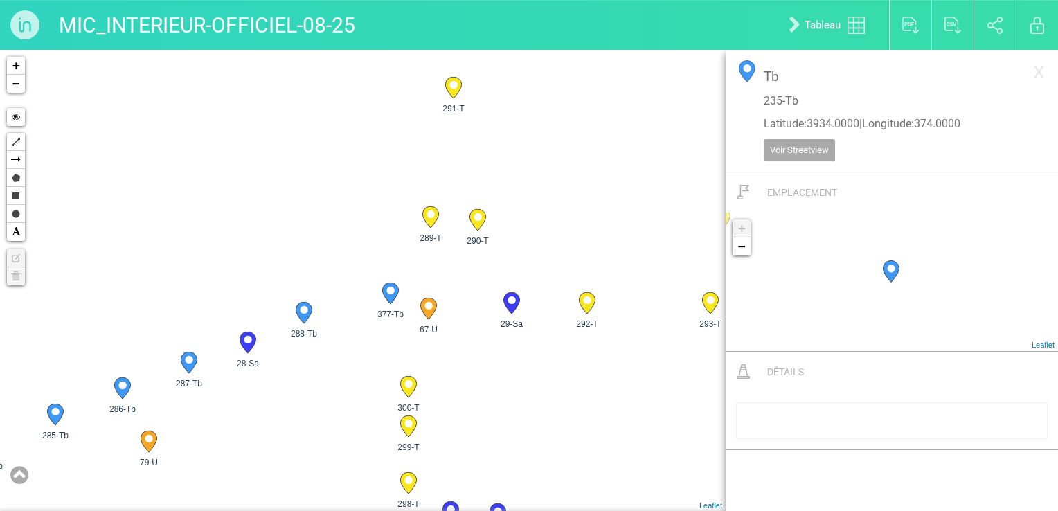
drag, startPoint x: 488, startPoint y: 259, endPoint x: 491, endPoint y: 411, distance: 152.4
click at [491, 393] on div "24-Sa 27-Sa 28-Sa 29-Sa" at bounding box center [363, 280] width 726 height 461
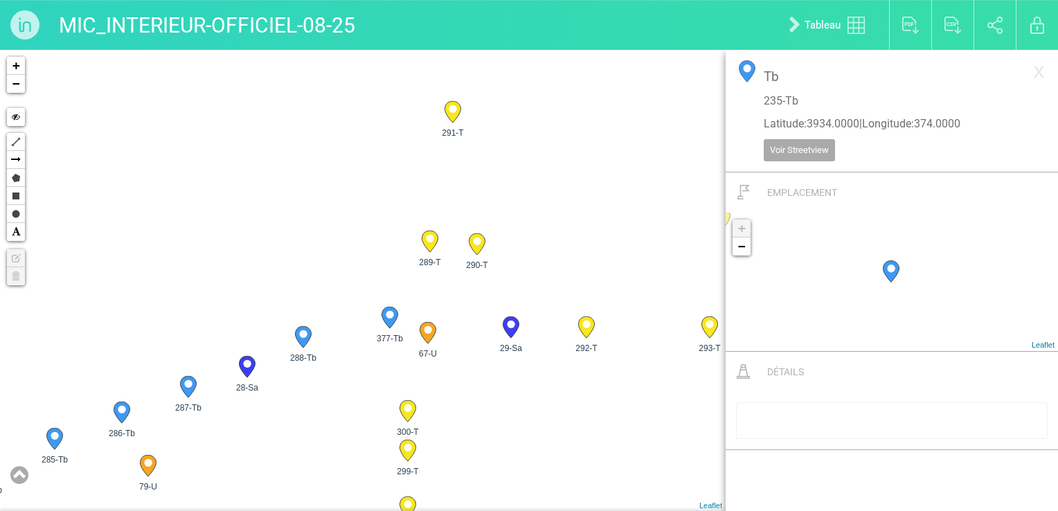
drag, startPoint x: 460, startPoint y: 238, endPoint x: 459, endPoint y: 284, distance: 45.7
click at [459, 271] on span "290-T" at bounding box center [477, 265] width 36 height 12
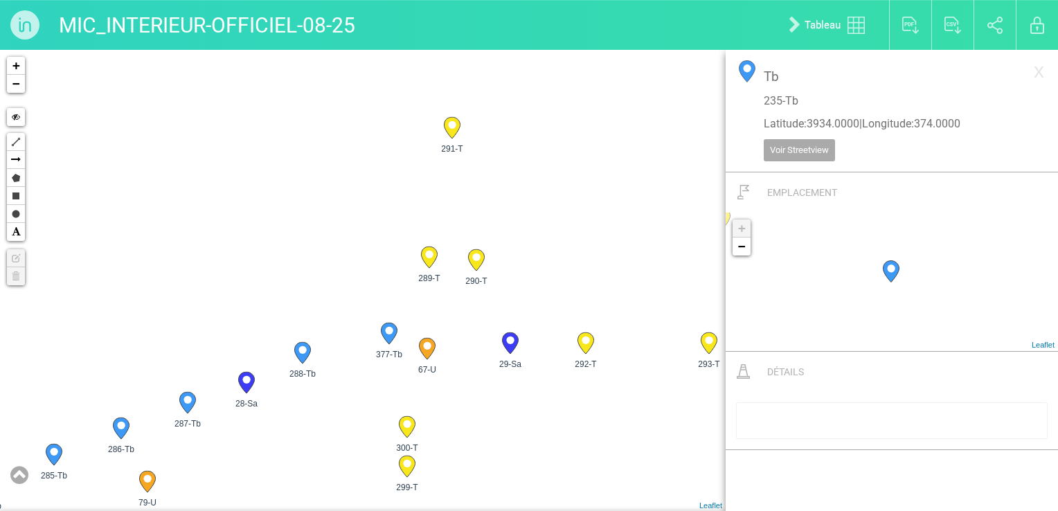
drag, startPoint x: 481, startPoint y: 130, endPoint x: 469, endPoint y: 284, distance: 154.2
click at [459, 208] on div "24-Sa 27-Sa 28-Sa 29-Sa" at bounding box center [363, 280] width 726 height 461
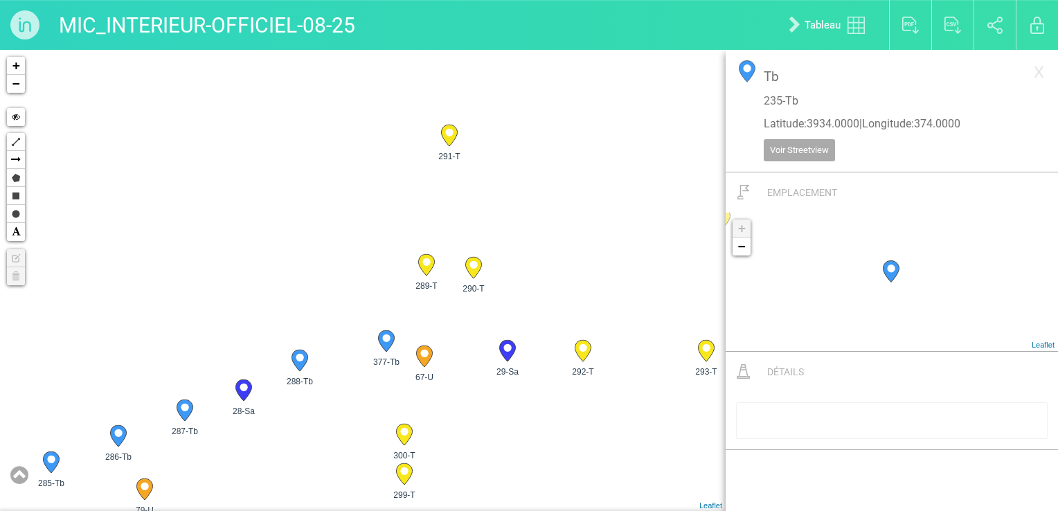
click at [469, 285] on div "24-Sa 27-Sa 28-Sa 29-Sa" at bounding box center [363, 280] width 726 height 461
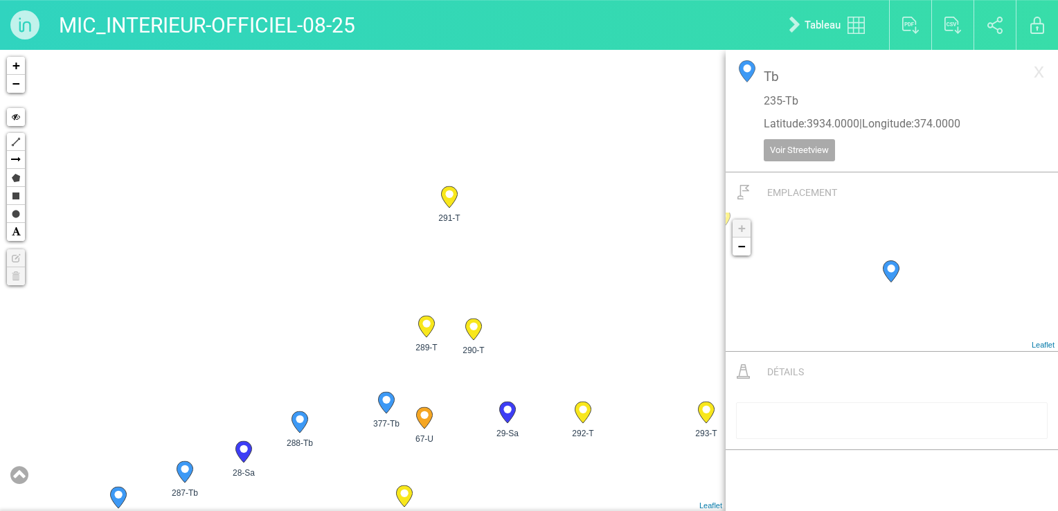
drag, startPoint x: 508, startPoint y: 107, endPoint x: 507, endPoint y: 183, distance: 76.9
click at [507, 183] on div "24-Sa 27-Sa 28-Sa 29-Sa" at bounding box center [363, 280] width 726 height 461
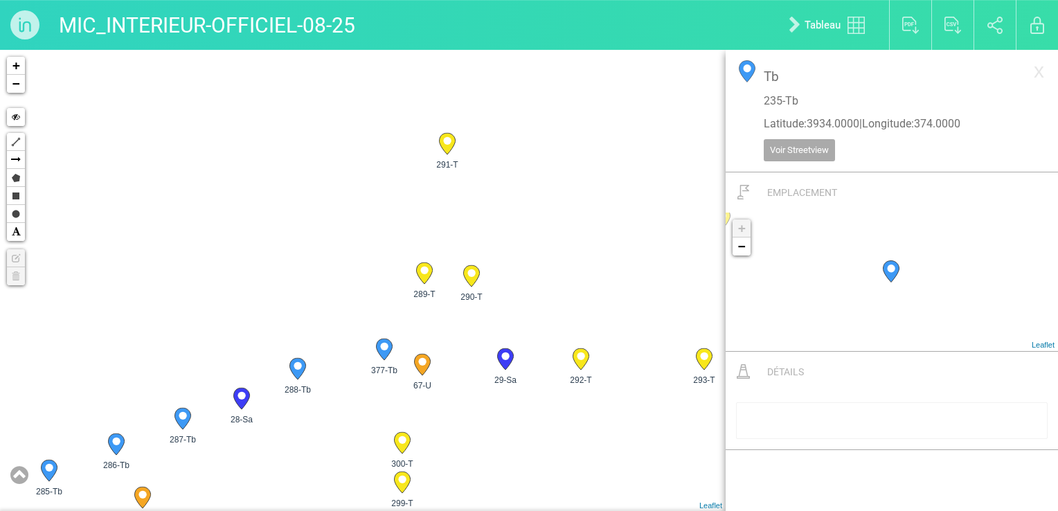
drag, startPoint x: 468, startPoint y: 263, endPoint x: 466, endPoint y: 194, distance: 69.3
click at [466, 194] on div "27-Sa 28-Sa 29-Sa 30-Sa" at bounding box center [363, 280] width 726 height 461
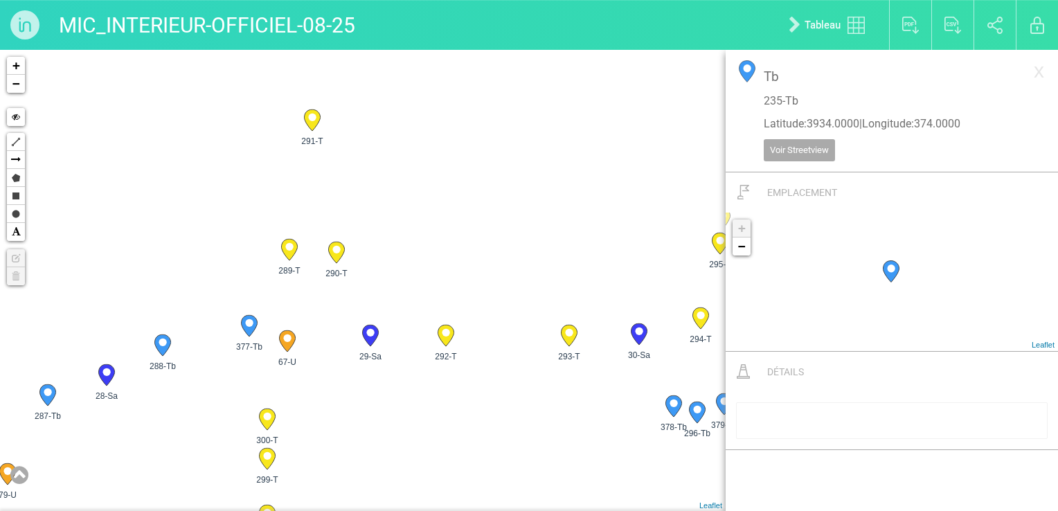
drag, startPoint x: 615, startPoint y: 289, endPoint x: 479, endPoint y: 264, distance: 138.1
click at [479, 264] on div "27-Sa 28-Sa 29-Sa 30-Sa" at bounding box center [363, 280] width 726 height 461
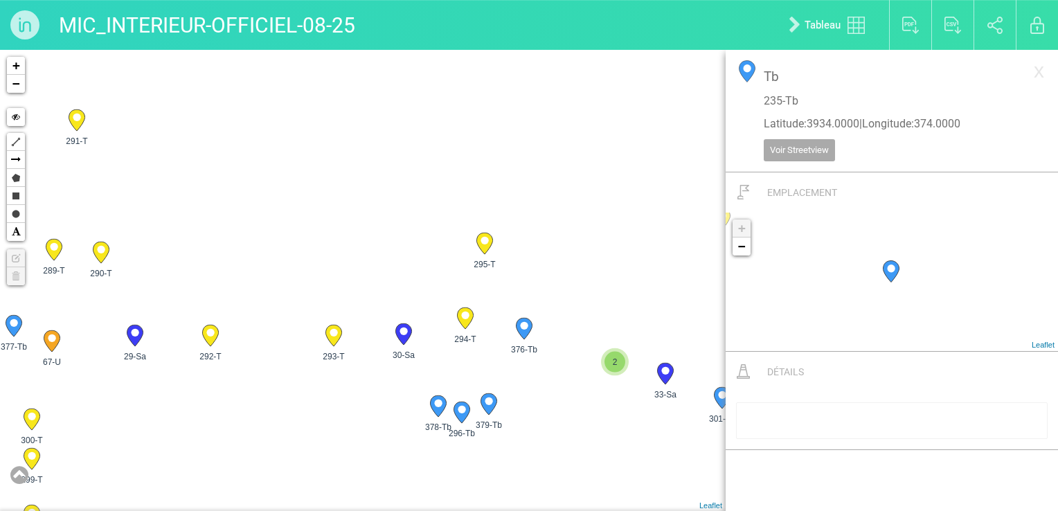
drag, startPoint x: 558, startPoint y: 356, endPoint x: 266, endPoint y: 356, distance: 292.2
click at [316, 356] on span "293-T" at bounding box center [334, 356] width 36 height 12
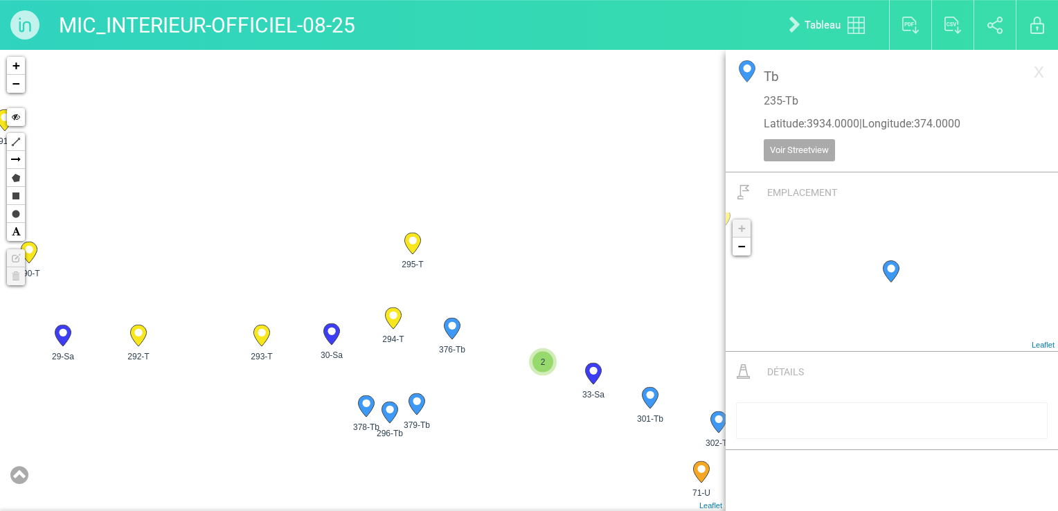
click at [411, 245] on icon at bounding box center [412, 243] width 16 height 21
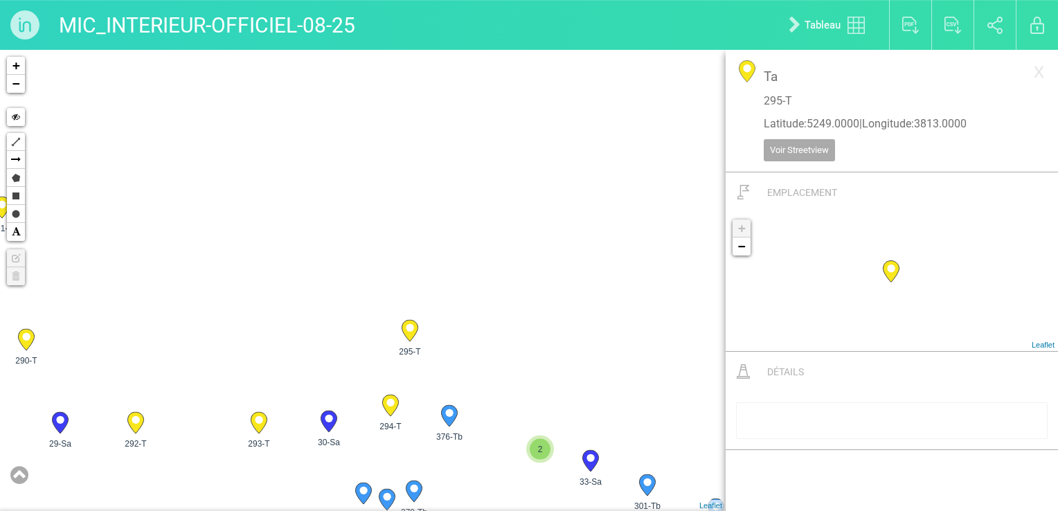
drag, startPoint x: 473, startPoint y: 288, endPoint x: 471, endPoint y: 325, distance: 37.4
click at [471, 325] on div "27-Sa 28-Sa 29-Sa 30-Sa" at bounding box center [363, 280] width 726 height 461
drag, startPoint x: 584, startPoint y: 328, endPoint x: 604, endPoint y: 195, distance: 133.8
click at [620, 187] on div "27-Sa 28-Sa 29-Sa 30-Sa" at bounding box center [363, 280] width 726 height 461
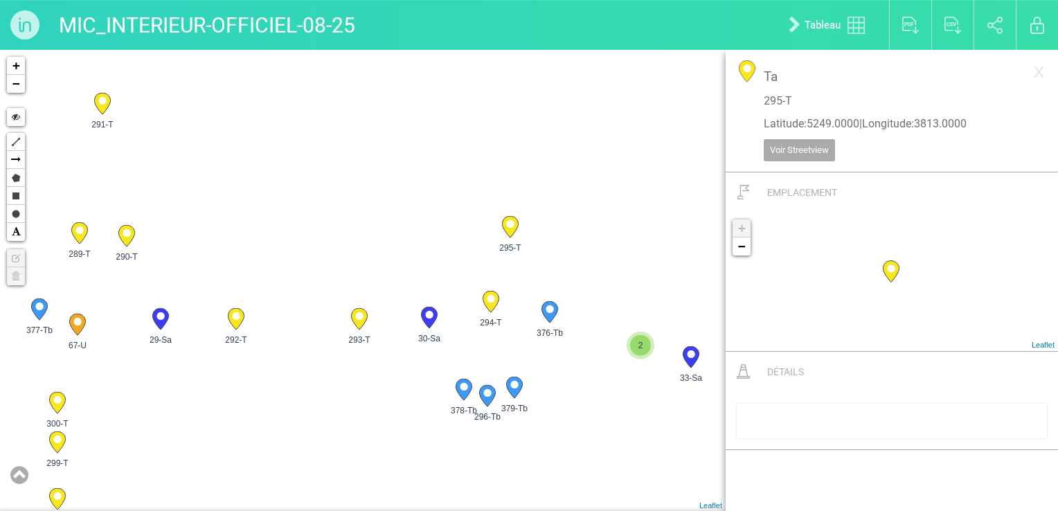
drag, startPoint x: 516, startPoint y: 178, endPoint x: 551, endPoint y: 147, distance: 46.6
click at [551, 147] on div "27-Sa 28-Sa 29-Sa 30-Sa" at bounding box center [363, 280] width 726 height 461
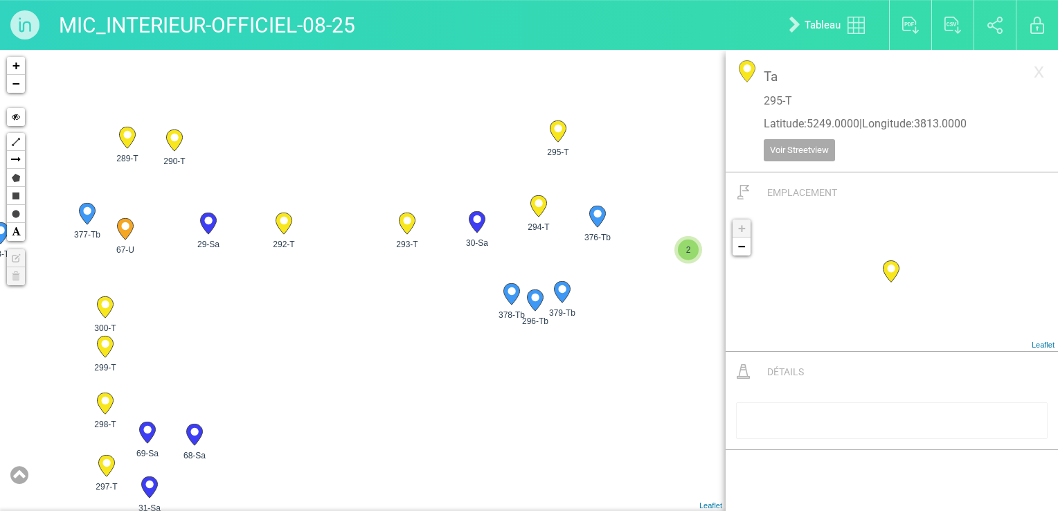
drag, startPoint x: 458, startPoint y: 231, endPoint x: 520, endPoint y: 151, distance: 100.7
click at [520, 151] on div "27-Sa 28-Sa 29-Sa 30-Sa" at bounding box center [363, 280] width 726 height 461
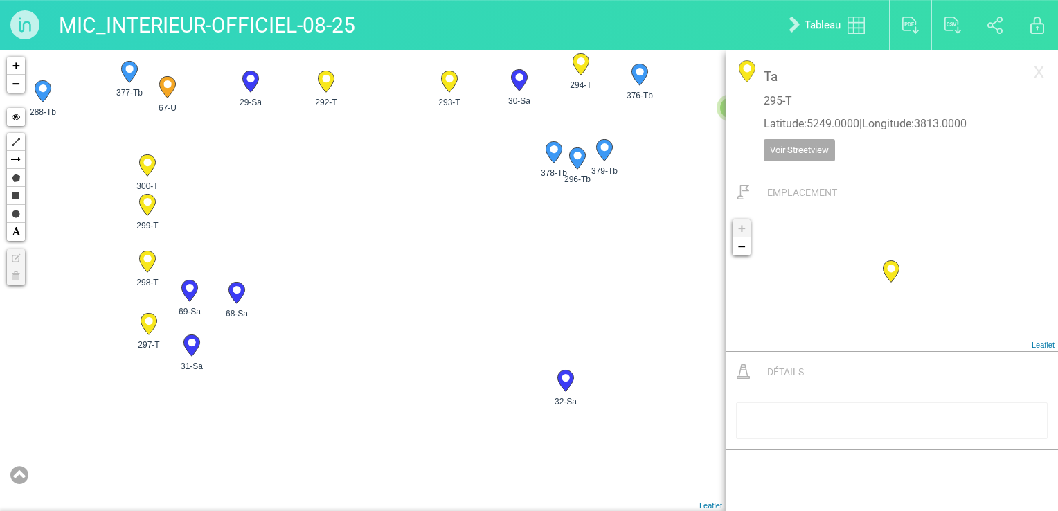
drag, startPoint x: 467, startPoint y: 260, endPoint x: 445, endPoint y: 195, distance: 68.1
click at [445, 195] on div "27-Sa 28-Sa 29-Sa 30-Sa" at bounding box center [363, 280] width 726 height 461
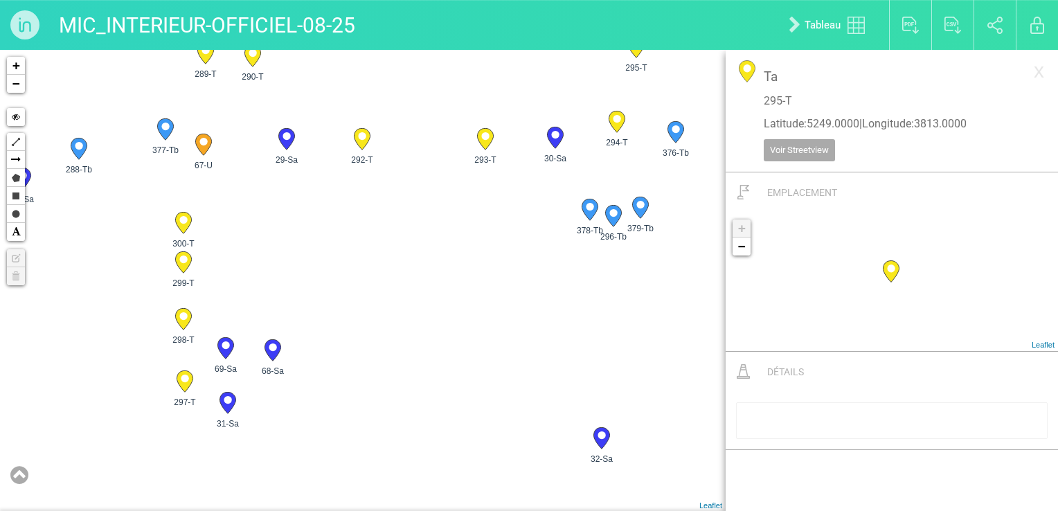
drag, startPoint x: 482, startPoint y: 284, endPoint x: 521, endPoint y: 343, distance: 71.1
click at [521, 343] on div "27-Sa 28-Sa 29-Sa 30-Sa" at bounding box center [363, 280] width 726 height 461
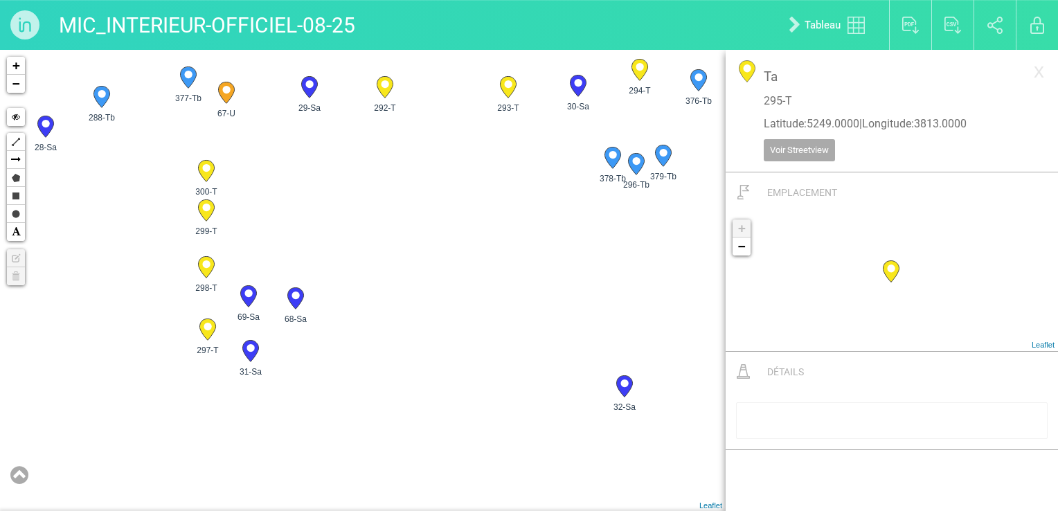
drag, startPoint x: 499, startPoint y: 340, endPoint x: 524, endPoint y: 280, distance: 64.8
click at [524, 280] on div "27-Sa 28-Sa 29-Sa 30-Sa" at bounding box center [363, 280] width 726 height 461
click at [443, 339] on div "27-Sa 28-Sa 29-Sa 30-Sa" at bounding box center [363, 280] width 726 height 461
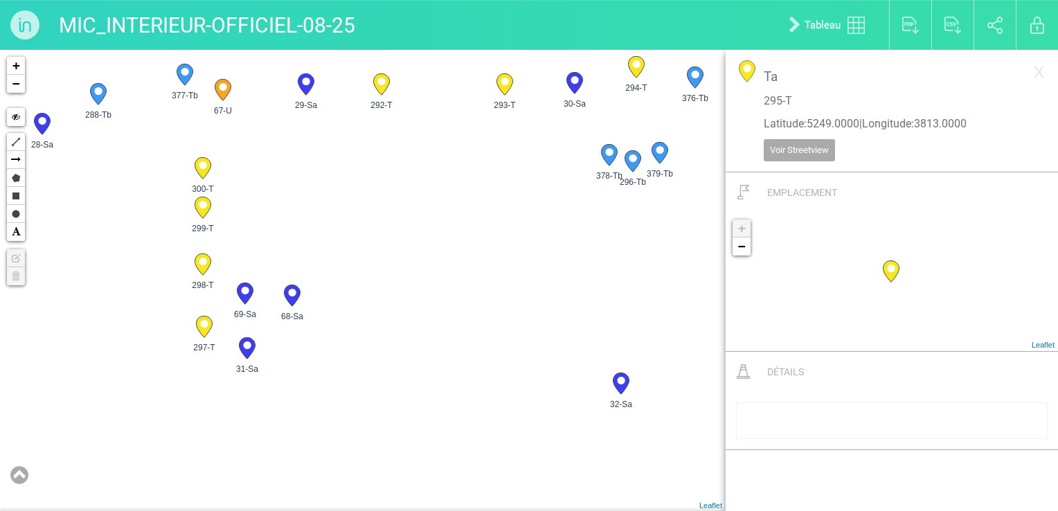
drag, startPoint x: 566, startPoint y: 368, endPoint x: 460, endPoint y: 360, distance: 106.3
click at [460, 360] on div "27-Sa 28-Sa 29-Sa 30-Sa" at bounding box center [363, 280] width 726 height 461
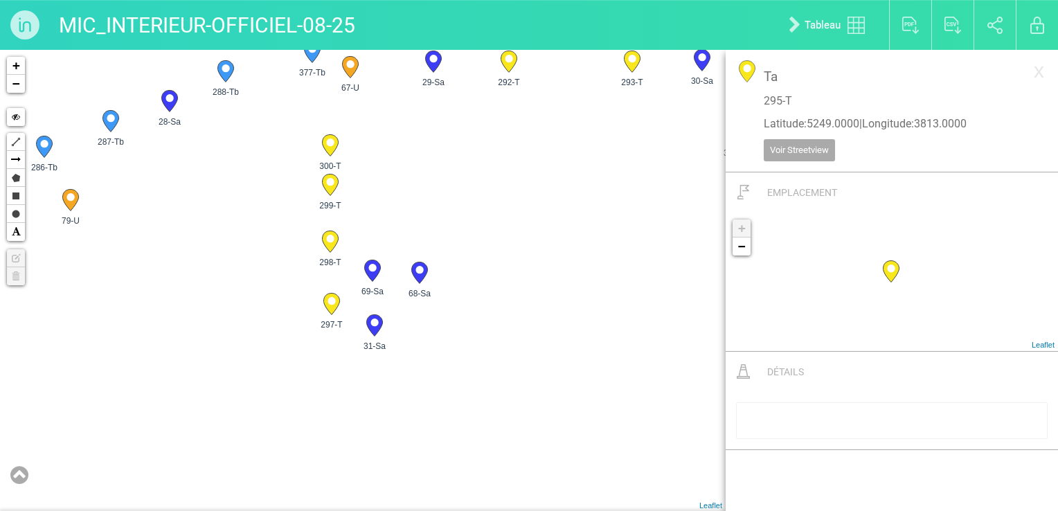
drag, startPoint x: 540, startPoint y: 334, endPoint x: 590, endPoint y: 332, distance: 49.9
click at [590, 332] on div "27-Sa 28-Sa 29-Sa 30-Sa" at bounding box center [363, 280] width 726 height 461
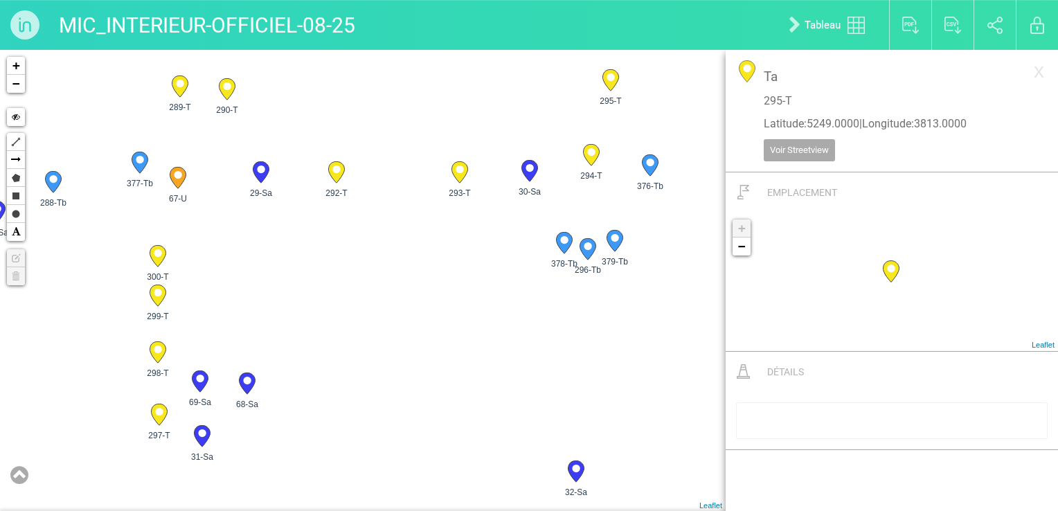
drag, startPoint x: 549, startPoint y: 191, endPoint x: 331, endPoint y: 328, distance: 257.6
click at [330, 328] on div "27-Sa 28-Sa 29-Sa 30-Sa" at bounding box center [363, 280] width 726 height 461
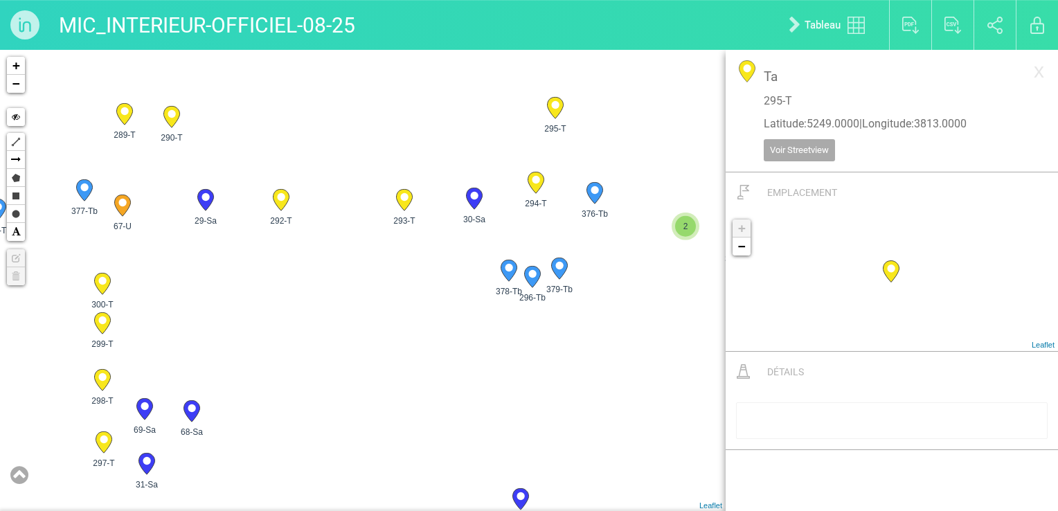
click at [510, 275] on icon at bounding box center [509, 270] width 16 height 21
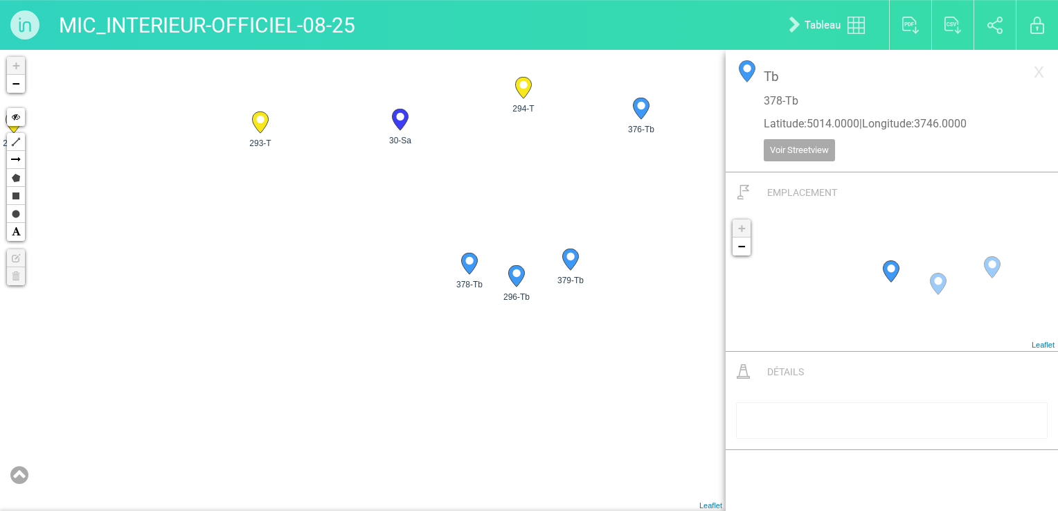
click at [517, 281] on icon at bounding box center [516, 275] width 16 height 21
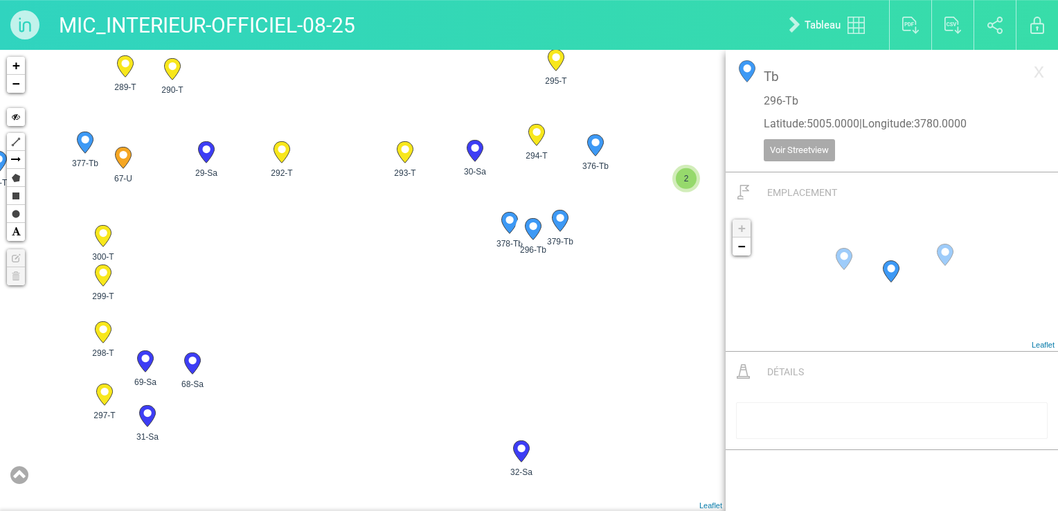
drag, startPoint x: 537, startPoint y: 344, endPoint x: 537, endPoint y: 271, distance: 72.7
click at [537, 271] on div "28-Sa 29-Sa 30-Sa 31-Sa" at bounding box center [363, 280] width 726 height 461
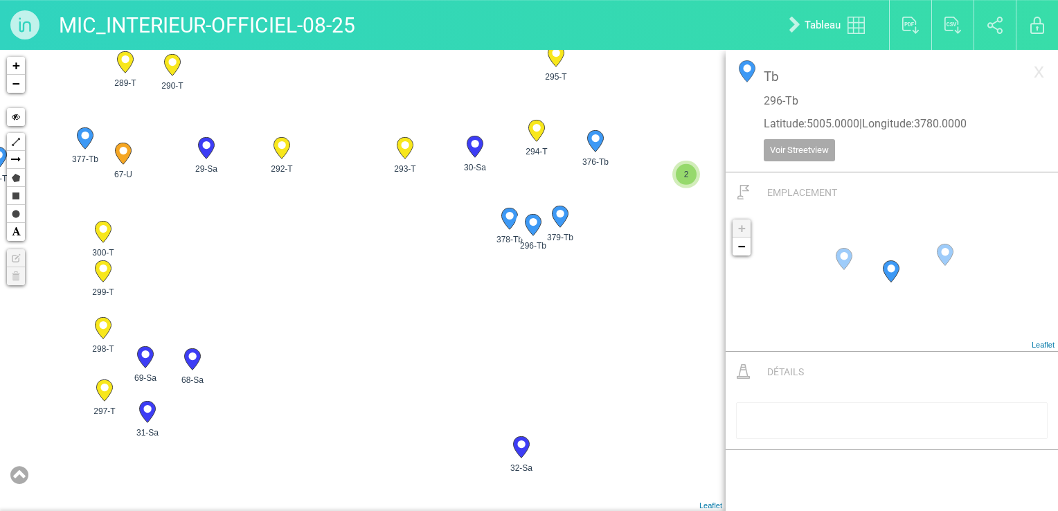
click at [557, 215] on circle at bounding box center [560, 214] width 8 height 8
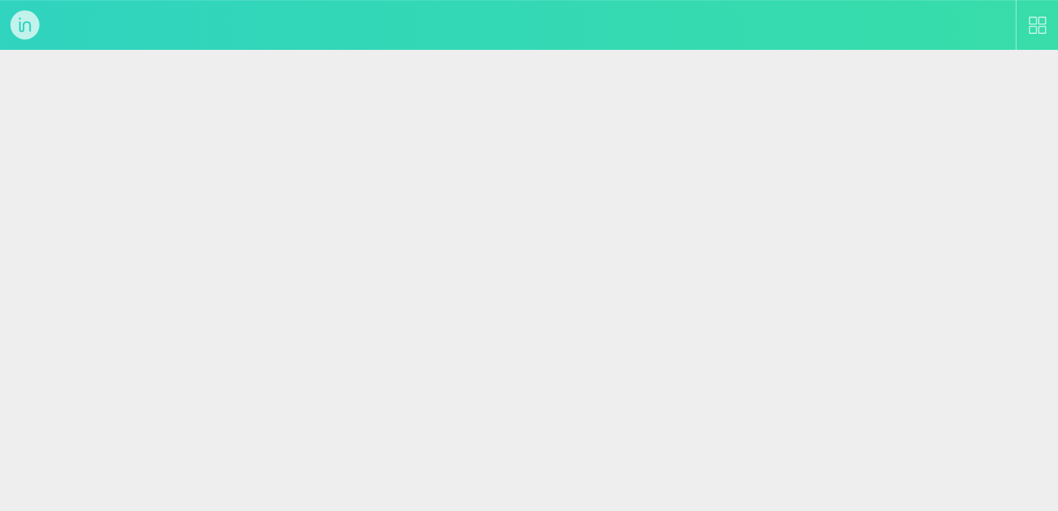
click at [478, 50] on html "Bibliothèque" at bounding box center [529, 25] width 1058 height 50
click at [484, 50] on html "Bibliothèque" at bounding box center [529, 25] width 1058 height 50
click at [508, 50] on html "Bibliothèque" at bounding box center [529, 25] width 1058 height 50
click at [319, 50] on html "Bibliothèque" at bounding box center [529, 25] width 1058 height 50
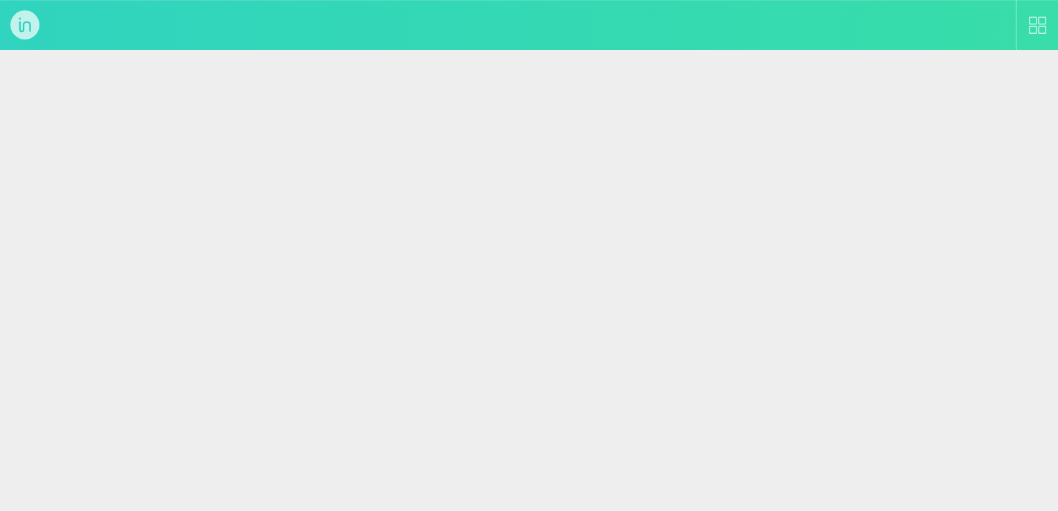
drag, startPoint x: 319, startPoint y: 99, endPoint x: 332, endPoint y: 223, distance: 124.6
click at [332, 50] on html "Bibliothèque" at bounding box center [529, 25] width 1058 height 50
click at [328, 50] on html "Bibliothèque" at bounding box center [529, 25] width 1058 height 50
click at [17, 28] on img at bounding box center [25, 25] width 50 height 50
